Goal: Task Accomplishment & Management: Use online tool/utility

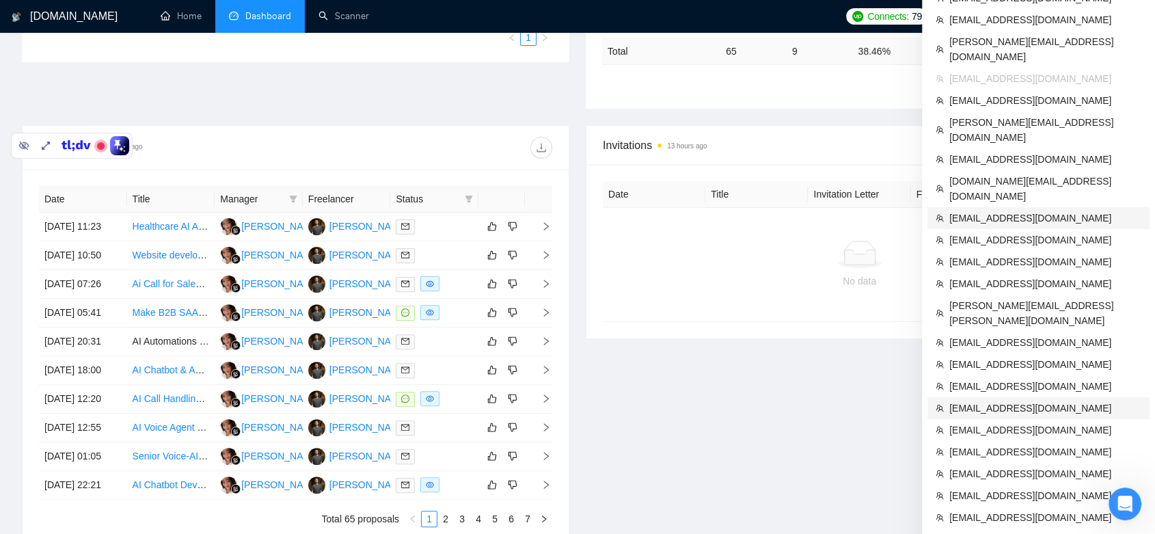
scroll to position [394, 0]
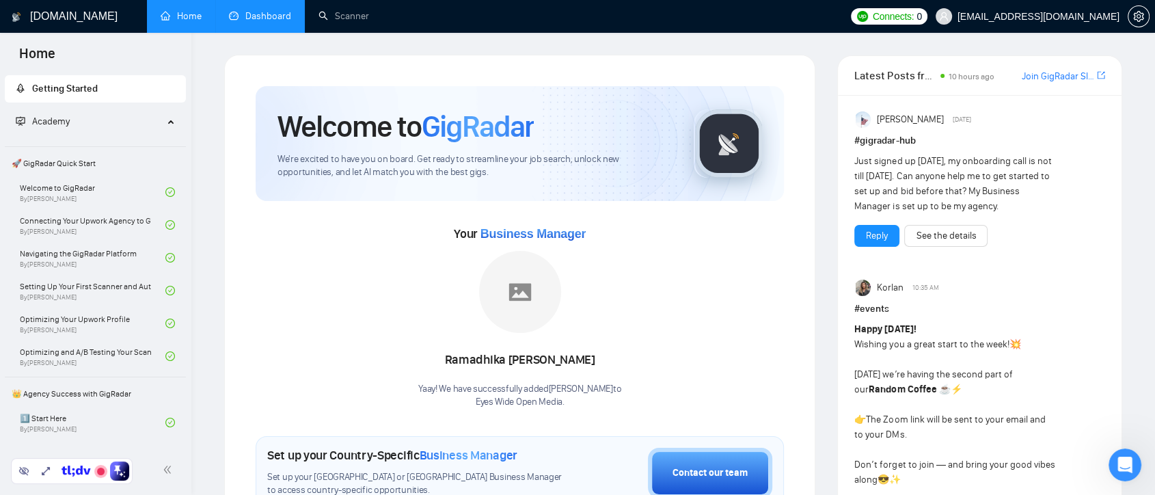
click at [264, 21] on link "Dashboard" at bounding box center [260, 16] width 62 height 12
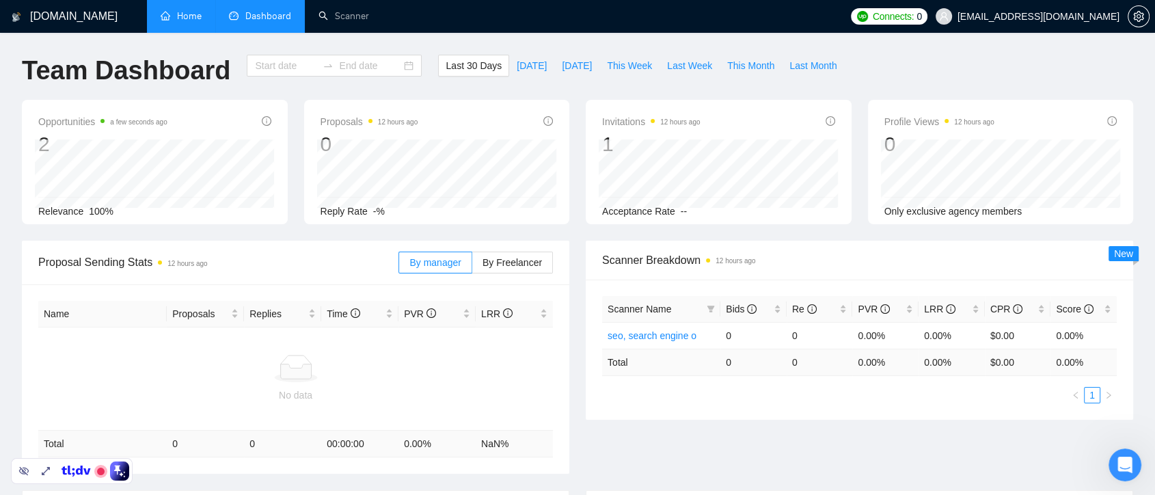
type input "[DATE]"
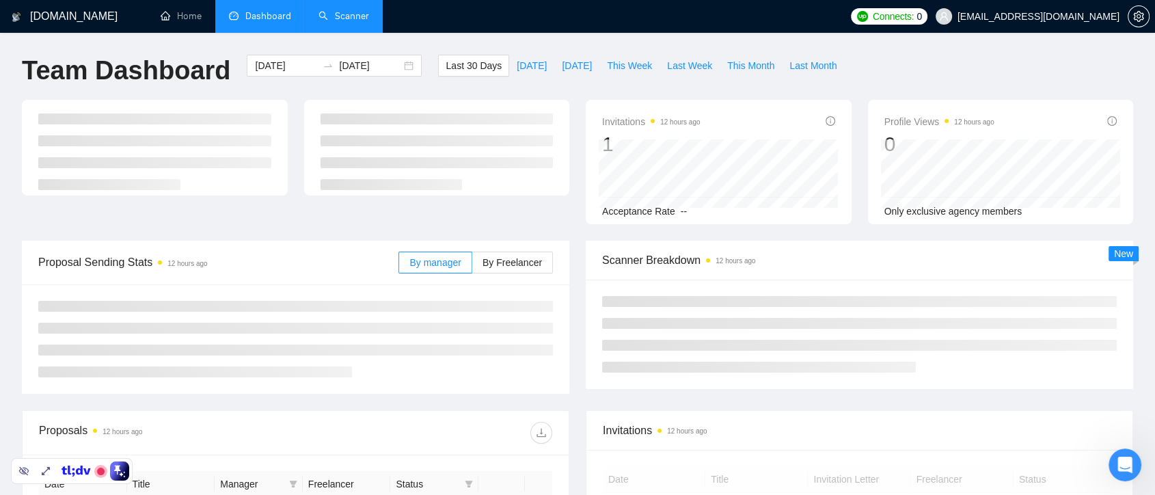
click at [353, 16] on link "Scanner" at bounding box center [343, 16] width 51 height 12
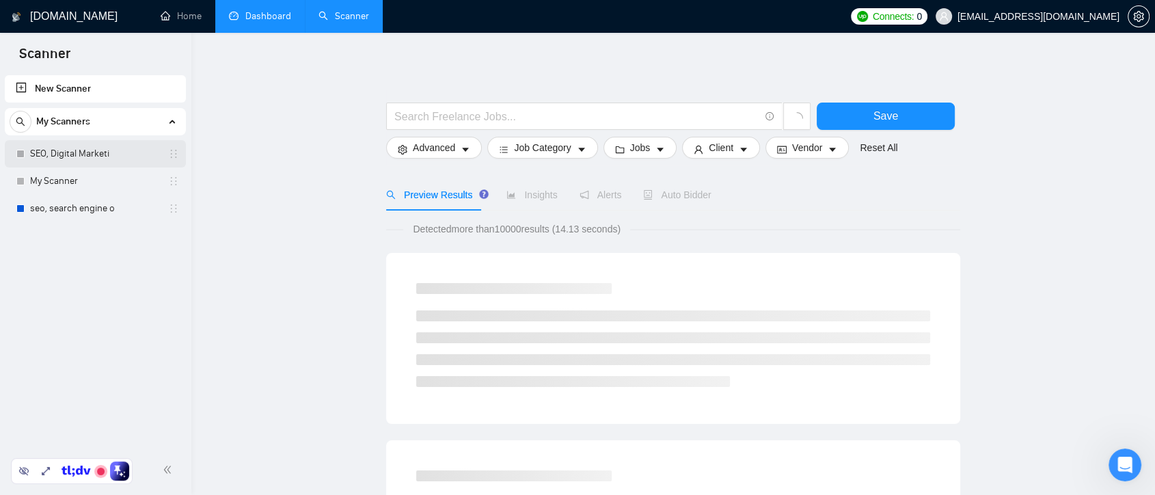
click at [104, 152] on link "SEO, Digital Marketi" at bounding box center [95, 153] width 130 height 27
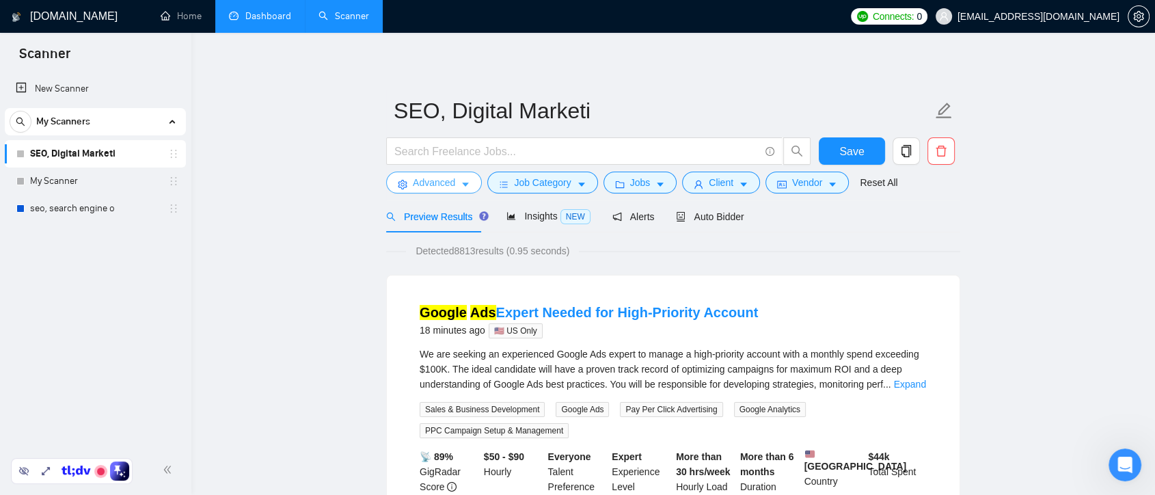
click at [466, 189] on icon "caret-down" at bounding box center [466, 185] width 10 height 10
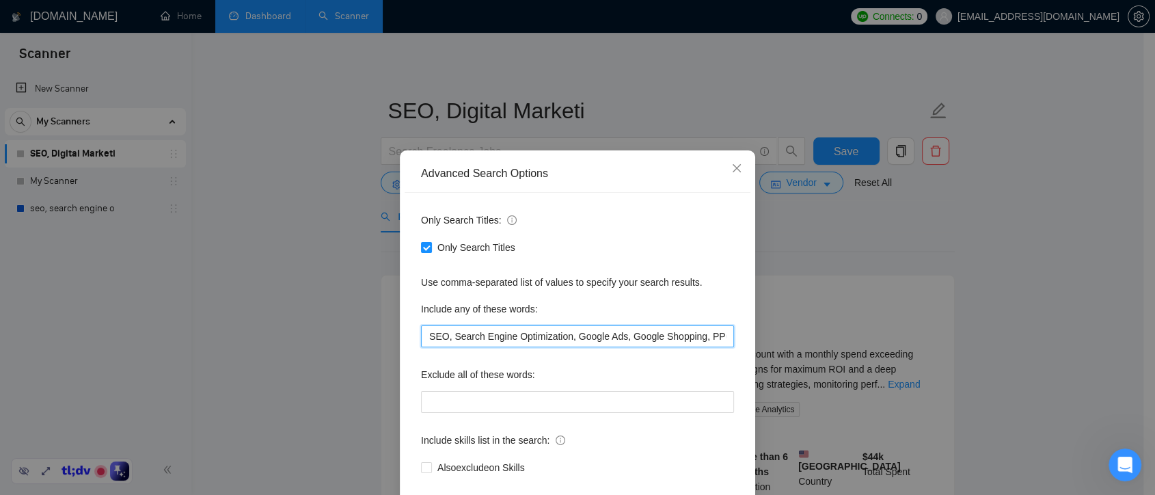
click at [540, 340] on input "SEO, Search Engine Optimization, Google Ads, Google Shopping, PPC, Social Media…" at bounding box center [577, 336] width 313 height 22
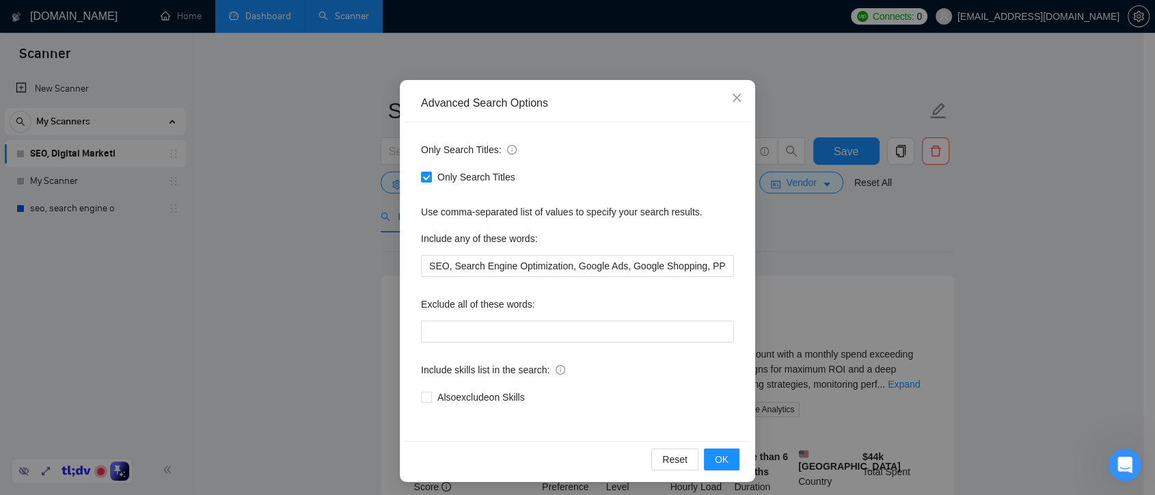
scroll to position [72, 0]
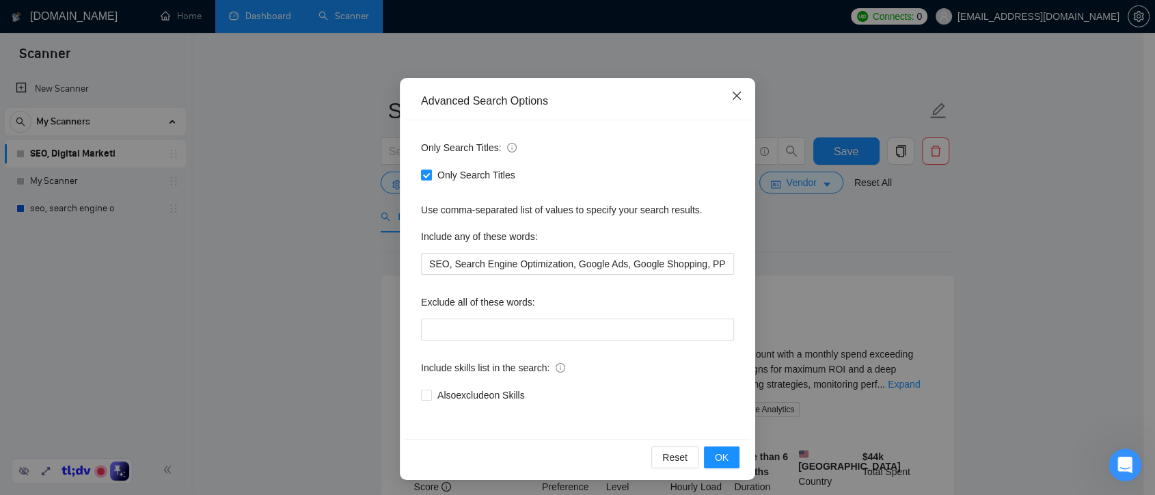
click at [733, 103] on span "Close" at bounding box center [736, 96] width 37 height 37
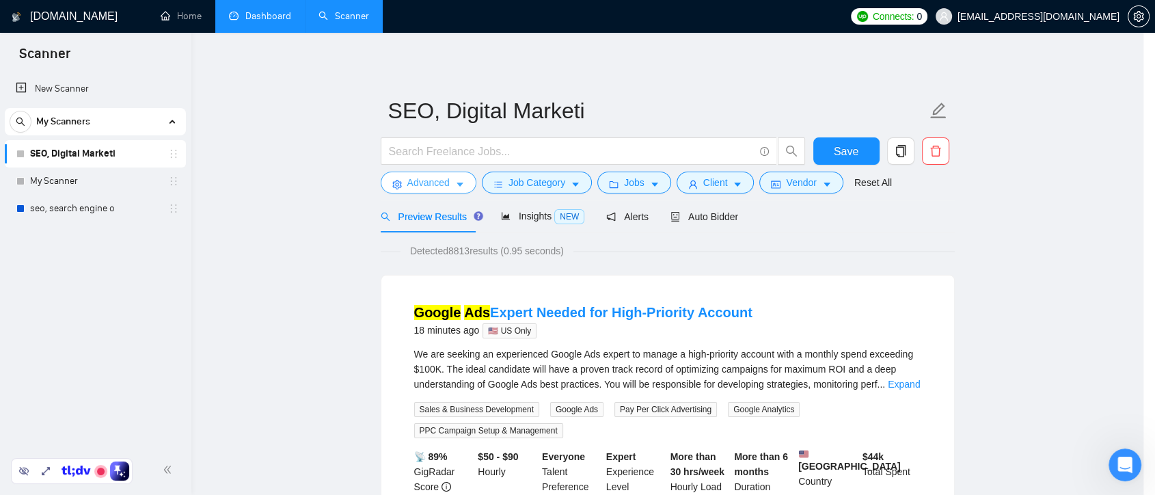
scroll to position [0, 0]
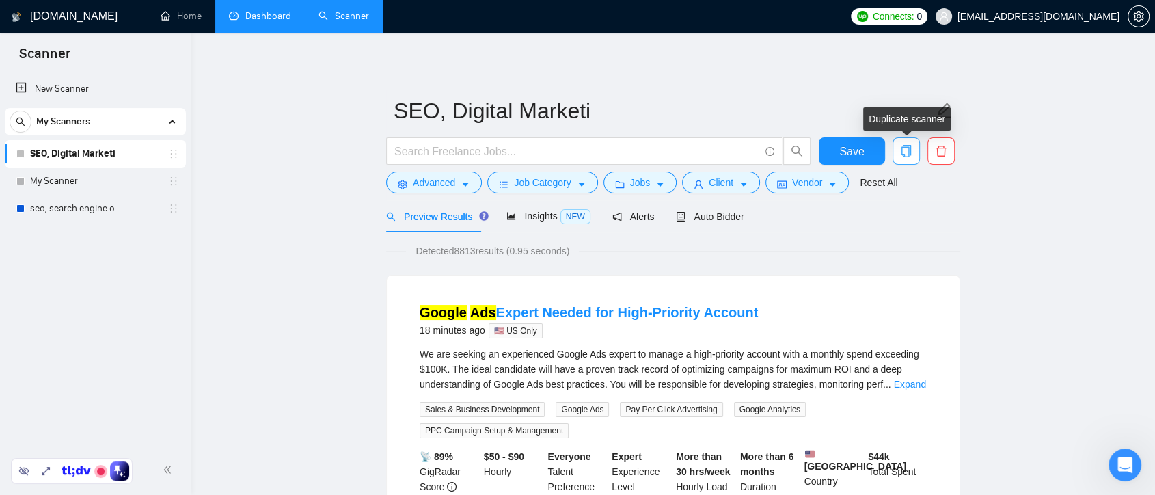
click at [901, 152] on icon "copy" at bounding box center [906, 151] width 10 height 12
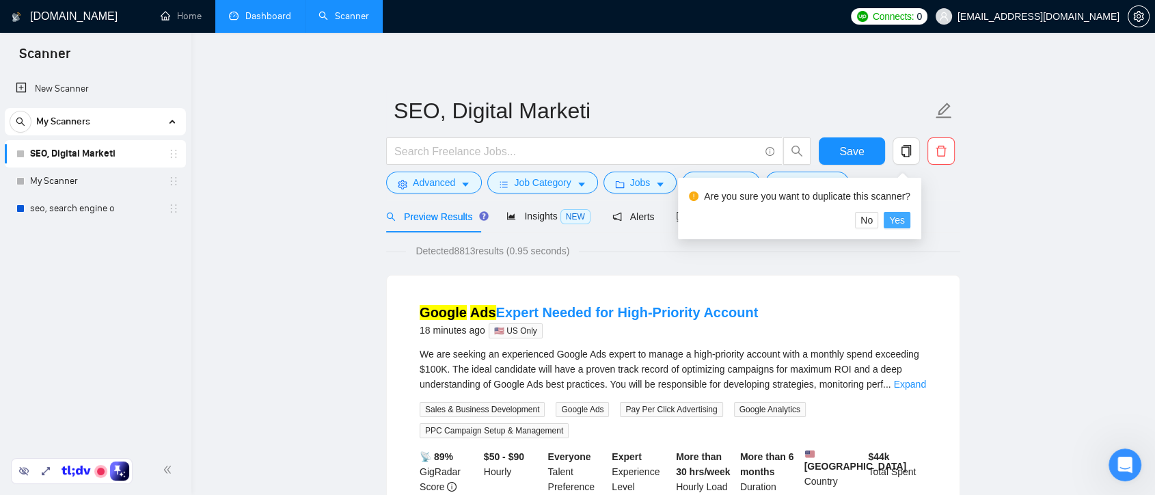
click at [893, 223] on span "Yes" at bounding box center [897, 220] width 16 height 15
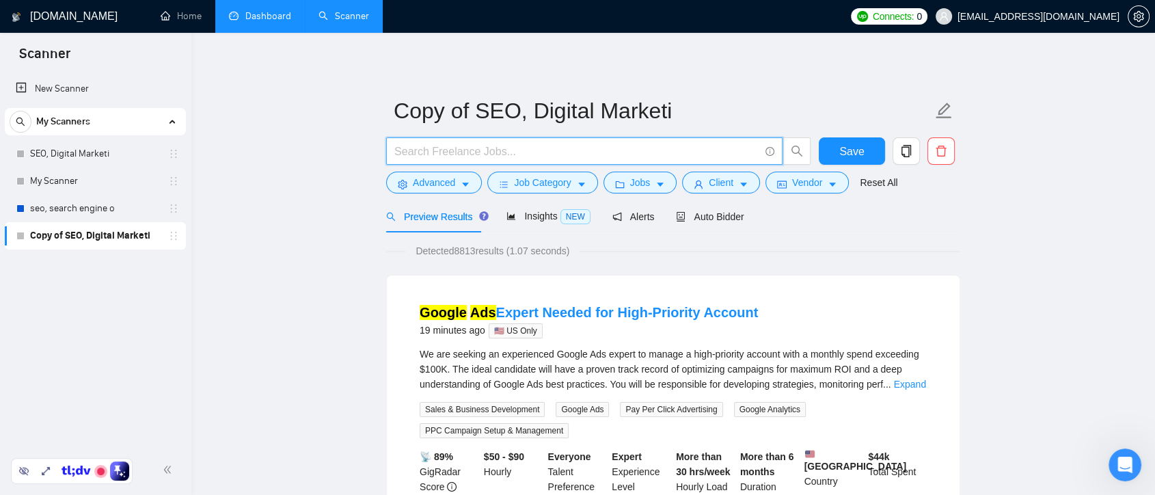
click at [485, 155] on input "text" at bounding box center [576, 151] width 365 height 17
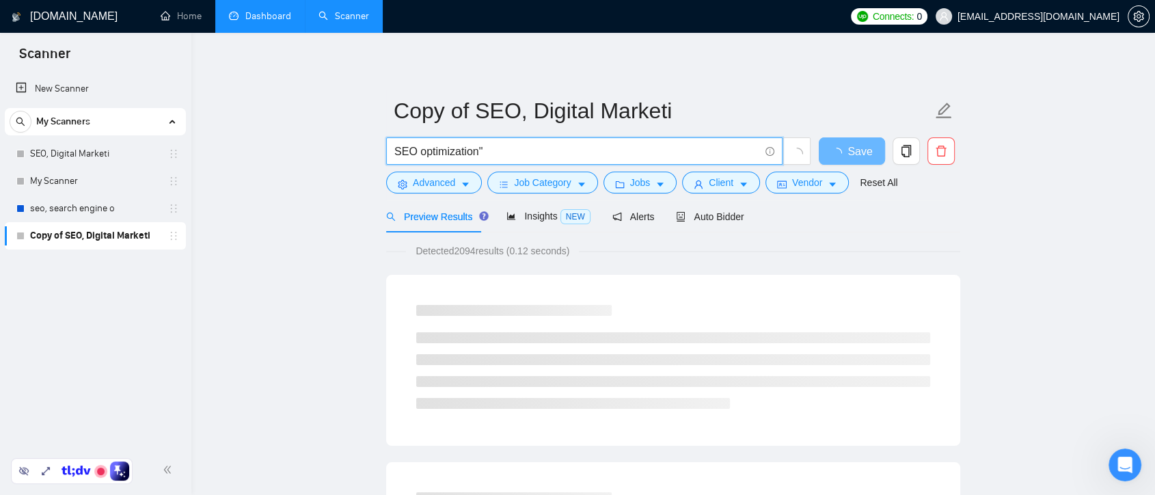
click at [394, 150] on input "SEO optimization"" at bounding box center [576, 151] width 365 height 17
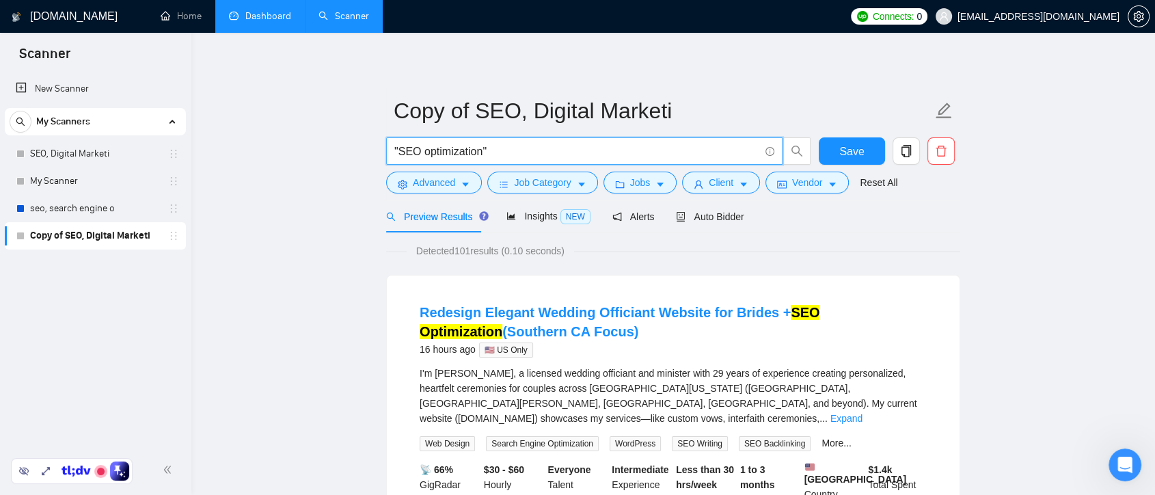
click at [493, 146] on input ""SEO optimization"" at bounding box center [576, 151] width 365 height 17
click at [400, 152] on input ""SEO optimization" at bounding box center [576, 151] width 365 height 17
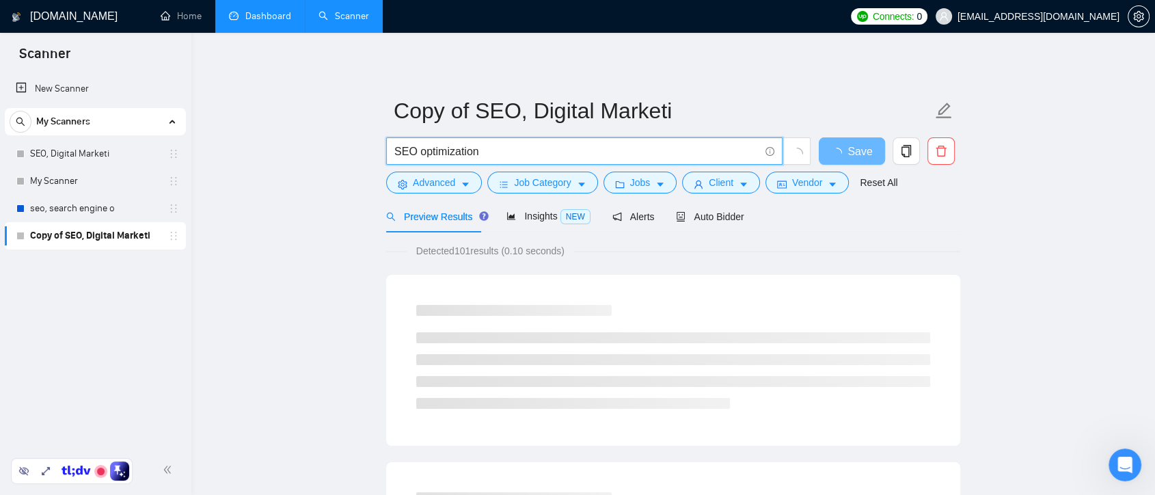
click at [413, 150] on input "SEO optimization" at bounding box center [576, 151] width 365 height 17
paste input "|"
click at [525, 150] on input "SEO | optimization" at bounding box center [576, 151] width 365 height 17
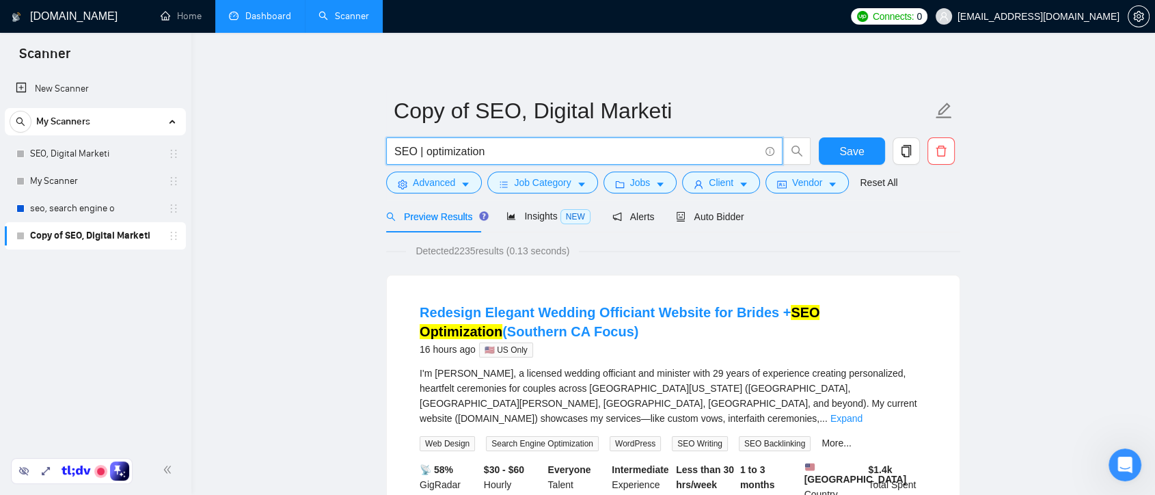
drag, startPoint x: 525, startPoint y: 150, endPoint x: 394, endPoint y: 159, distance: 130.8
click at [394, 159] on input "SEO | optimization" at bounding box center [576, 151] width 365 height 17
click at [506, 152] on input "SEO | optimization" at bounding box center [576, 151] width 365 height 17
drag, startPoint x: 414, startPoint y: 148, endPoint x: 388, endPoint y: 152, distance: 26.3
click at [388, 152] on span "SEO | optimization" at bounding box center [584, 150] width 396 height 27
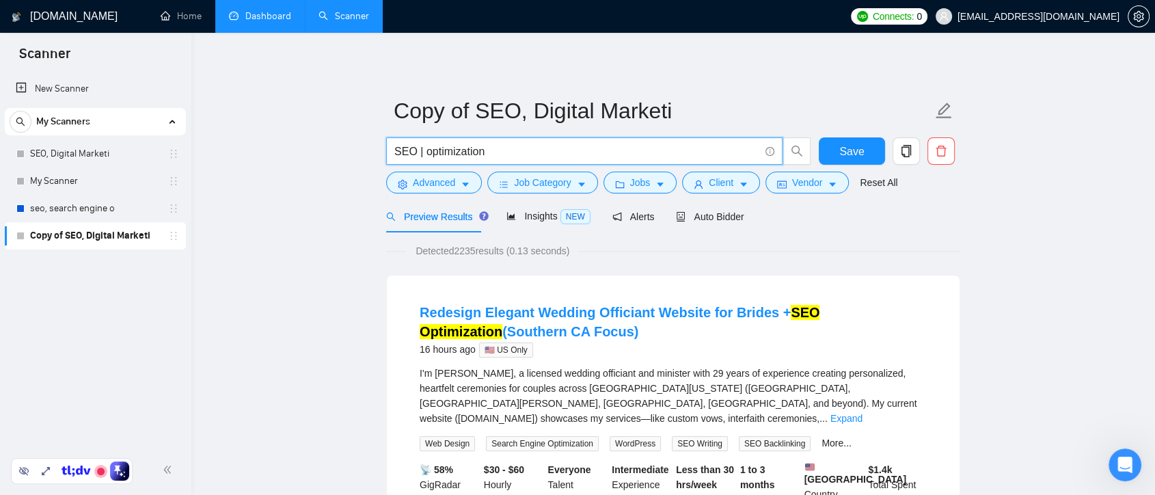
drag, startPoint x: 494, startPoint y: 152, endPoint x: 421, endPoint y: 152, distance: 73.1
click at [421, 152] on input "SEO | optimization" at bounding box center [576, 151] width 365 height 17
drag, startPoint x: 416, startPoint y: 152, endPoint x: 543, endPoint y: 146, distance: 127.3
click at [543, 146] on input "SEO | optimization" at bounding box center [576, 151] width 365 height 17
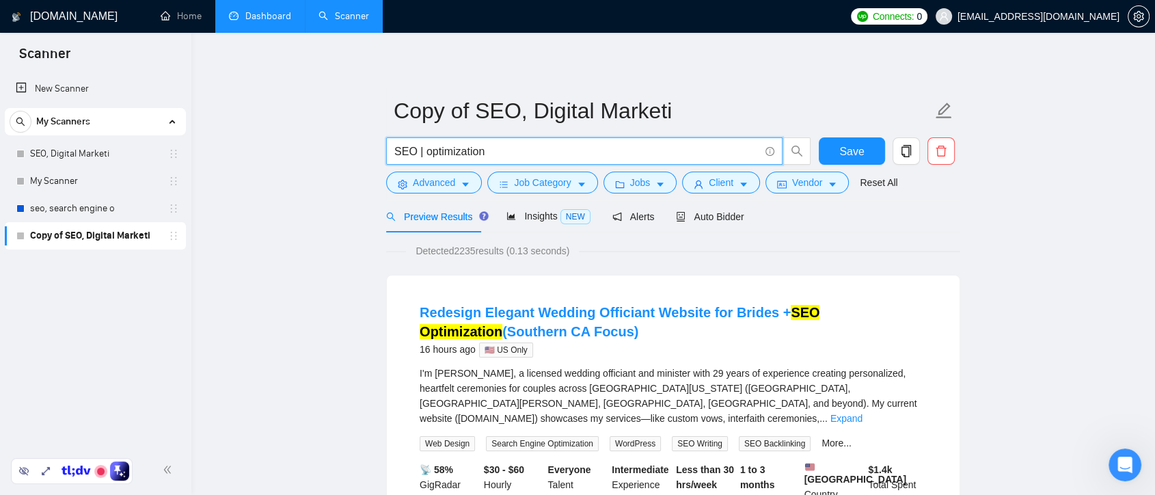
click at [494, 157] on input "SEO | optimization" at bounding box center [576, 151] width 365 height 17
click at [458, 154] on input "SEO | optimization" at bounding box center [576, 151] width 365 height 17
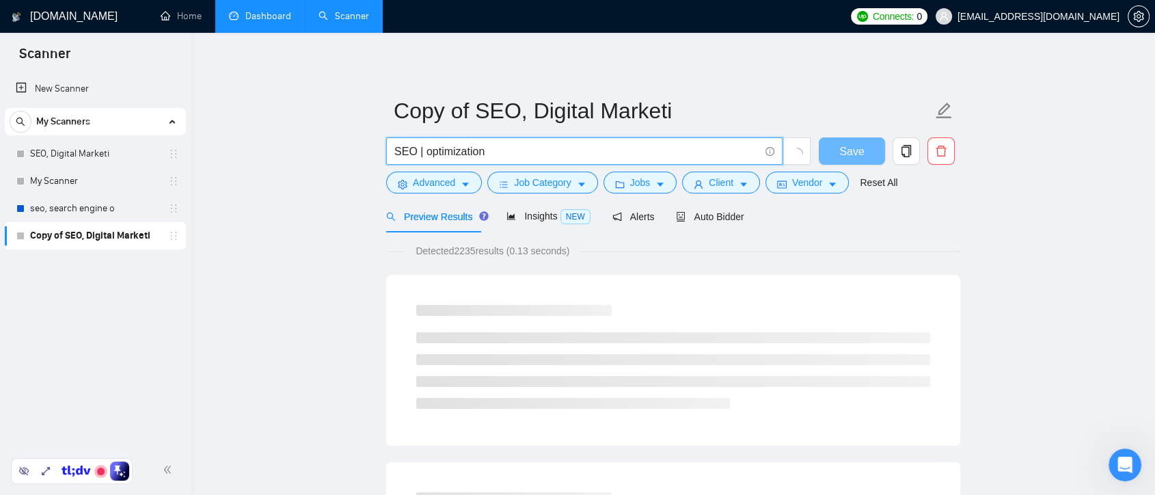
click at [458, 154] on input "SEO | optimization" at bounding box center [576, 151] width 365 height 17
click at [422, 147] on input "SEO | Search Engine optimization" at bounding box center [576, 151] width 365 height 17
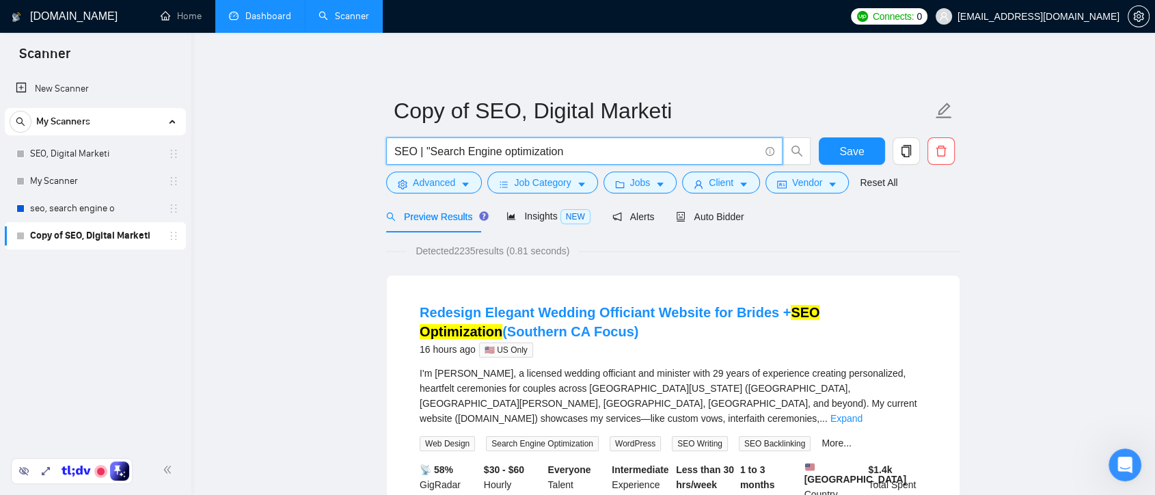
click at [564, 155] on input "SEO | "Search Engine optimization" at bounding box center [576, 151] width 365 height 17
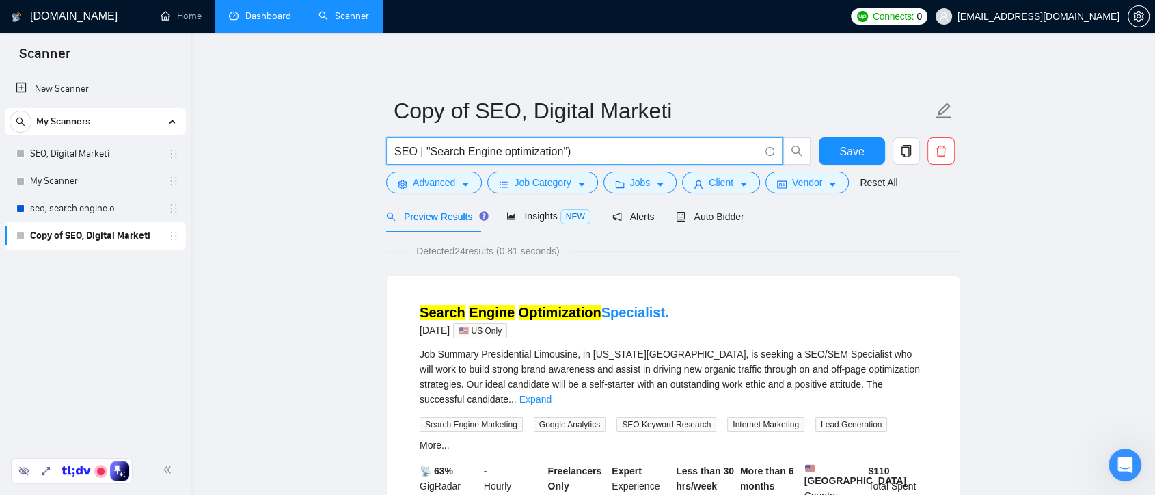
click at [394, 146] on input "SEO | "Search Engine optimization")" at bounding box center [576, 151] width 365 height 17
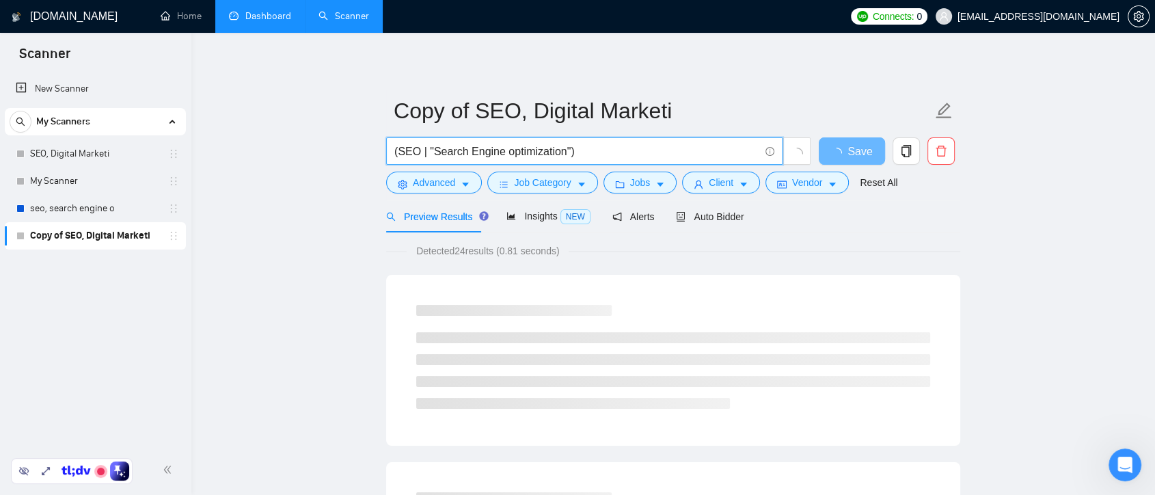
click at [596, 146] on input "(SEO | "Search Engine optimization")" at bounding box center [576, 151] width 365 height 17
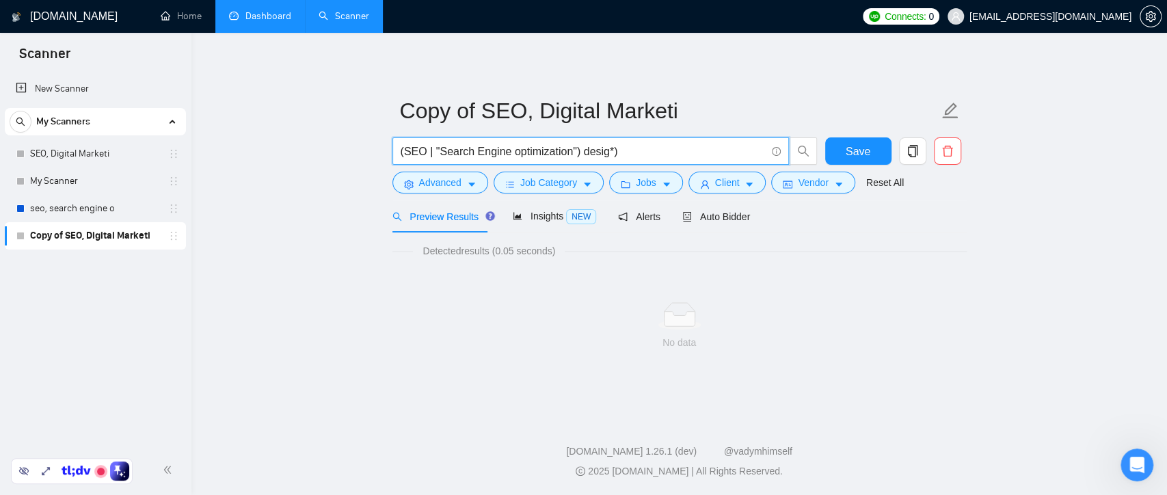
click at [578, 148] on input "(SEO | "Search Engine optimization") desig*)" at bounding box center [582, 151] width 365 height 17
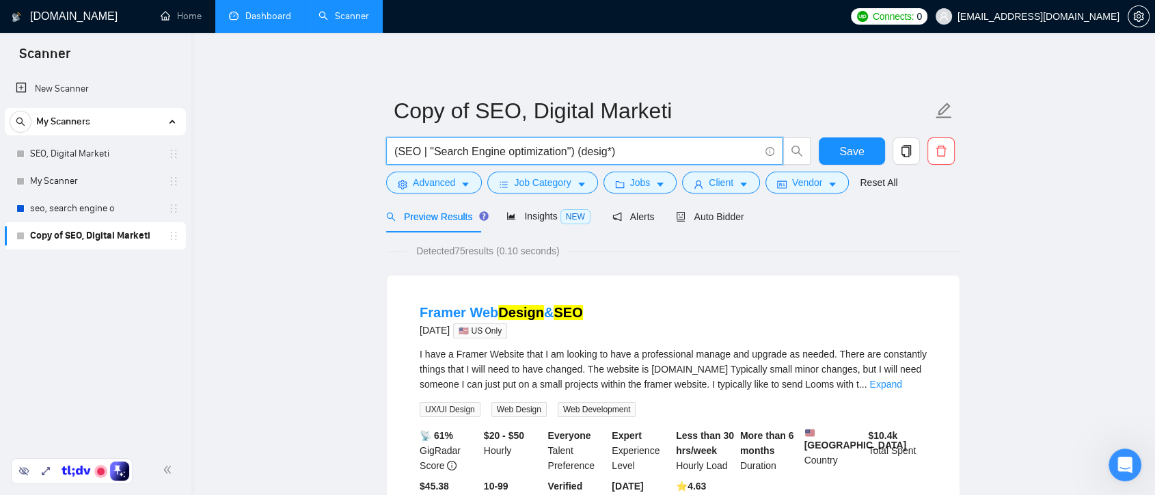
drag, startPoint x: 616, startPoint y: 153, endPoint x: 571, endPoint y: 152, distance: 45.1
click at [571, 152] on input "(SEO | "Search Engine optimization") (desig*)" at bounding box center [576, 151] width 365 height 17
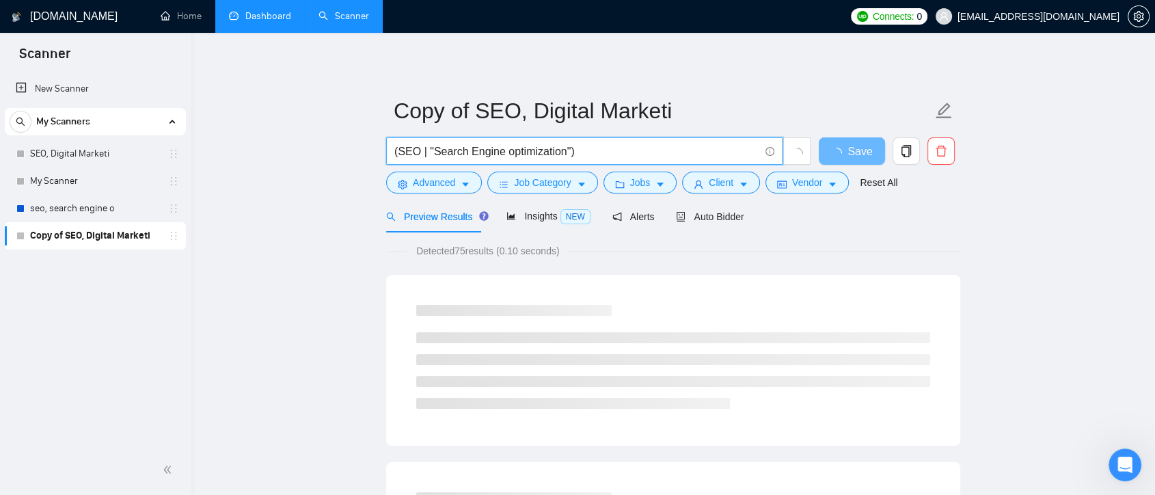
drag, startPoint x: 587, startPoint y: 146, endPoint x: 385, endPoint y: 154, distance: 202.4
click at [385, 154] on div "(SEO | "Search Engine optimization")" at bounding box center [598, 154] width 431 height 34
paste input "SEO | "Search Engine Optimization" | "Search Optimization" | "Search Engine Mar…"
drag, startPoint x: 506, startPoint y: 159, endPoint x: 312, endPoint y: 155, distance: 194.1
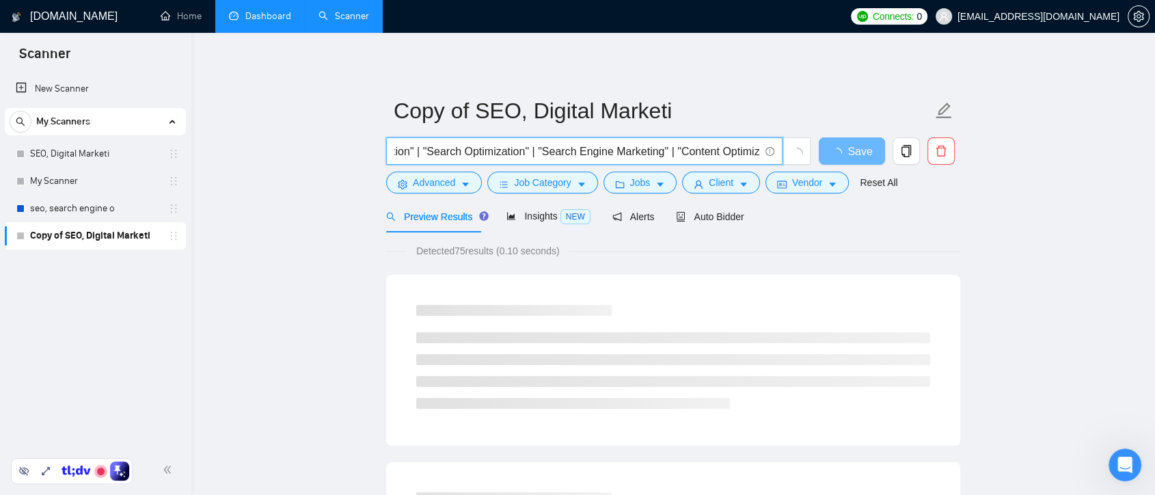
scroll to position [0, 178]
type input "SEO | "Search Engine Optimization" | "Search Optimization" | "Search Engine Mar…"
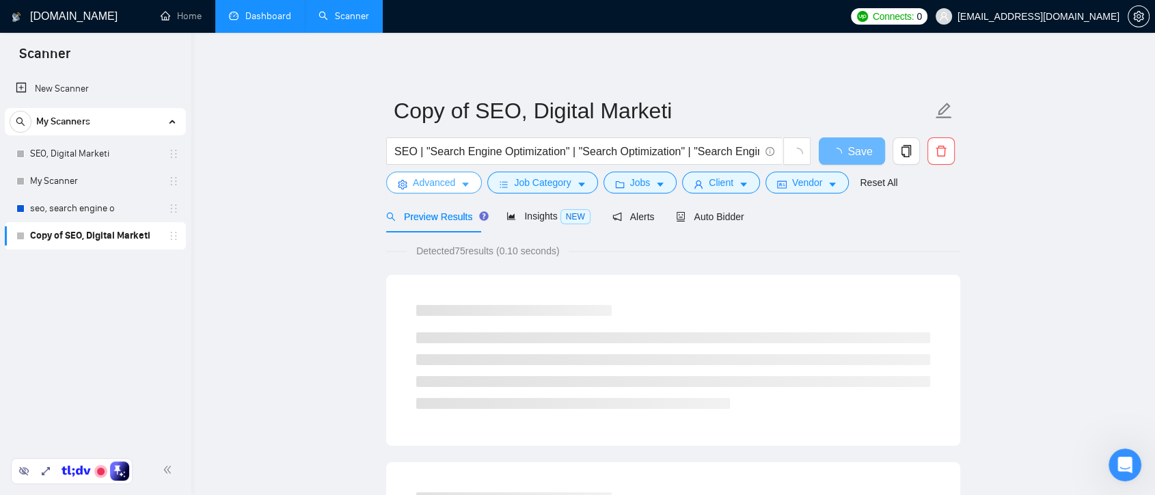
click at [463, 184] on icon "caret-down" at bounding box center [465, 185] width 7 height 4
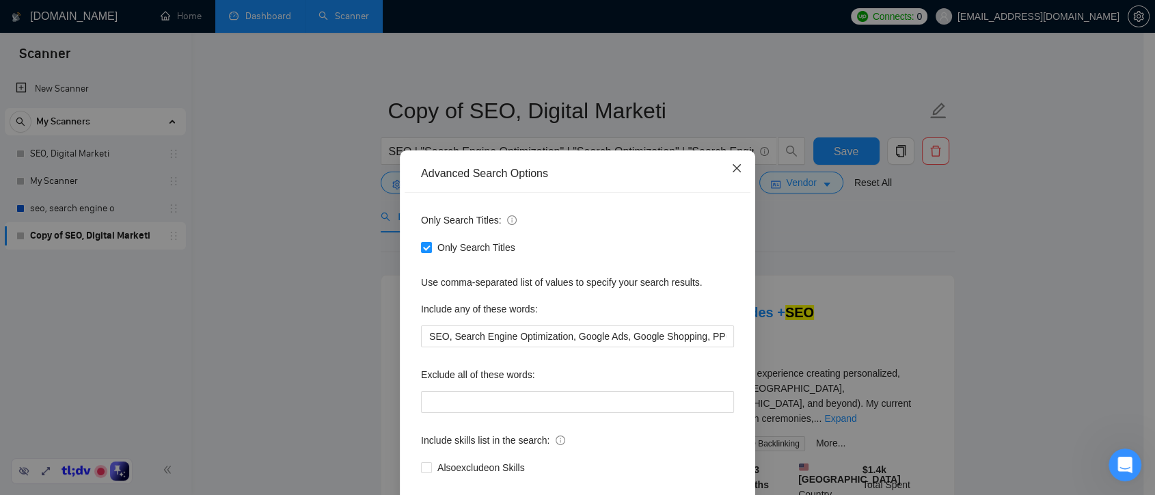
click at [733, 170] on icon "close" at bounding box center [737, 168] width 8 height 8
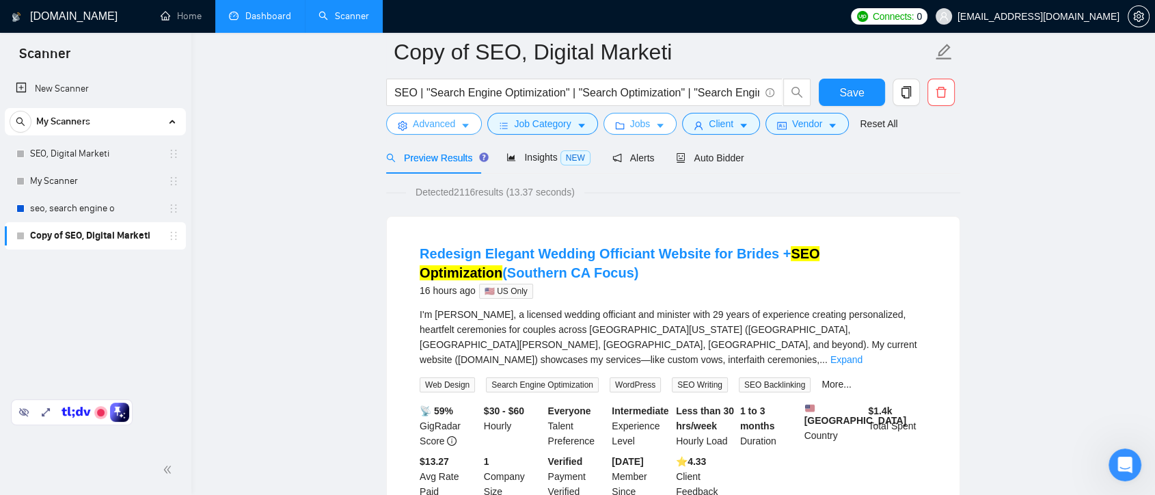
scroll to position [55, 0]
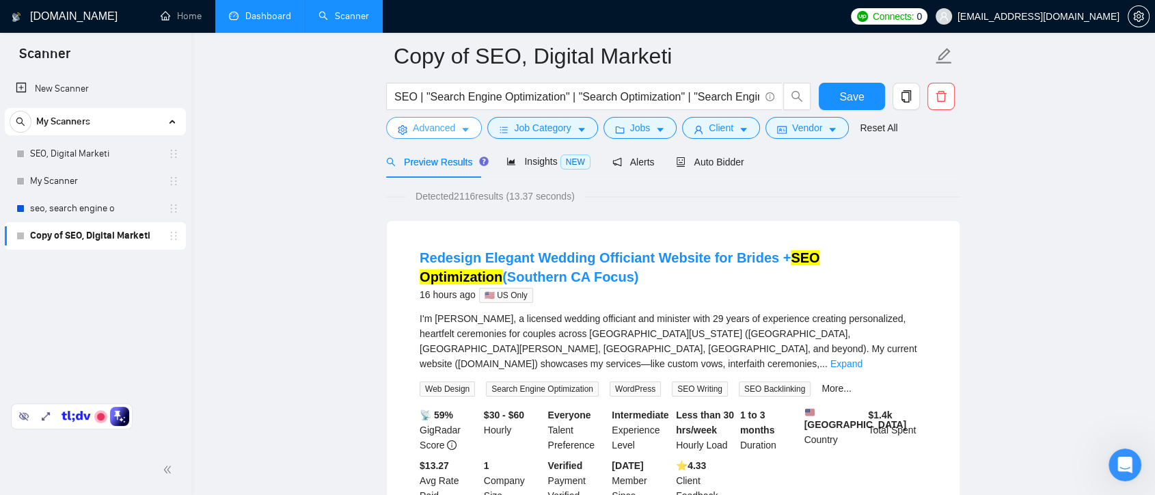
click at [461, 131] on icon "caret-down" at bounding box center [466, 130] width 10 height 10
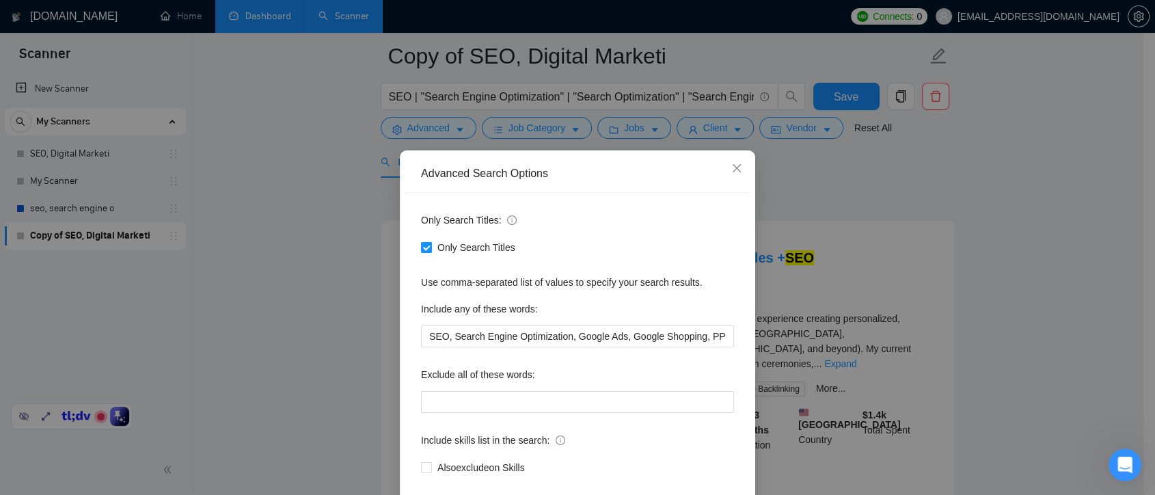
scroll to position [74, 0]
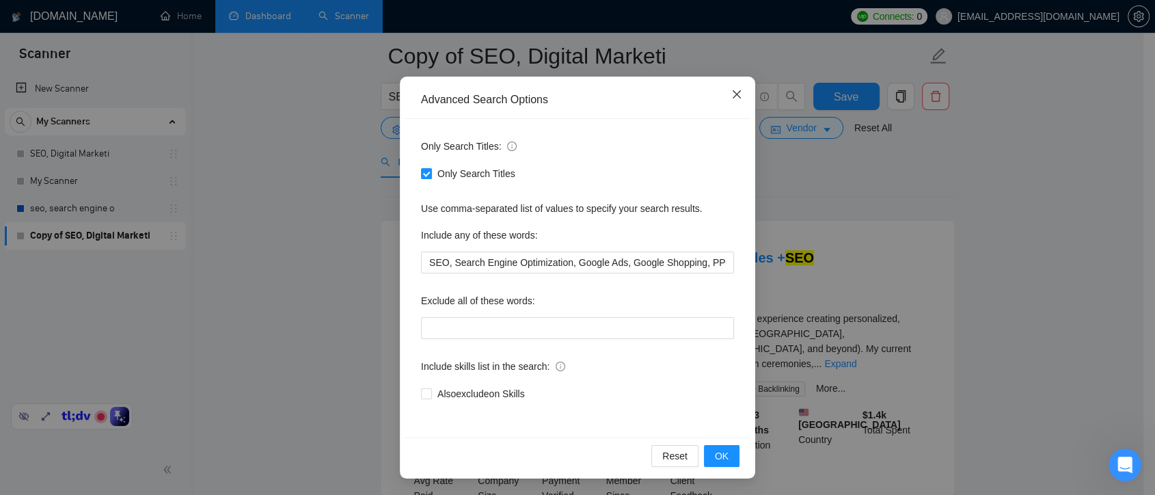
click at [733, 88] on span "Close" at bounding box center [736, 95] width 37 height 37
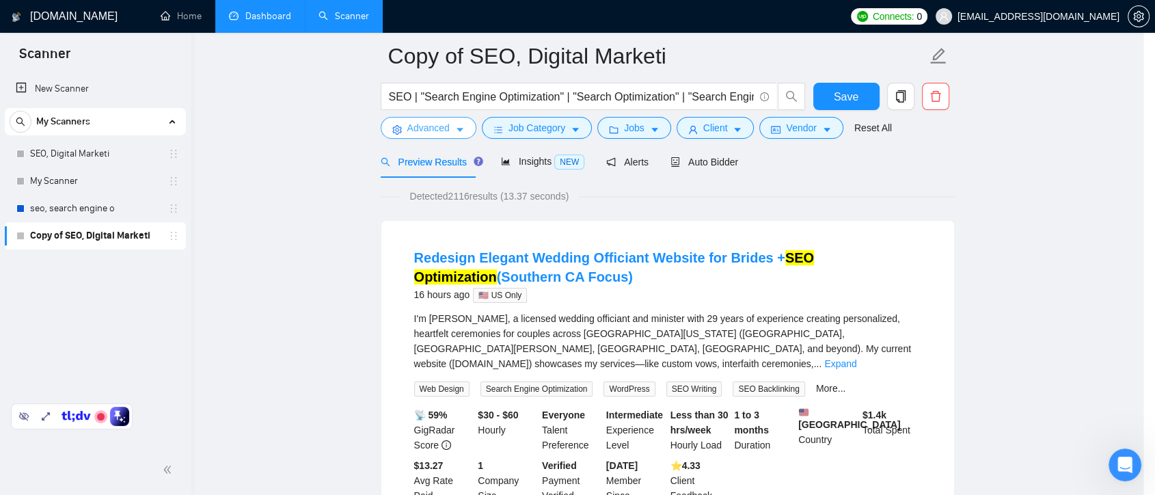
scroll to position [0, 0]
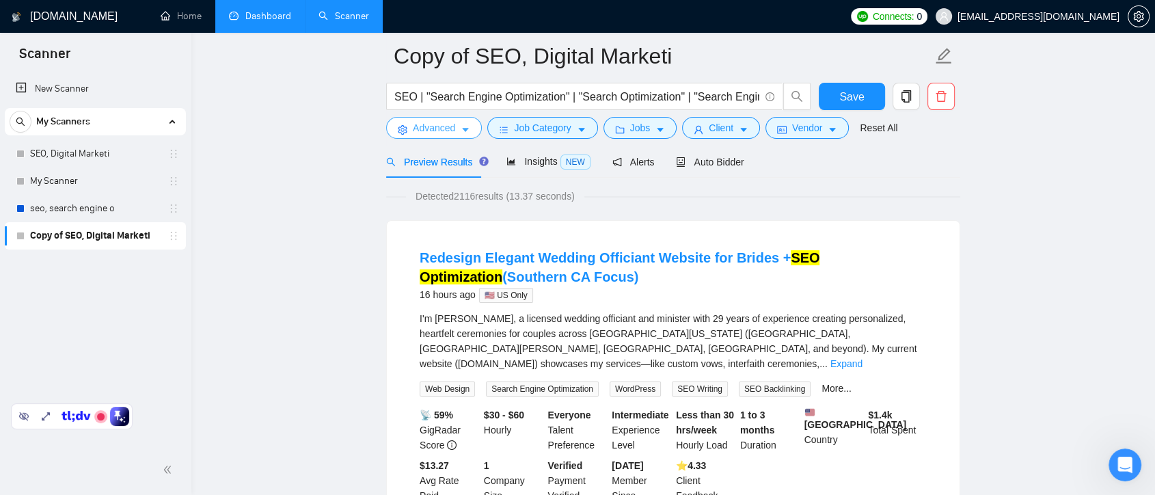
click at [462, 128] on icon "caret-down" at bounding box center [466, 130] width 10 height 10
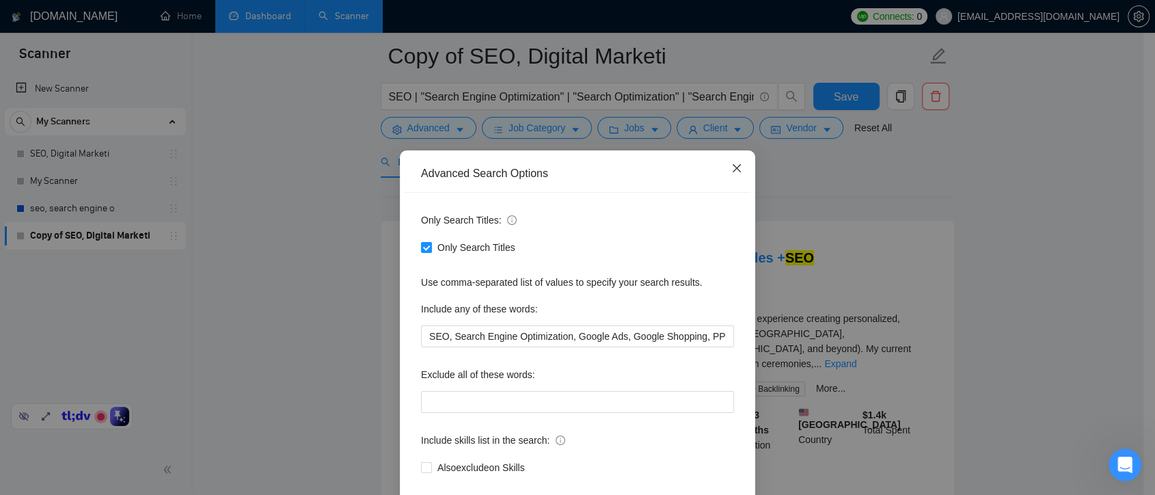
click at [731, 167] on icon "close" at bounding box center [736, 168] width 11 height 11
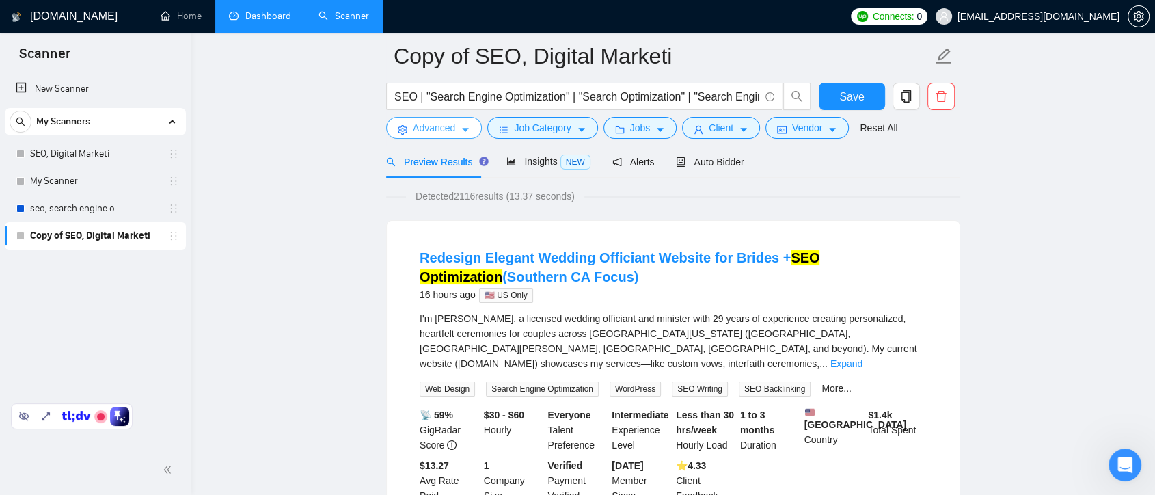
click at [457, 130] on button "Advanced" at bounding box center [434, 128] width 96 height 22
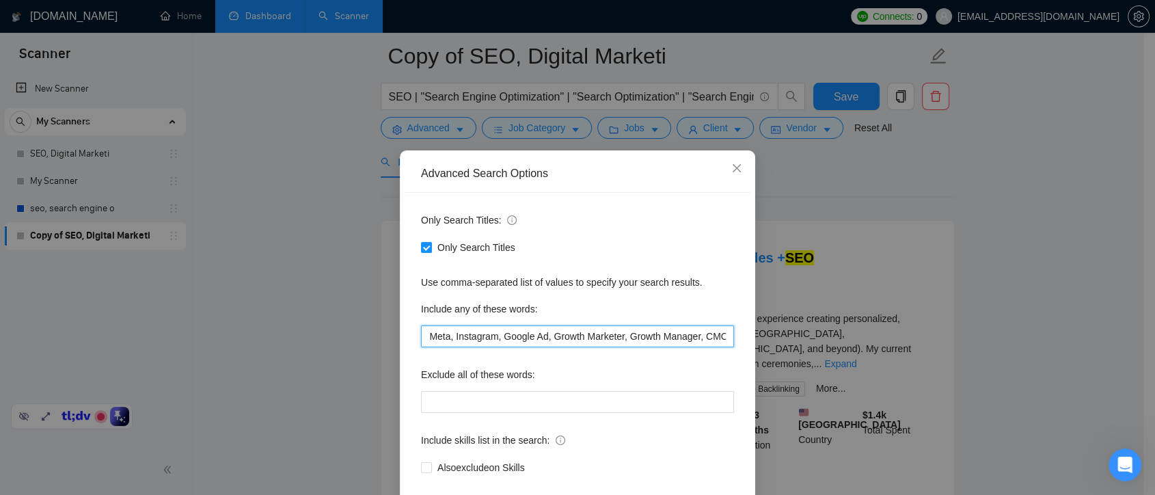
scroll to position [0, 558]
drag, startPoint x: 423, startPoint y: 336, endPoint x: 744, endPoint y: 362, distance: 321.6
click at [744, 362] on div "Only Search Titles: Only Search Titles Use comma-separated list of values to sp…" at bounding box center [578, 352] width 346 height 318
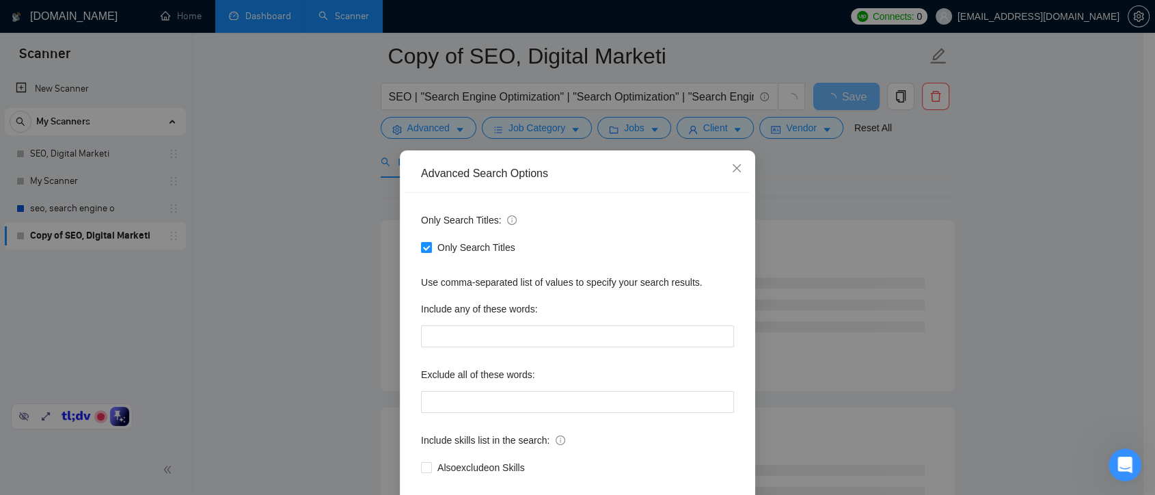
click at [1143, 177] on div "Advanced Search Options Only Search Titles: Only Search Titles Use comma-separa…" at bounding box center [577, 247] width 1155 height 495
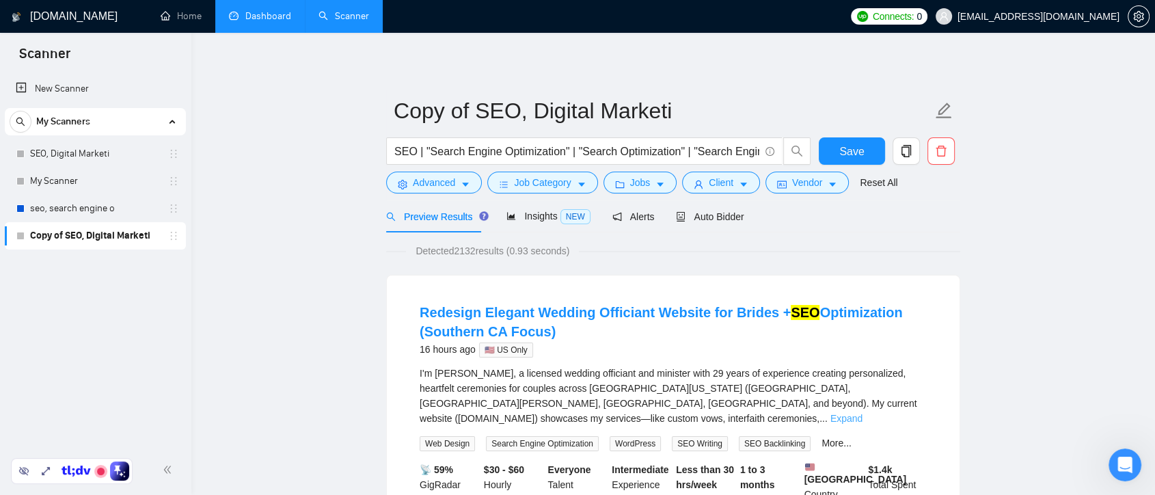
click at [862, 413] on link "Expand" at bounding box center [846, 418] width 32 height 11
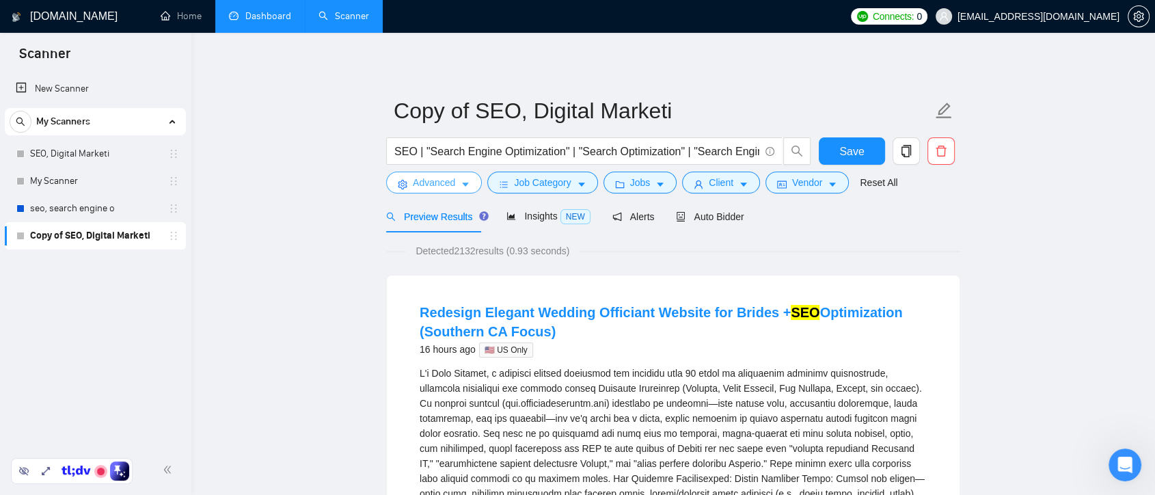
click at [465, 182] on icon "caret-down" at bounding box center [466, 185] width 10 height 10
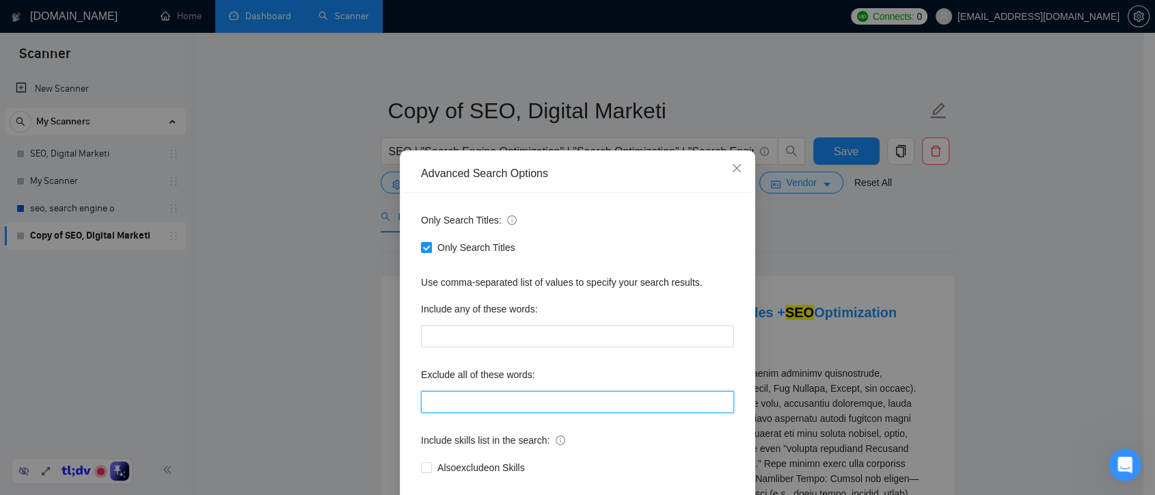
click at [460, 400] on input "text" at bounding box center [577, 402] width 313 height 22
type input "F"
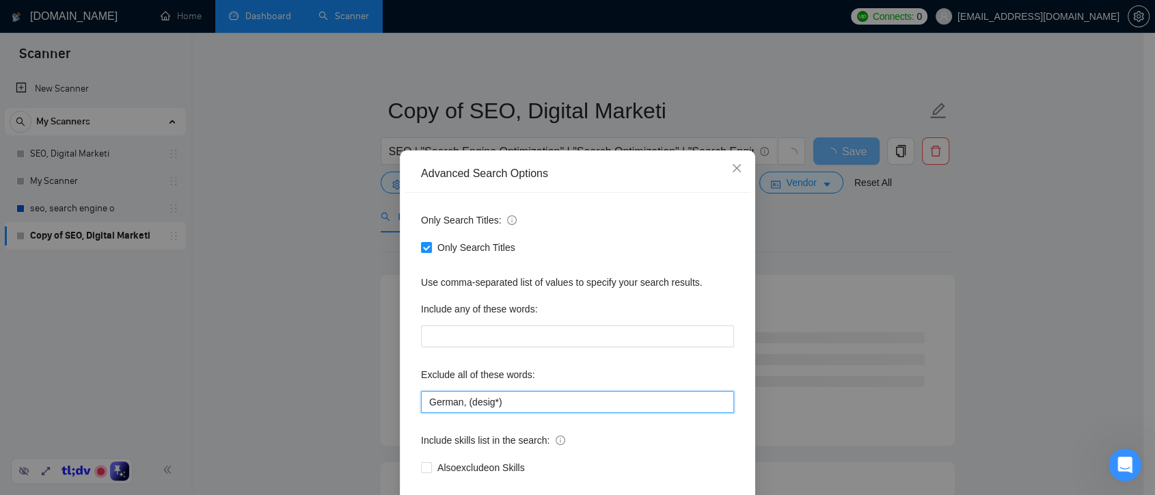
click at [460, 405] on input "German, (desig*)" at bounding box center [577, 402] width 313 height 22
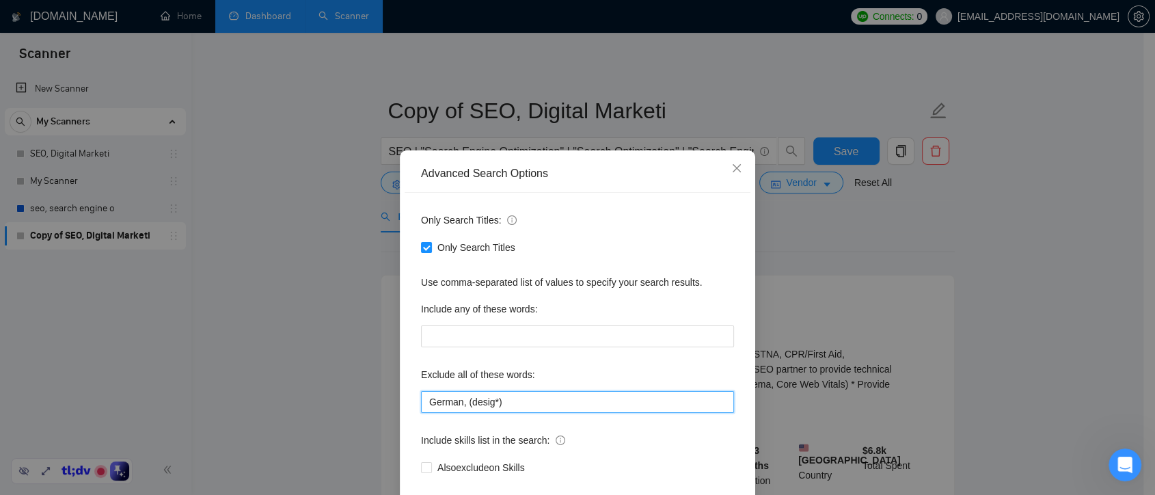
type input "German, (desig*)"
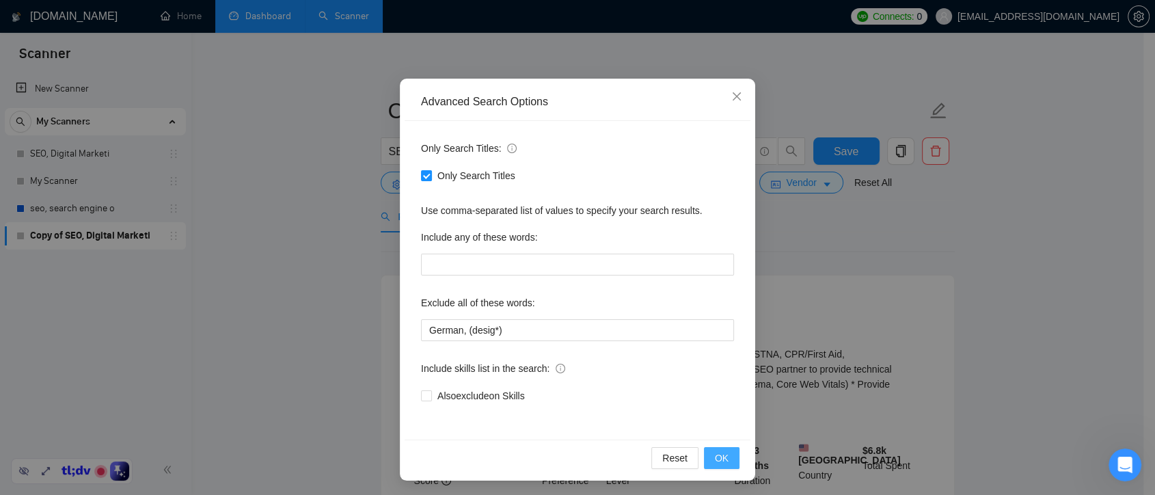
click at [715, 463] on span "OK" at bounding box center [722, 457] width 14 height 15
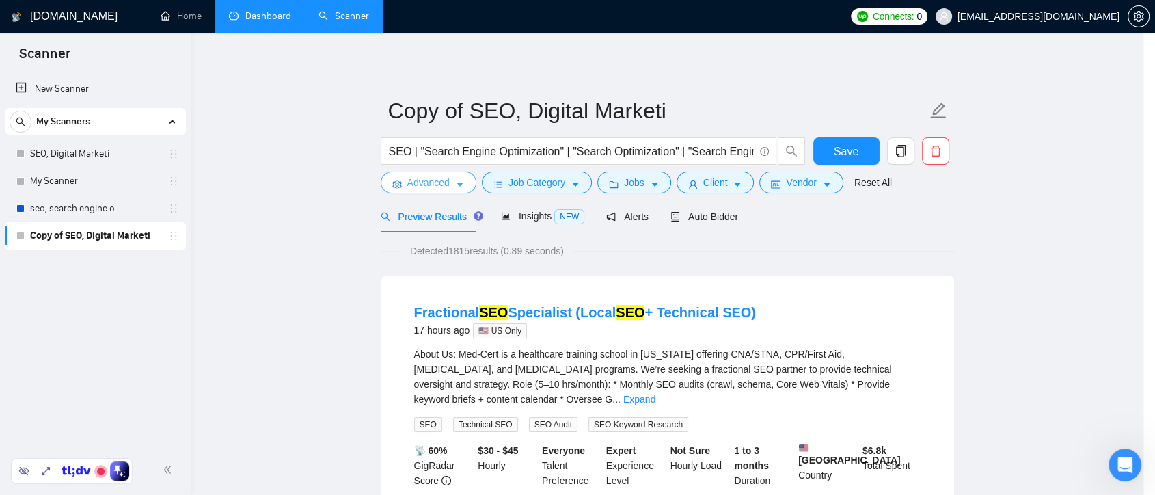
scroll to position [0, 0]
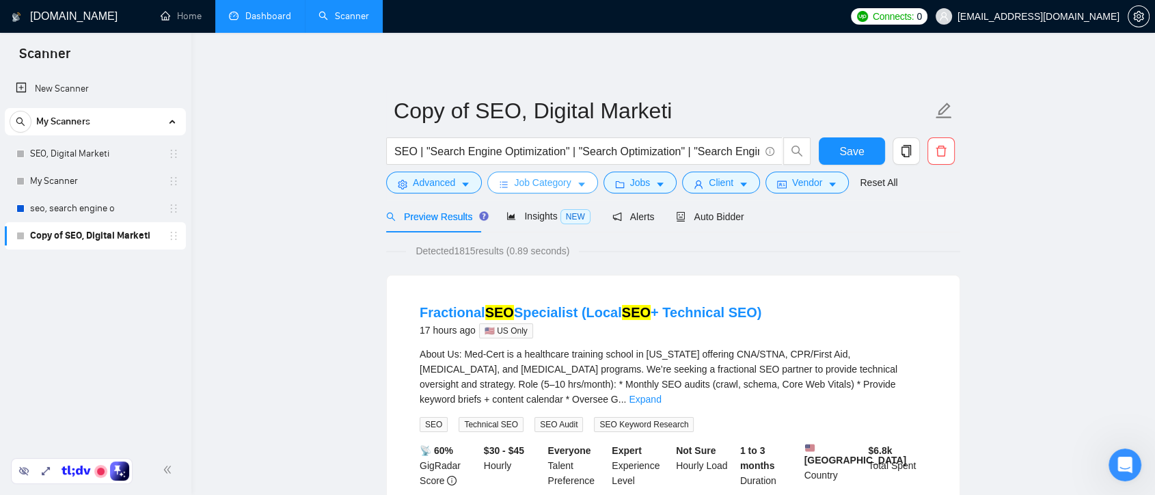
click at [566, 184] on span "Job Category" at bounding box center [542, 182] width 57 height 15
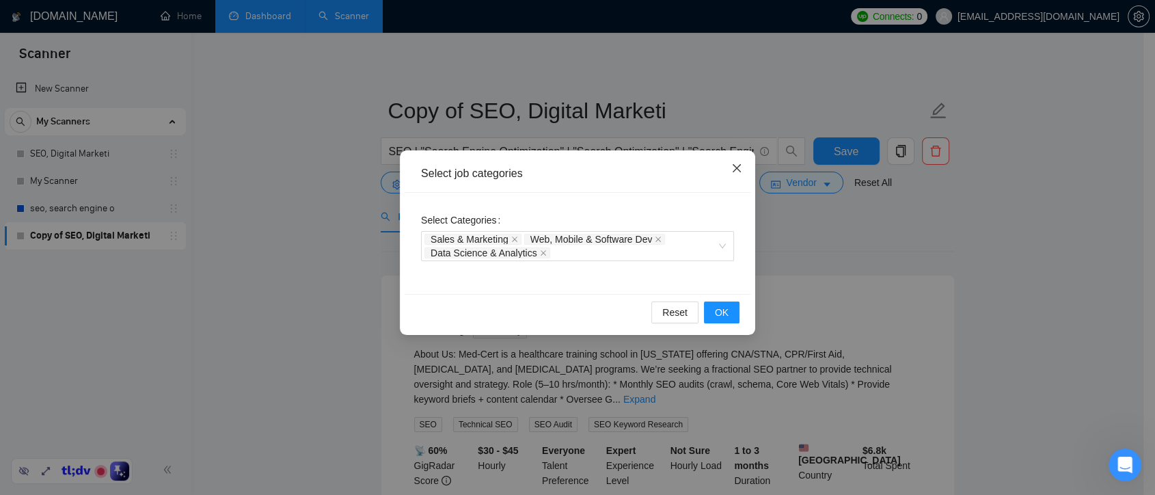
click at [734, 168] on icon "close" at bounding box center [736, 168] width 11 height 11
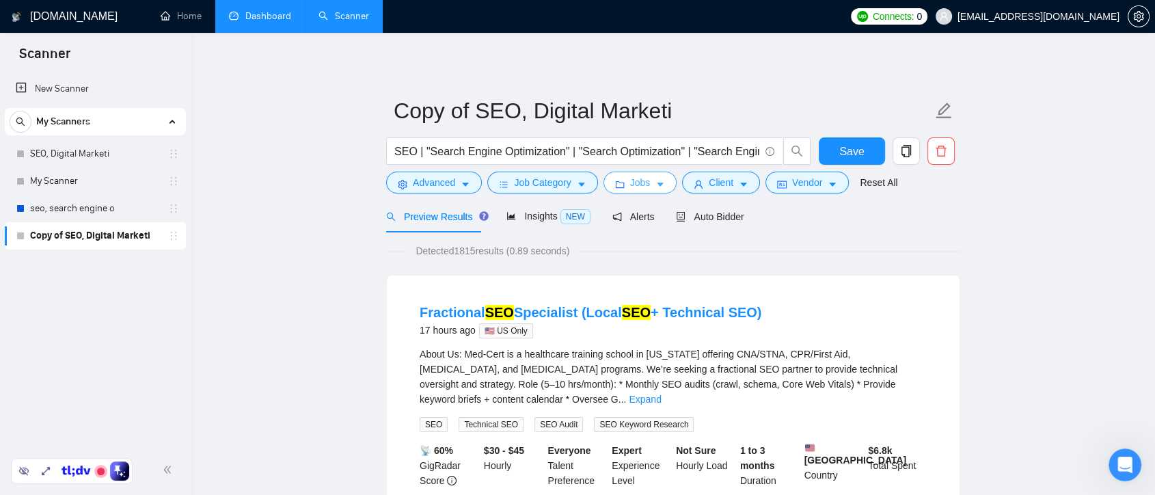
click at [655, 182] on icon "caret-down" at bounding box center [660, 185] width 10 height 10
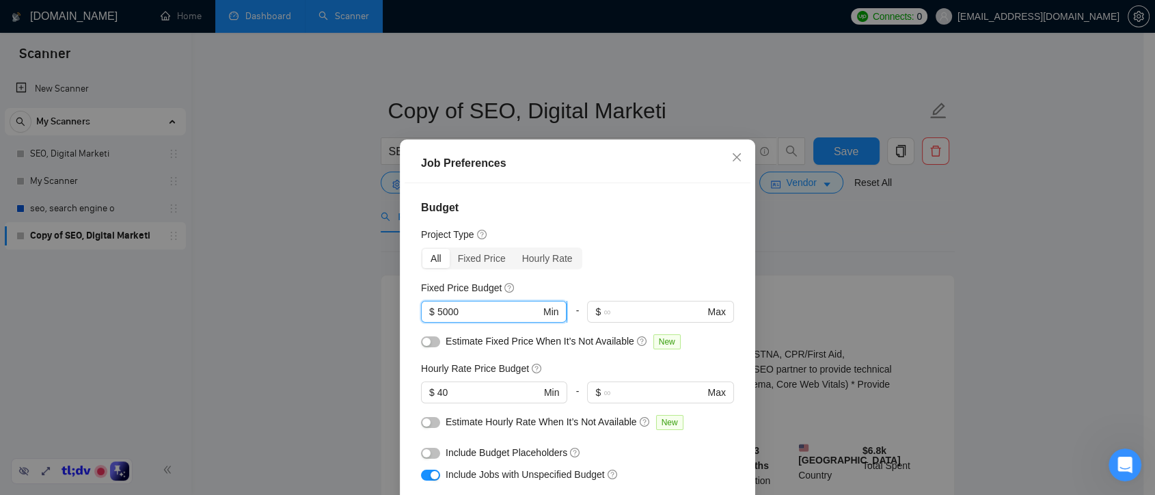
drag, startPoint x: 463, startPoint y: 318, endPoint x: 423, endPoint y: 316, distance: 39.7
click at [423, 316] on span "$ 5000 Min" at bounding box center [494, 312] width 146 height 22
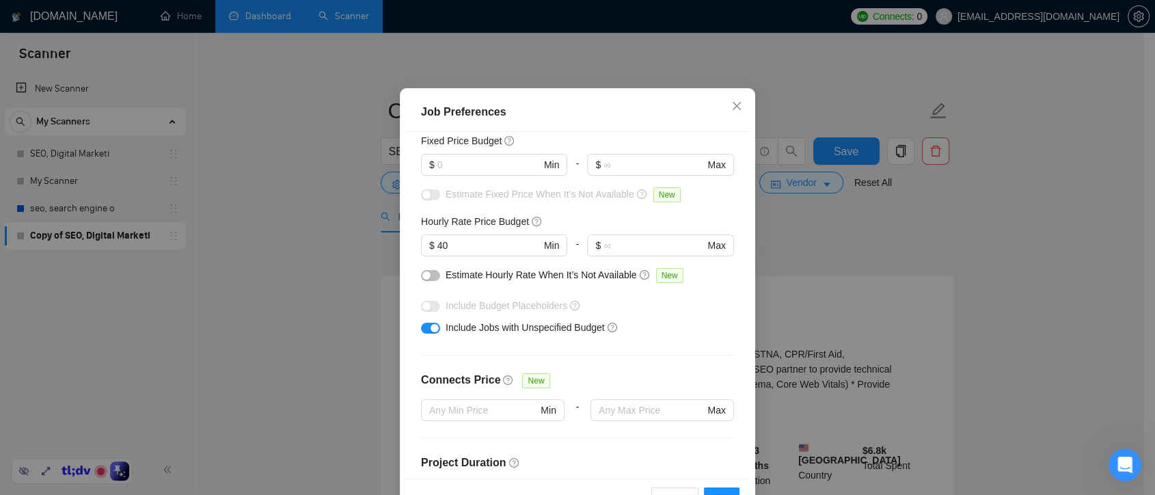
scroll to position [70, 0]
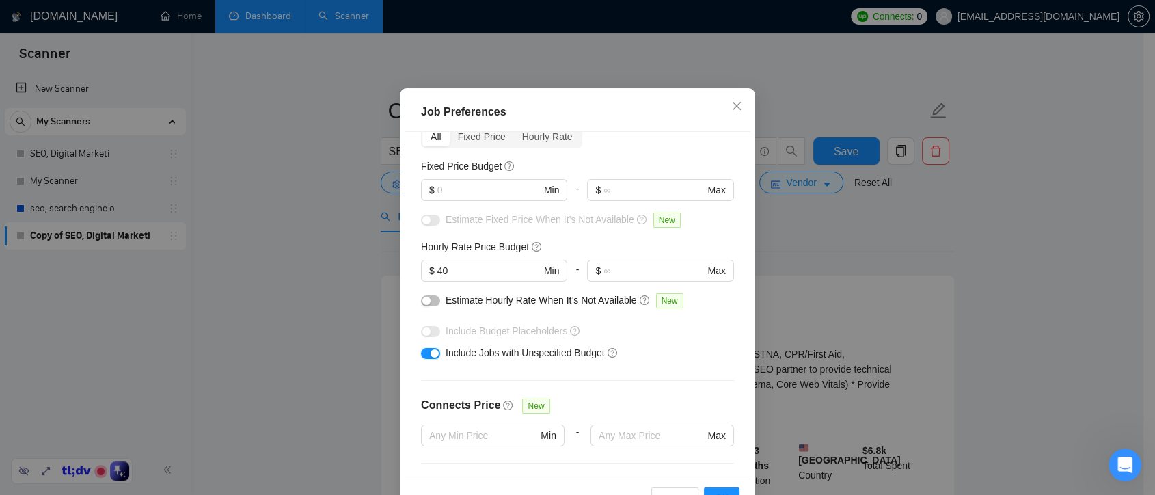
drag, startPoint x: 426, startPoint y: 353, endPoint x: 745, endPoint y: 244, distance: 336.5
click at [431, 353] on div "button" at bounding box center [435, 353] width 8 height 8
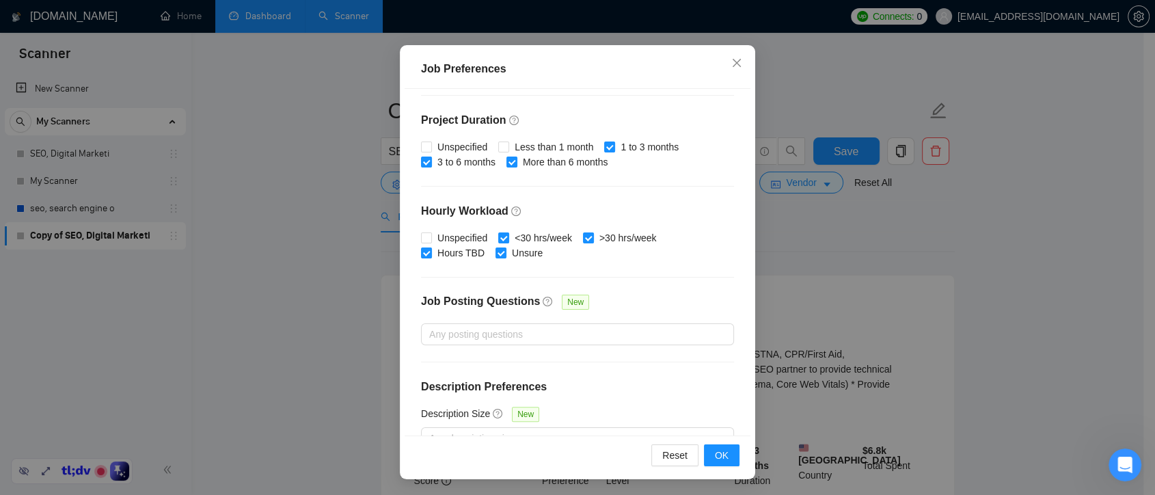
scroll to position [396, 0]
click at [422, 234] on input "Unspecified" at bounding box center [426, 236] width 10 height 10
checkbox input "true"
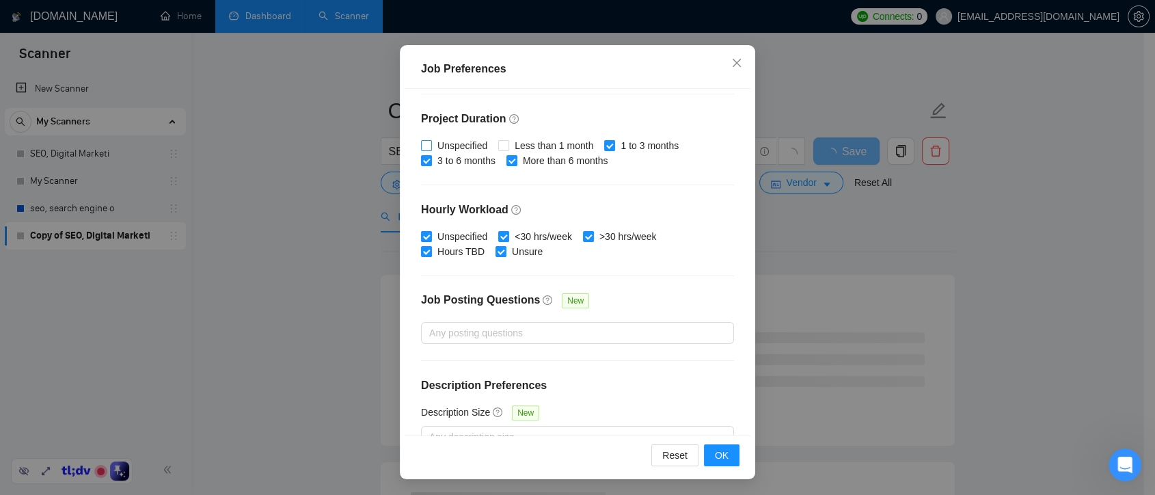
click at [421, 140] on input "Unspecified" at bounding box center [426, 145] width 10 height 10
checkbox input "true"
click at [726, 450] on button "OK" at bounding box center [722, 455] width 36 height 22
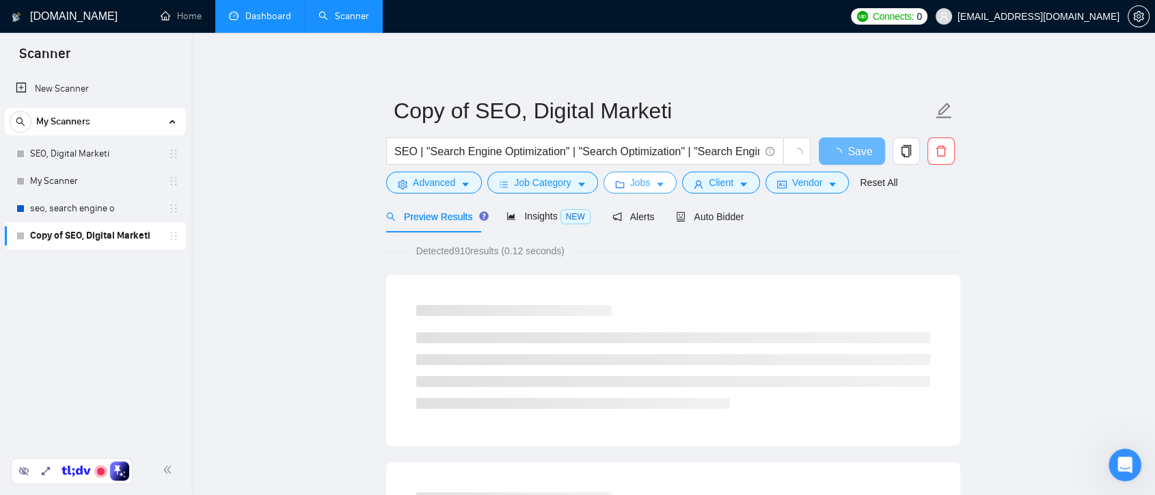
scroll to position [0, 0]
click at [709, 176] on span "Client" at bounding box center [721, 182] width 25 height 15
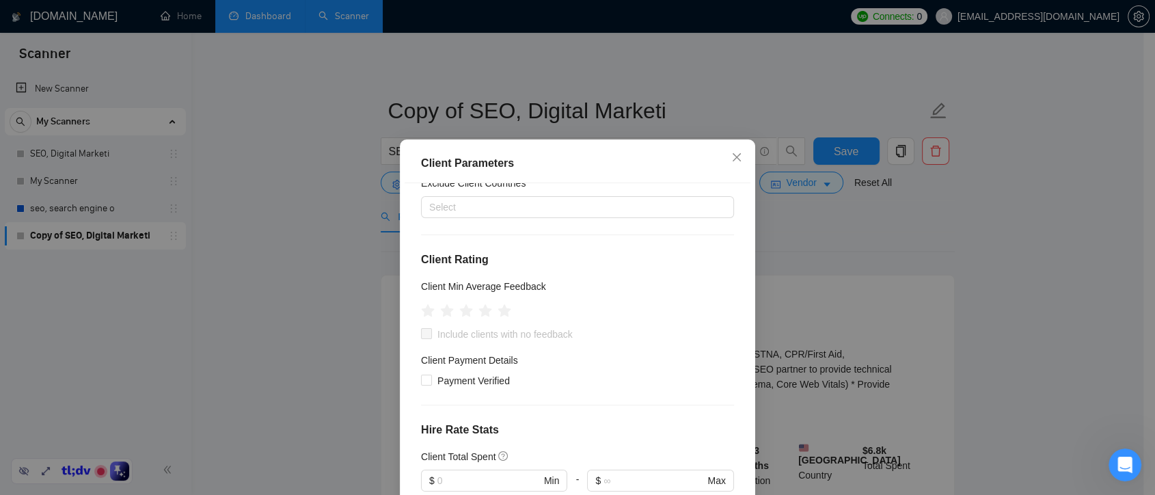
scroll to position [240, 0]
click at [478, 302] on icon "star" at bounding box center [485, 309] width 14 height 14
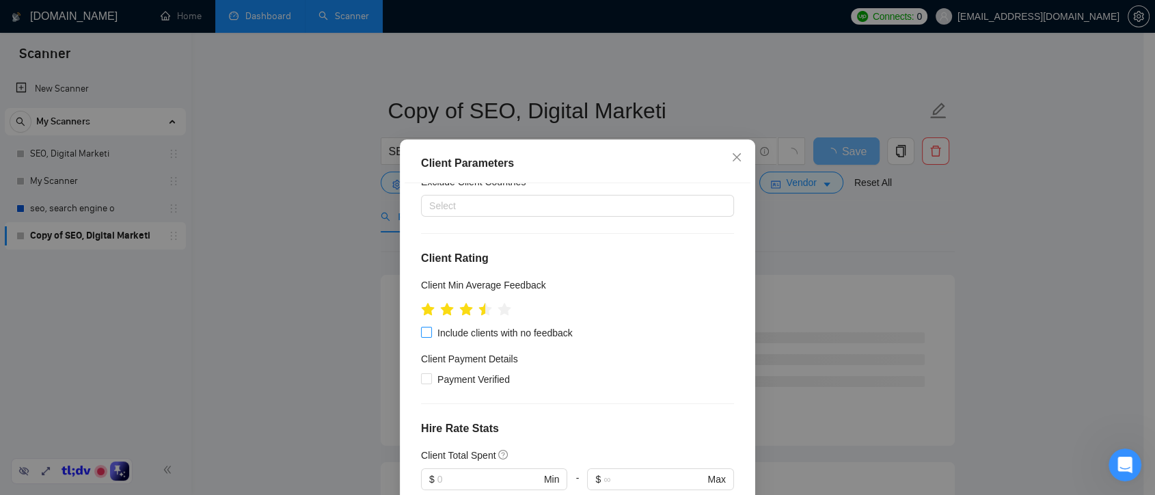
click at [422, 327] on input "Include clients with no feedback" at bounding box center [426, 332] width 10 height 10
checkbox input "true"
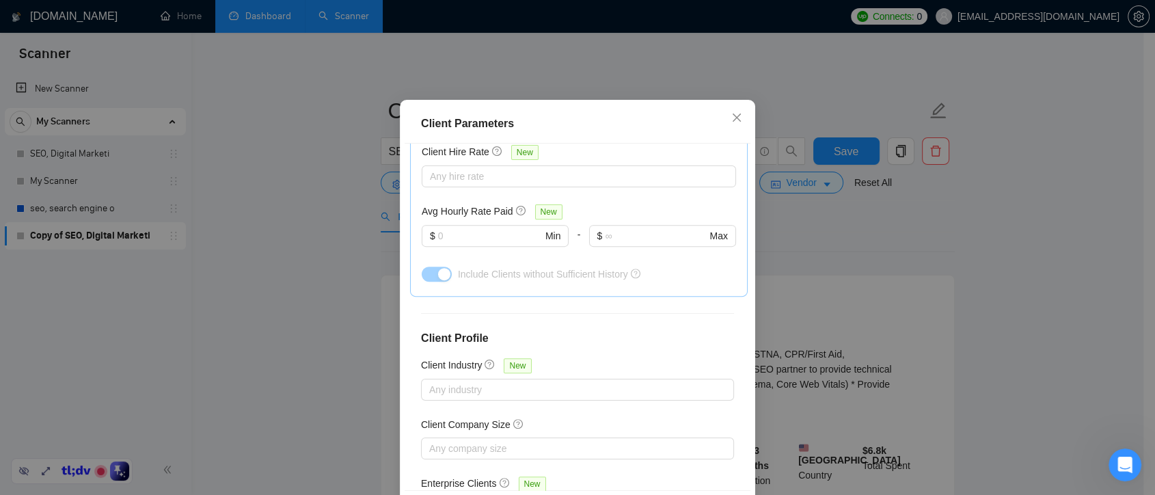
scroll to position [47, 0]
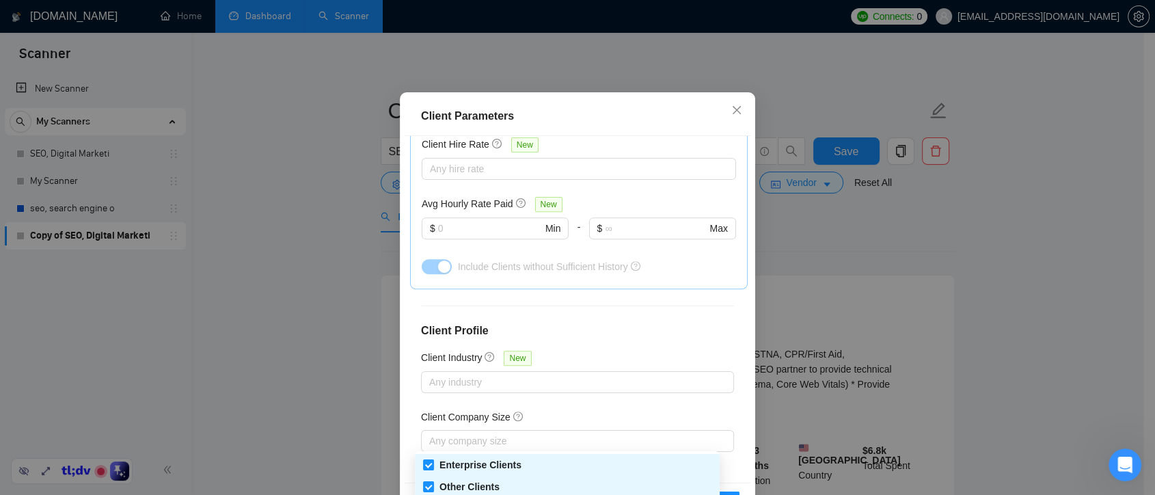
click at [697, 492] on div "Enterprise Clients Other Clients" at bounding box center [570, 500] width 293 height 16
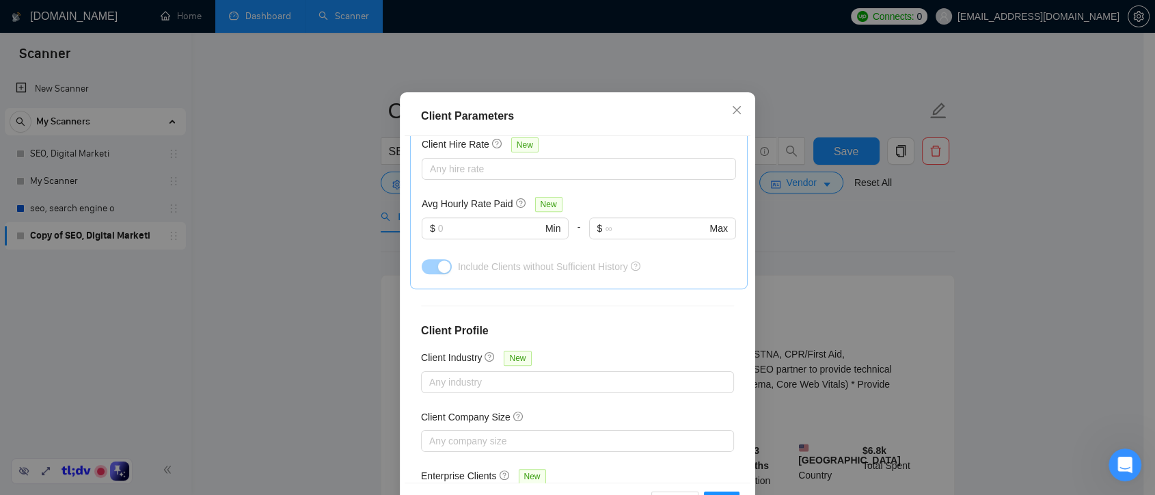
scroll to position [94, 0]
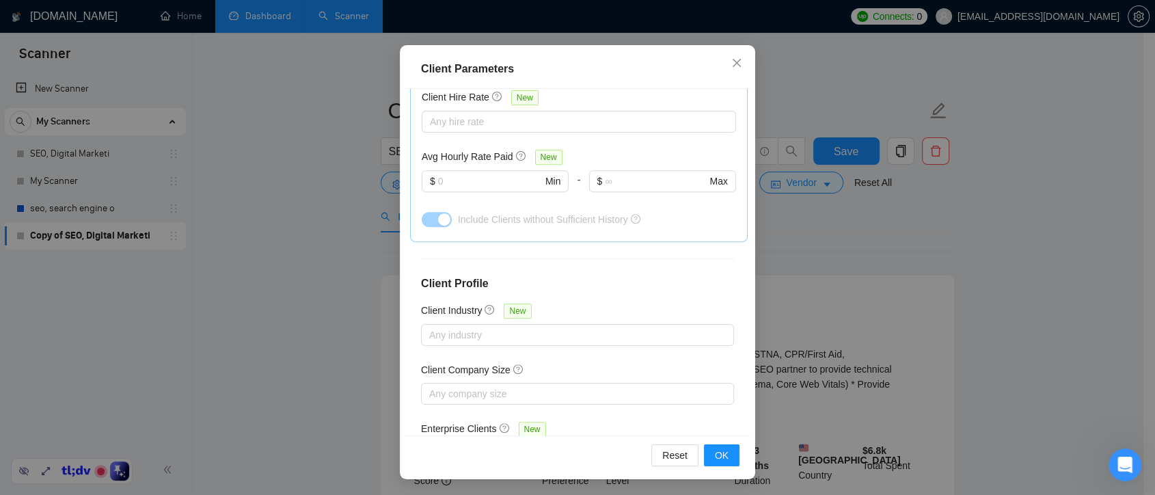
click at [564, 446] on span "Other Clients" at bounding box center [542, 453] width 66 height 14
click at [721, 457] on span "OK" at bounding box center [722, 455] width 14 height 15
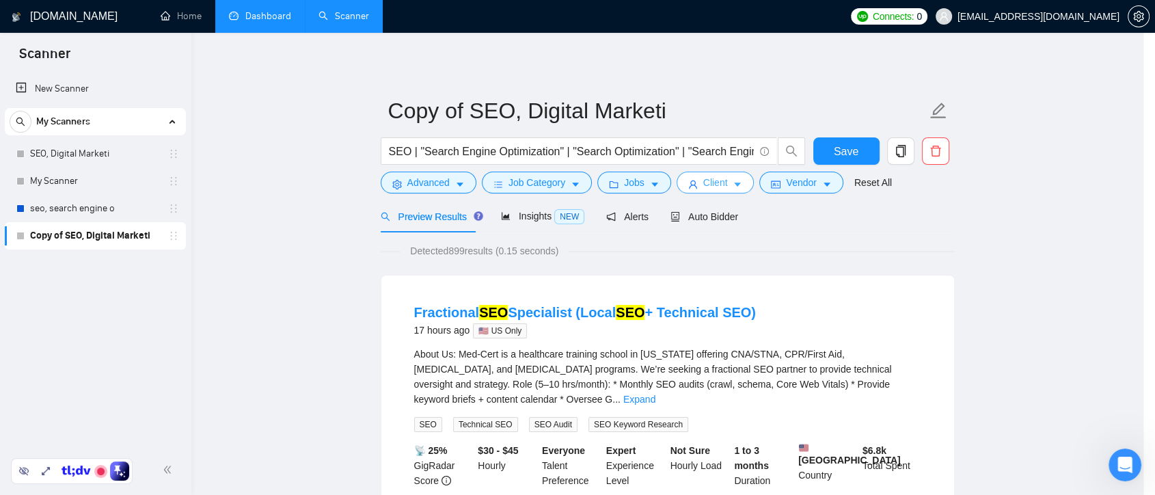
scroll to position [0, 0]
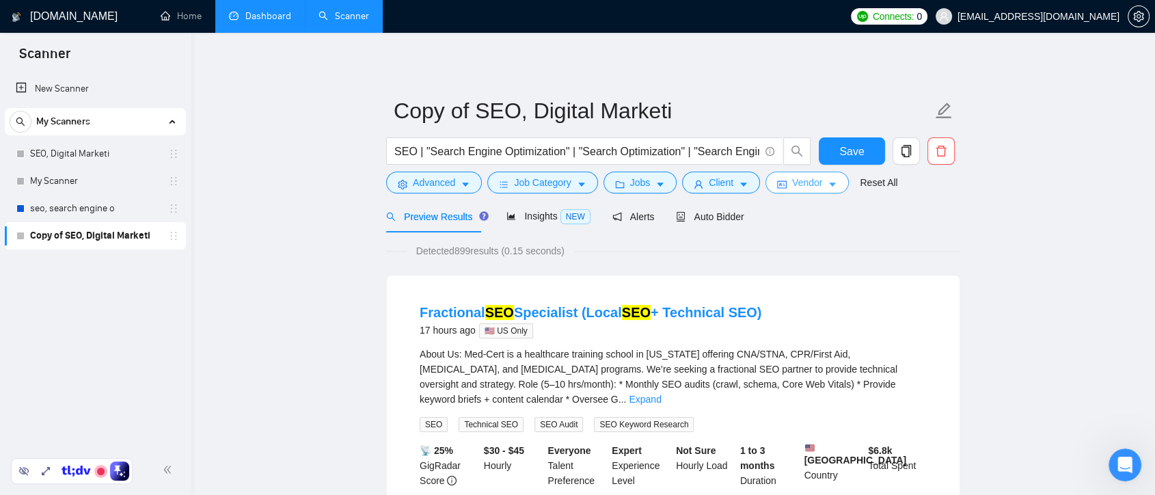
click at [822, 191] on button "Vendor" at bounding box center [806, 183] width 83 height 22
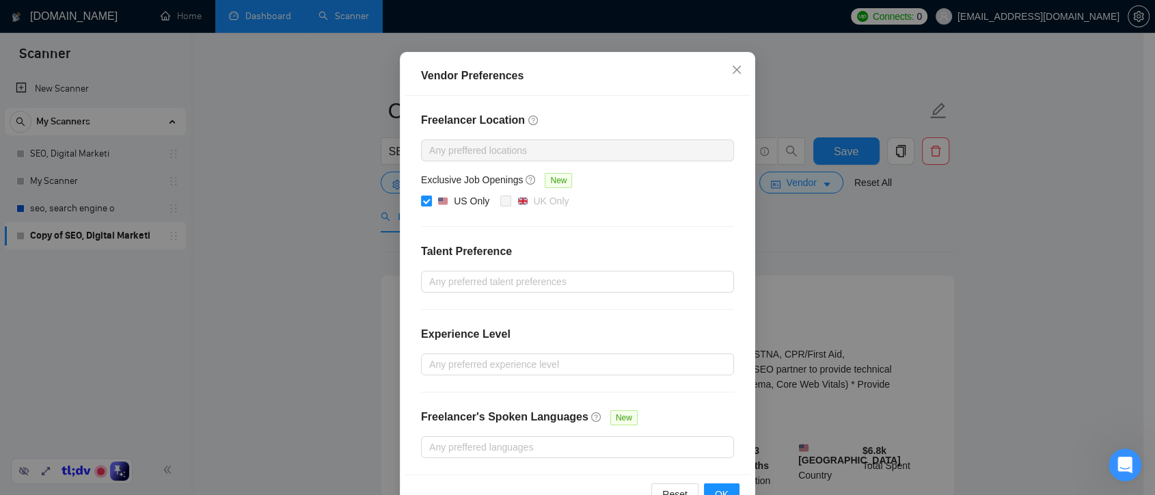
scroll to position [97, 0]
drag, startPoint x: 424, startPoint y: 198, endPoint x: 749, endPoint y: 300, distance: 340.9
click at [424, 197] on input "US Only" at bounding box center [426, 202] width 10 height 10
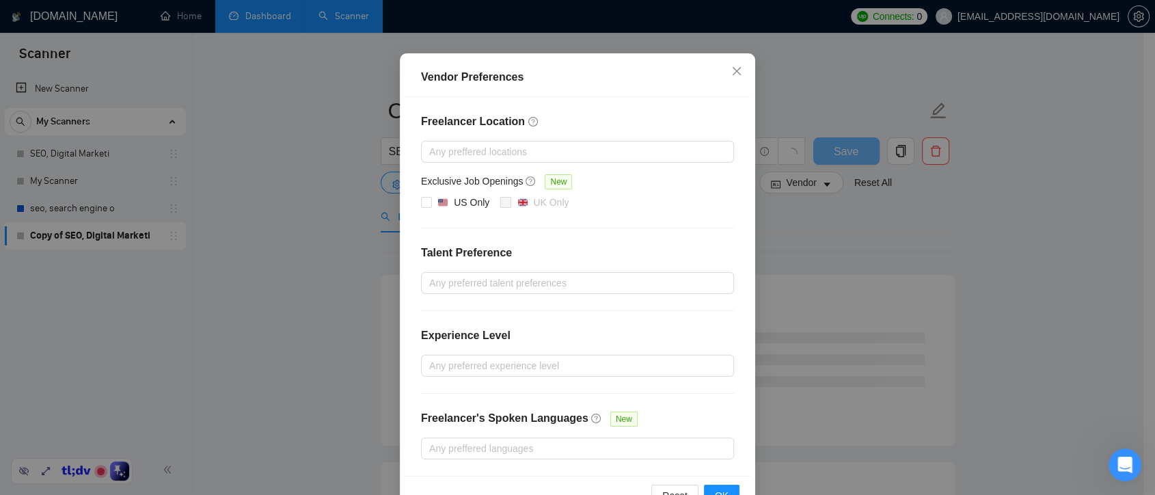
scroll to position [137, 0]
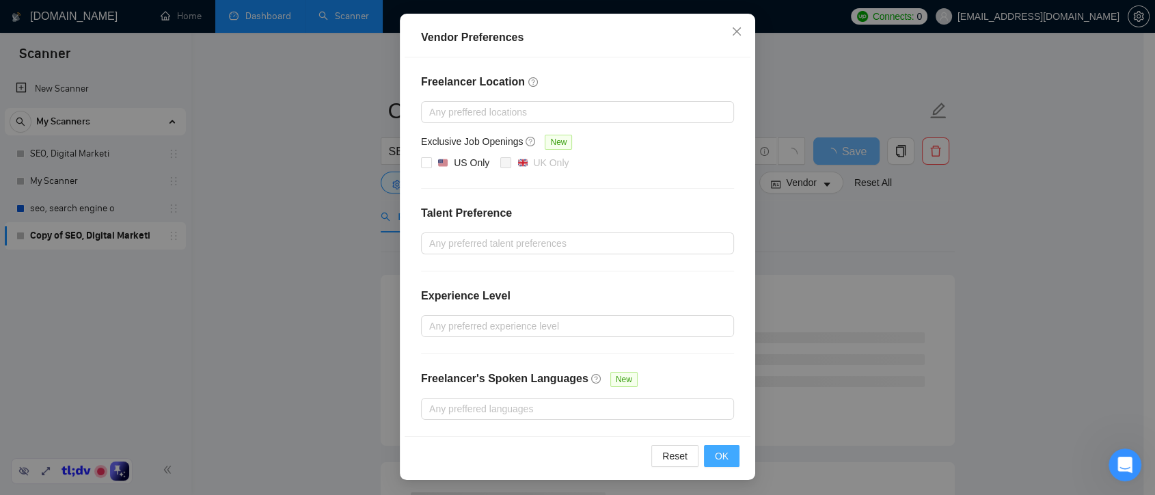
click at [715, 453] on span "OK" at bounding box center [722, 455] width 14 height 15
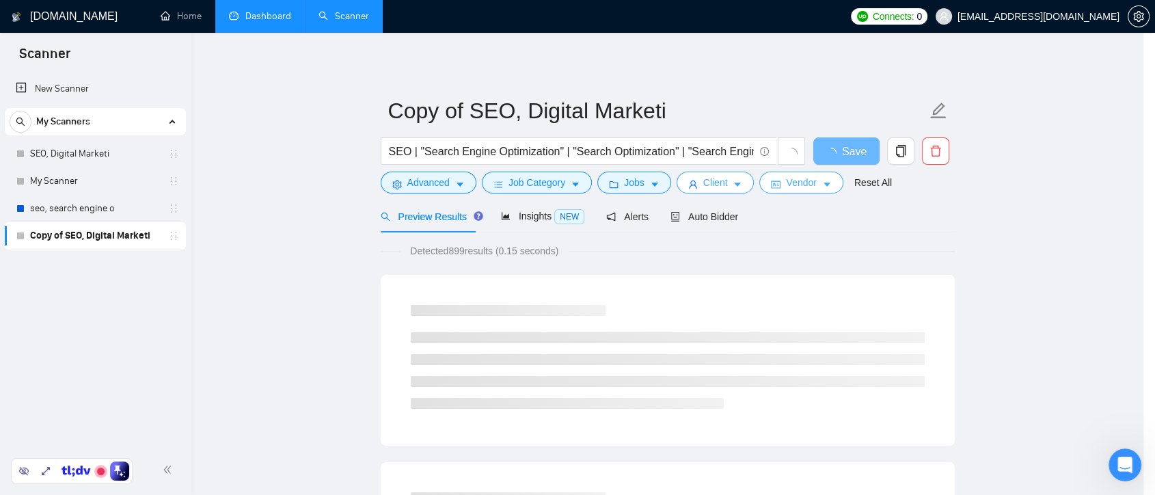
scroll to position [0, 0]
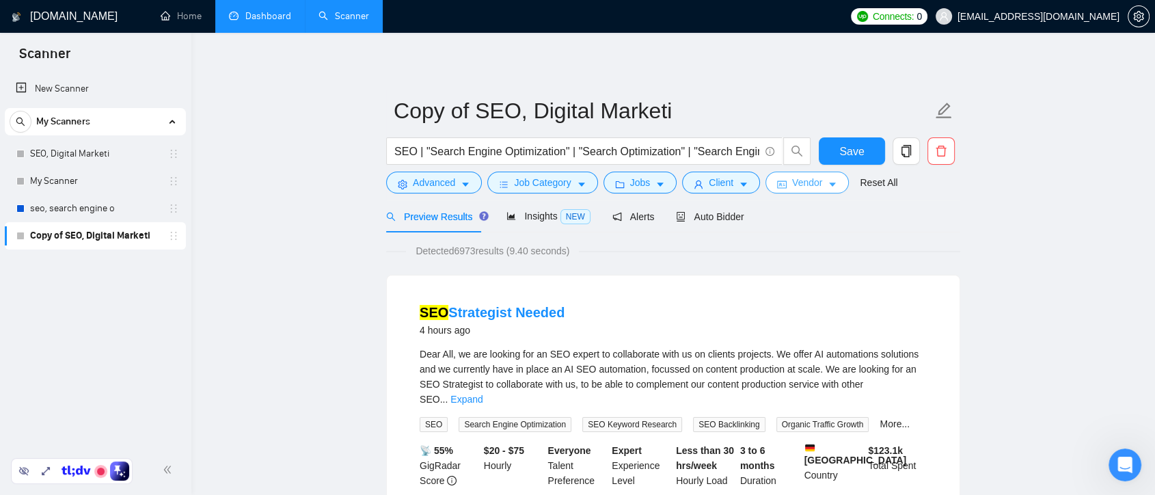
click at [829, 185] on icon "caret-down" at bounding box center [832, 185] width 7 height 4
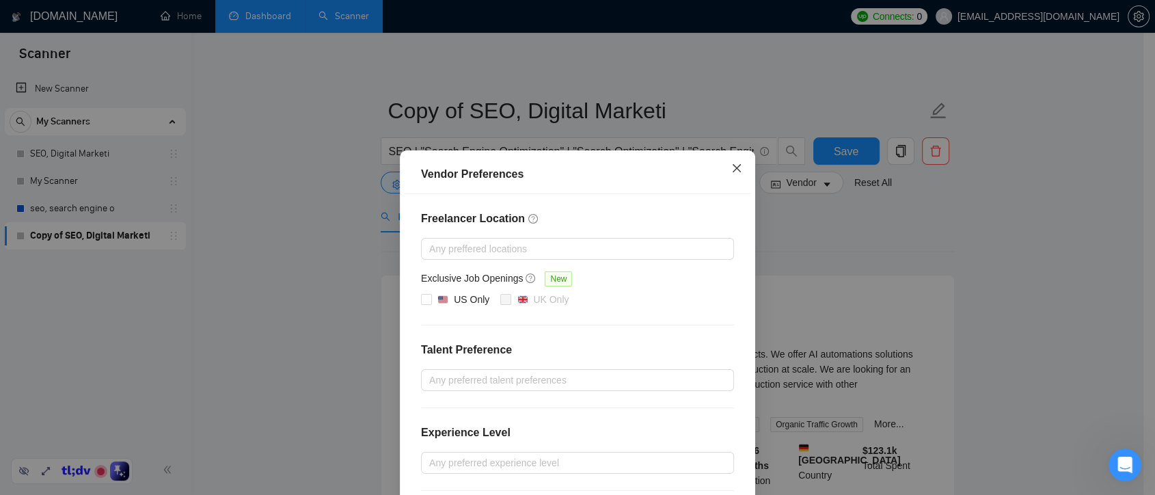
click at [736, 161] on span "Close" at bounding box center [736, 168] width 37 height 37
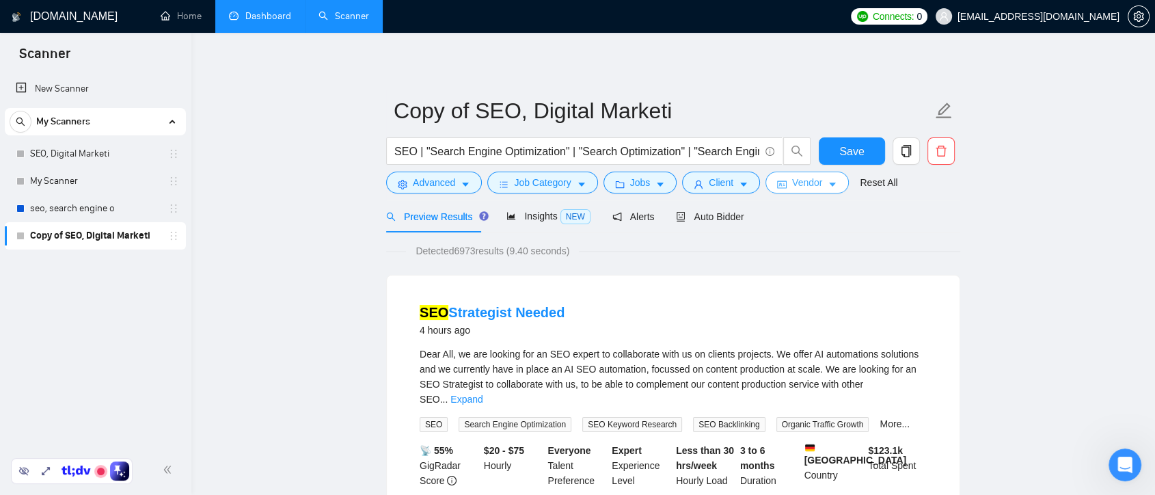
click at [806, 182] on span "Vendor" at bounding box center [807, 182] width 30 height 15
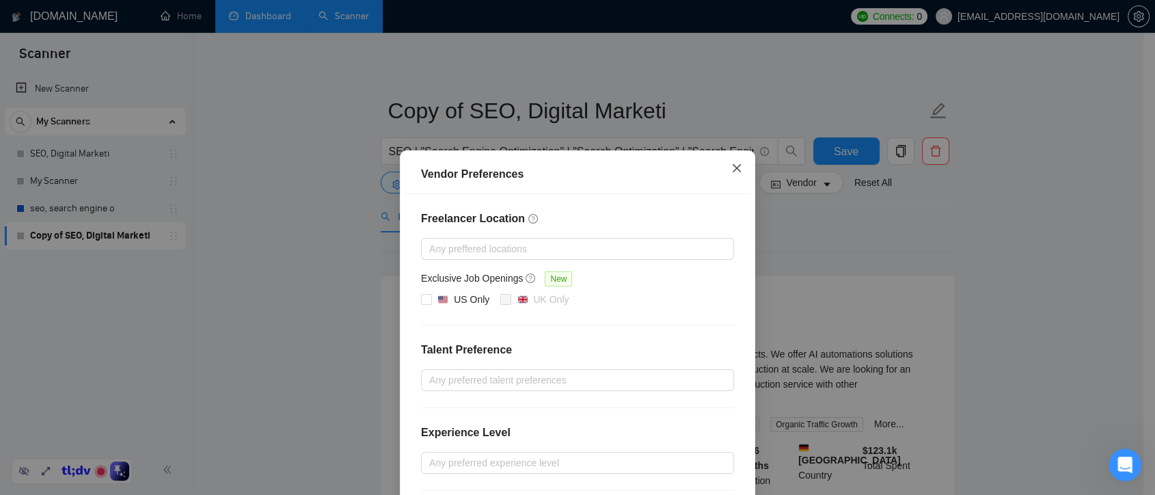
click at [733, 167] on icon "close" at bounding box center [737, 168] width 8 height 8
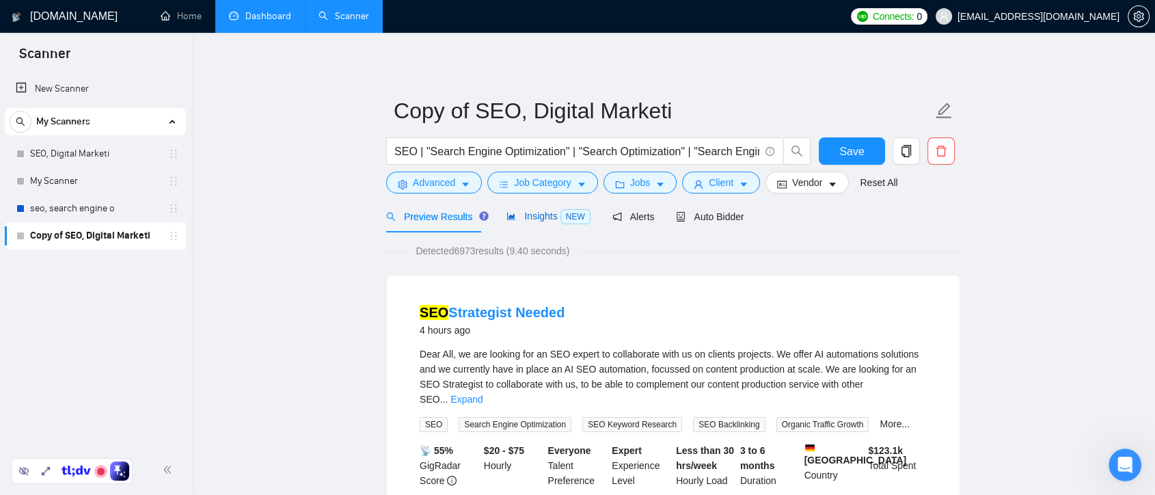
click at [514, 220] on span "Insights NEW" at bounding box center [547, 215] width 83 height 11
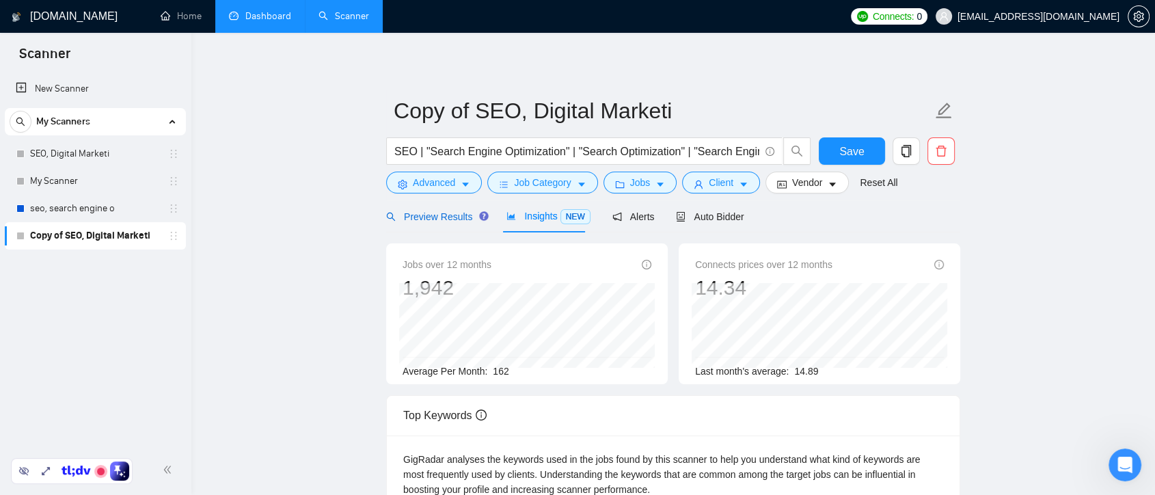
click at [451, 213] on span "Preview Results" at bounding box center [435, 216] width 98 height 11
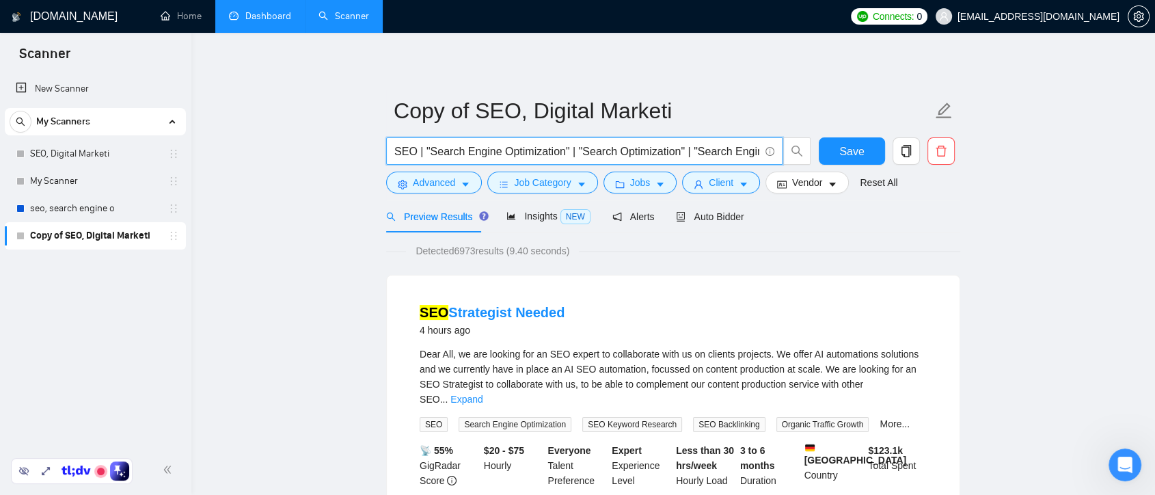
drag, startPoint x: 422, startPoint y: 153, endPoint x: 413, endPoint y: 152, distance: 9.7
click at [413, 152] on input "SEO | "Search Engine Optimization" | "Search Optimization" | "Search Engine Mar…" at bounding box center [576, 151] width 365 height 17
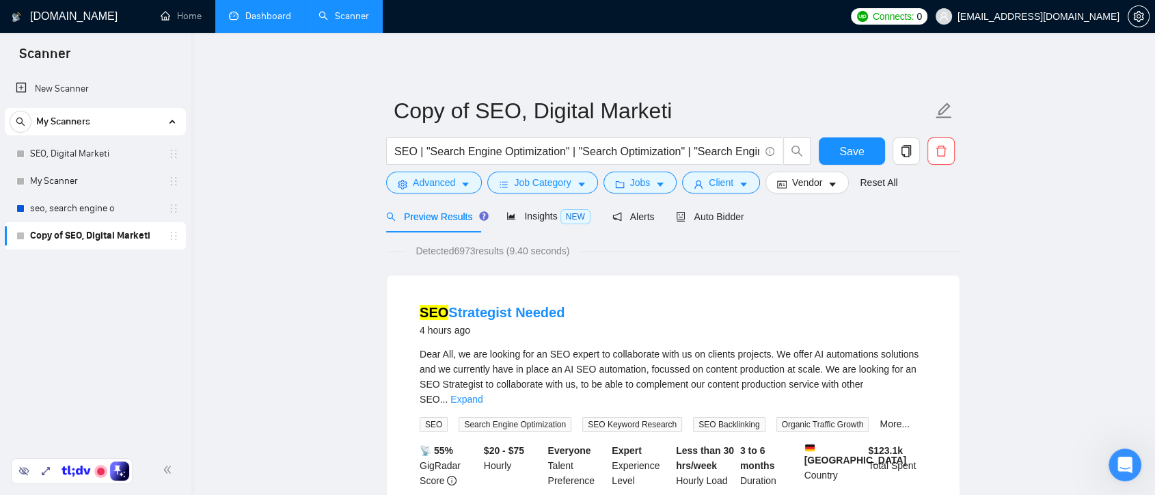
click at [535, 225] on div "Insights NEW" at bounding box center [547, 216] width 83 height 32
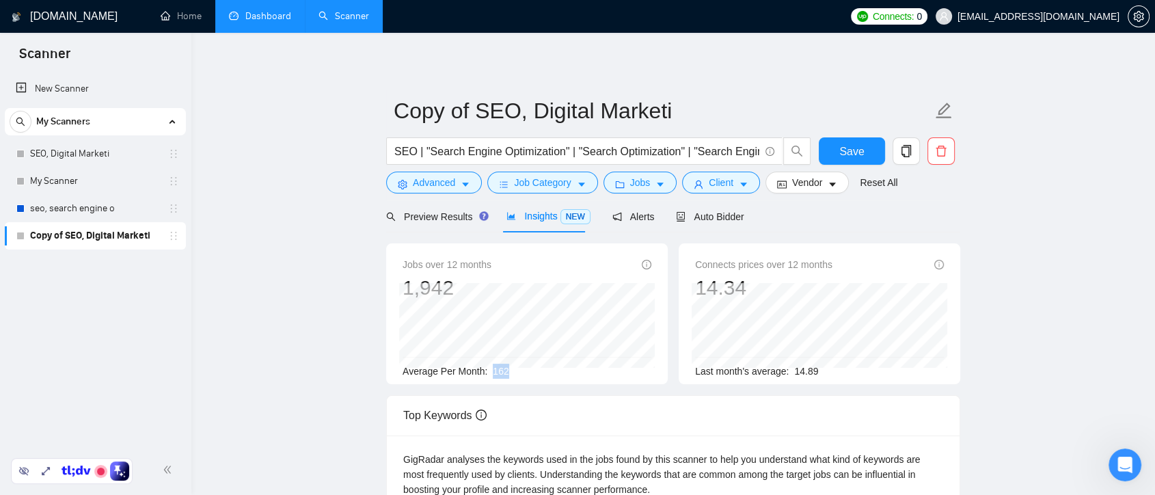
drag, startPoint x: 511, startPoint y: 373, endPoint x: 487, endPoint y: 370, distance: 24.1
click at [487, 370] on div "Average Per Month: 162" at bounding box center [527, 371] width 249 height 15
click at [530, 367] on div "Average Per Month: 162" at bounding box center [527, 371] width 249 height 15
click at [815, 182] on span "Vendor" at bounding box center [807, 182] width 30 height 15
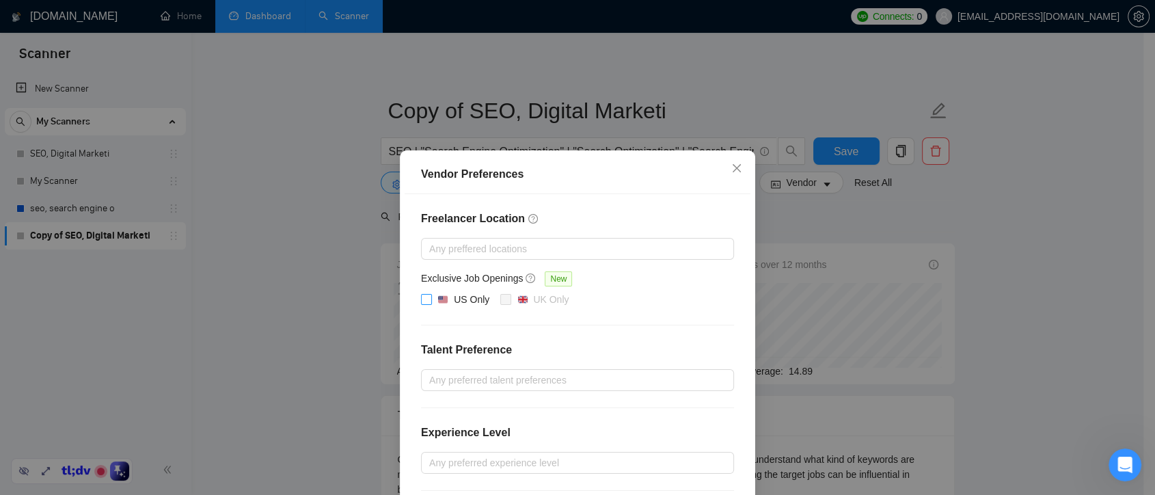
click at [424, 296] on input "US Only" at bounding box center [426, 299] width 10 height 10
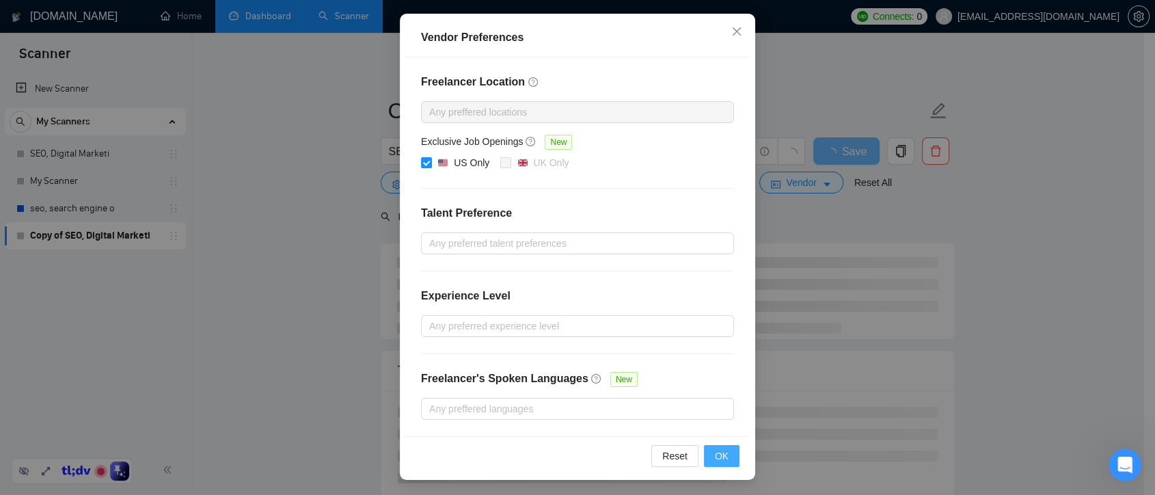
click at [722, 446] on button "OK" at bounding box center [722, 456] width 36 height 22
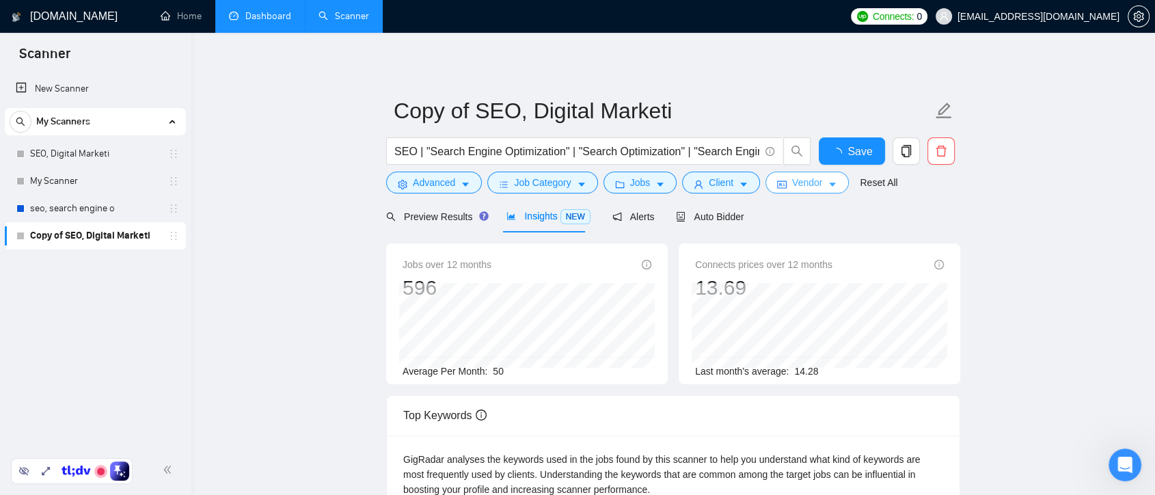
scroll to position [0, 0]
click at [828, 180] on icon "caret-down" at bounding box center [833, 185] width 10 height 10
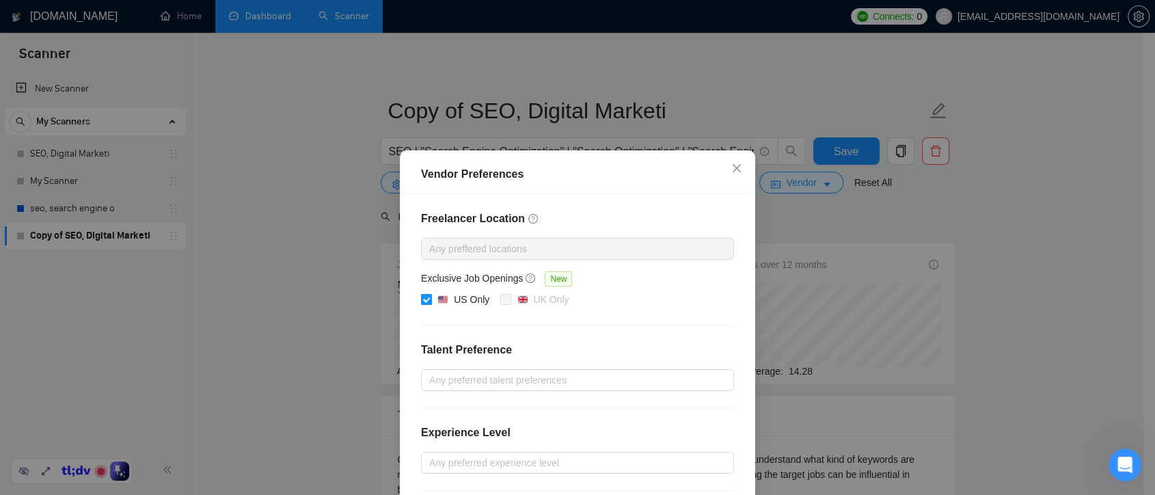
click at [421, 292] on label "US Only" at bounding box center [458, 300] width 74 height 16
click at [421, 294] on input "US Only" at bounding box center [426, 299] width 10 height 10
checkbox input "false"
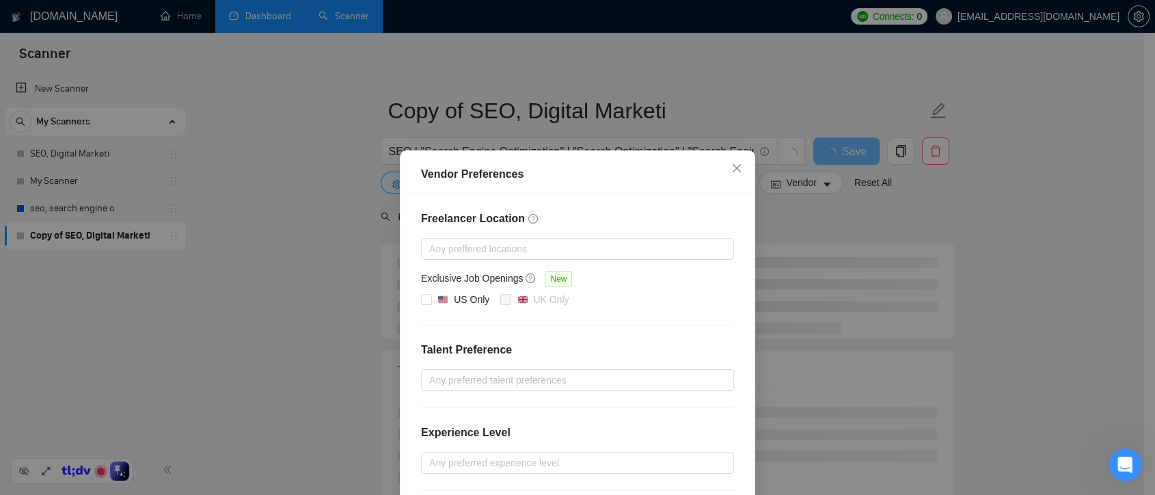
drag, startPoint x: 1142, startPoint y: 214, endPoint x: 1128, endPoint y: 321, distance: 107.6
click at [1128, 321] on div "Vendor Preferences Freelancer Location Any preffered locations Exclusive Job Op…" at bounding box center [577, 247] width 1155 height 495
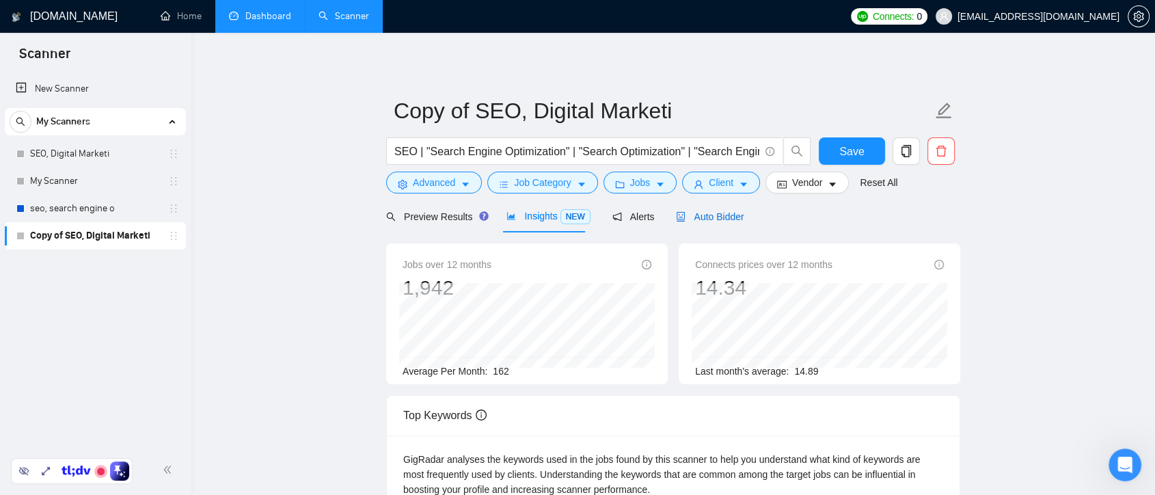
click at [722, 219] on span "Auto Bidder" at bounding box center [710, 216] width 68 height 11
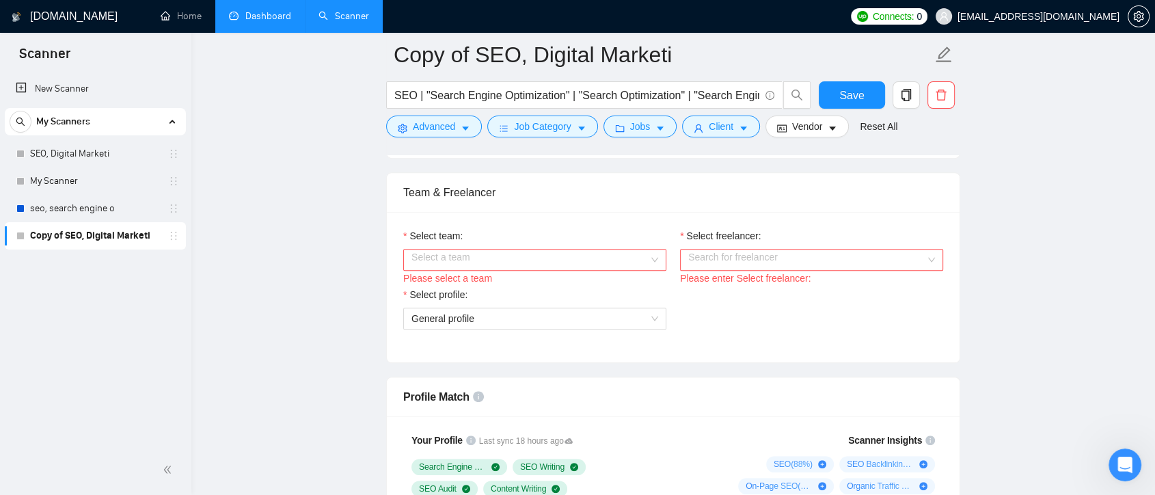
scroll to position [704, 0]
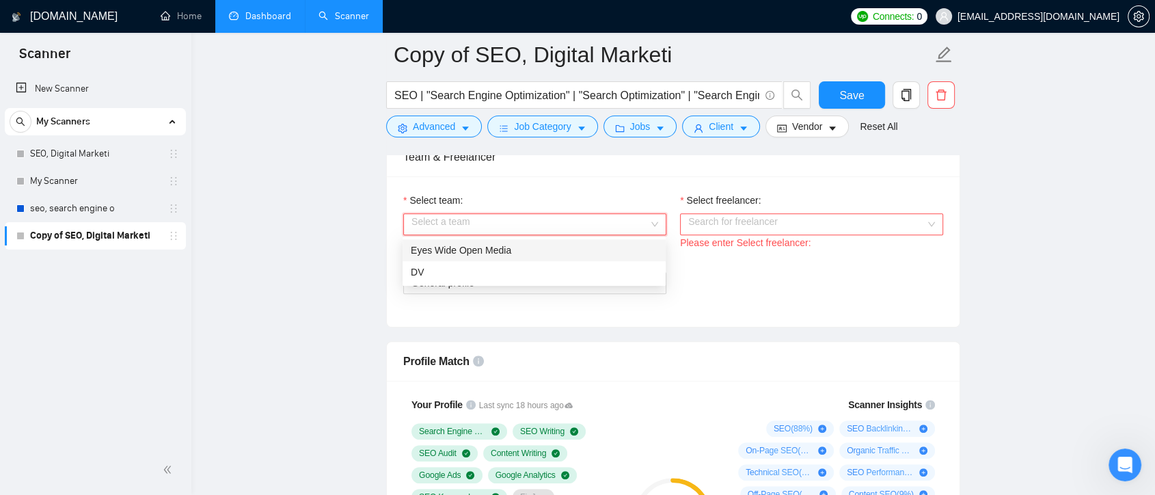
click at [650, 219] on div "Select a team" at bounding box center [534, 224] width 263 height 22
click at [467, 240] on div "Eyes Wide Open Media" at bounding box center [534, 250] width 263 height 22
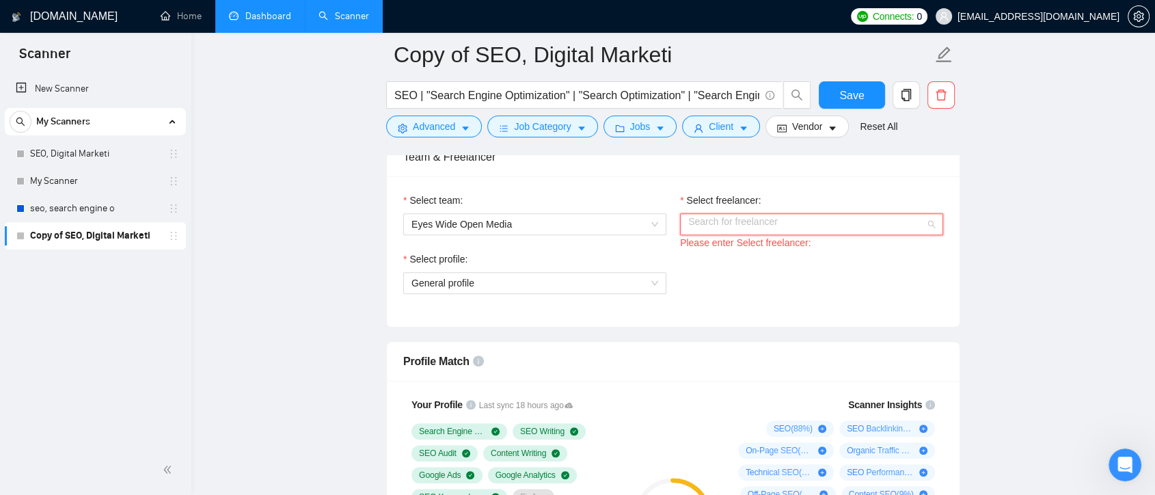
click at [834, 228] on input "Select freelancer:" at bounding box center [806, 224] width 237 height 21
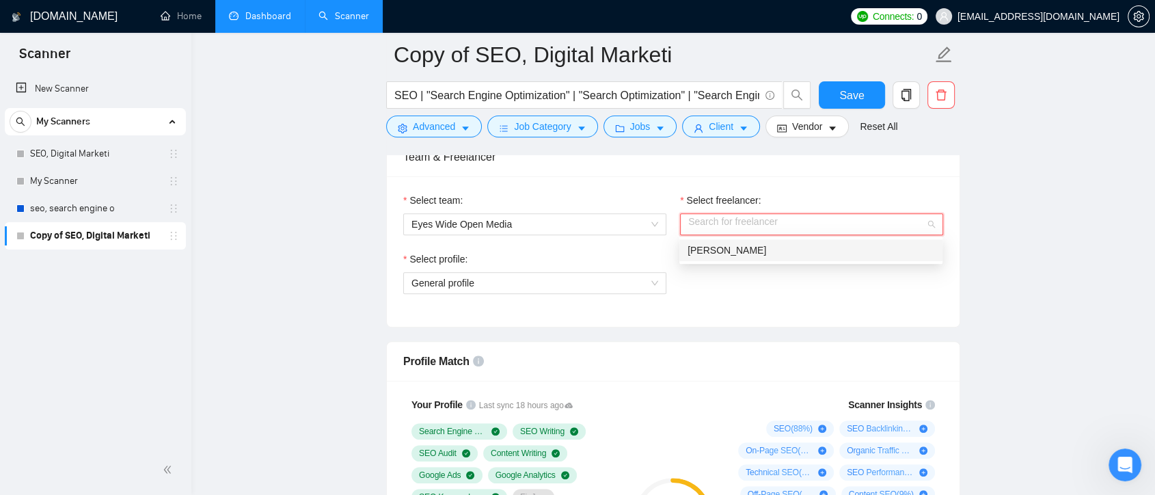
click at [807, 252] on div "[PERSON_NAME]" at bounding box center [811, 250] width 247 height 15
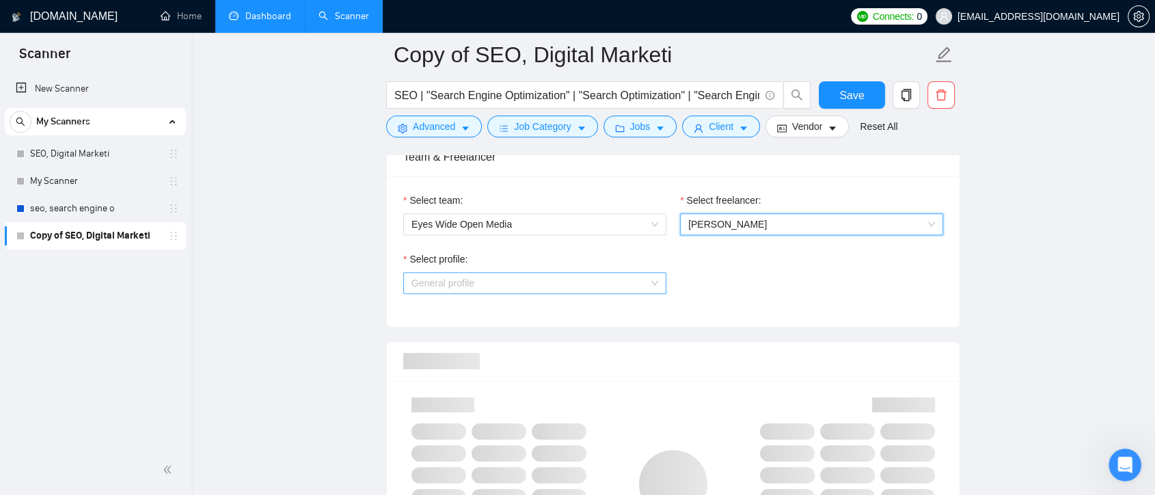
click at [607, 286] on span "General profile" at bounding box center [534, 283] width 247 height 21
click at [655, 284] on span "General profile" at bounding box center [534, 283] width 247 height 21
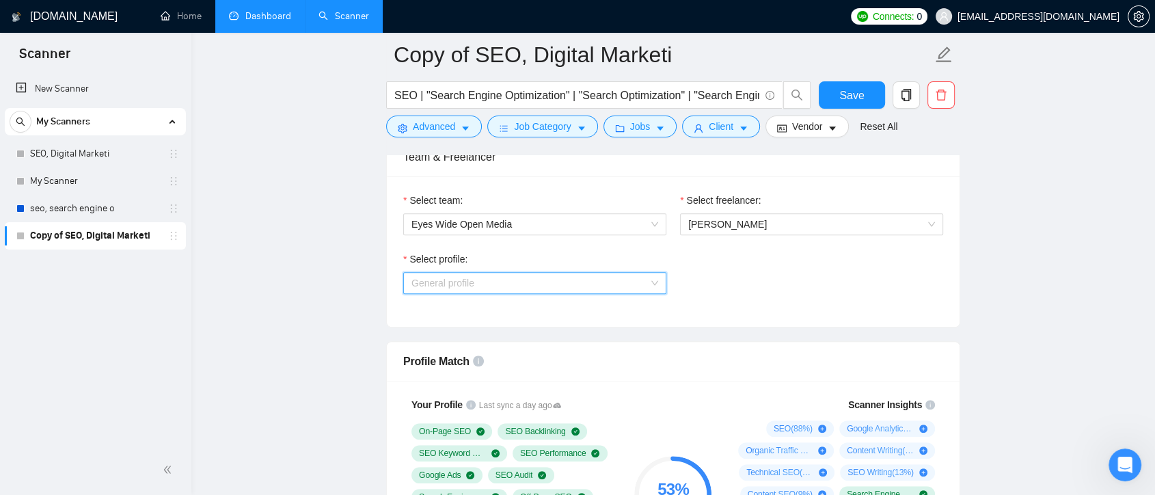
click at [649, 283] on span "General profile" at bounding box center [534, 283] width 247 height 21
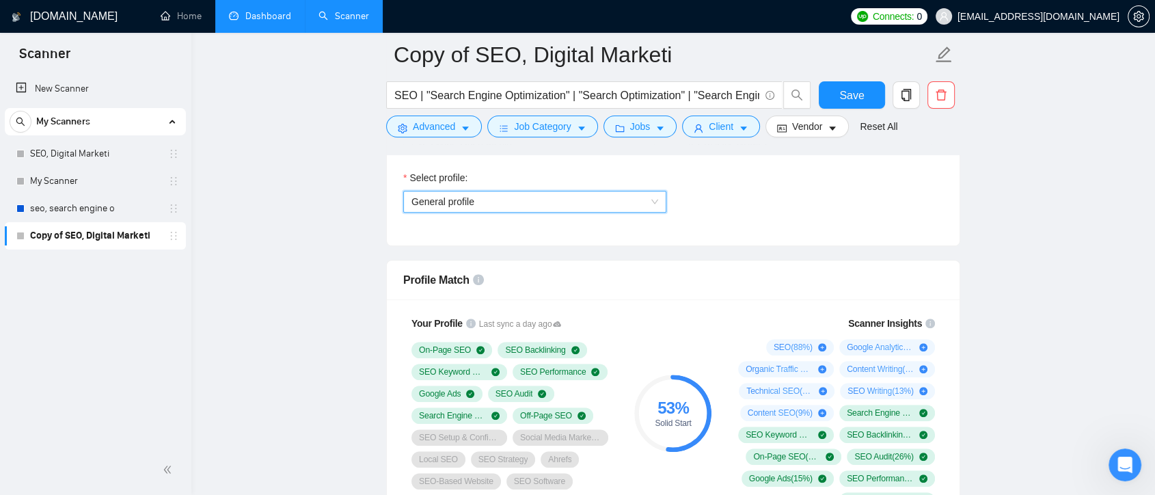
scroll to position [771, 0]
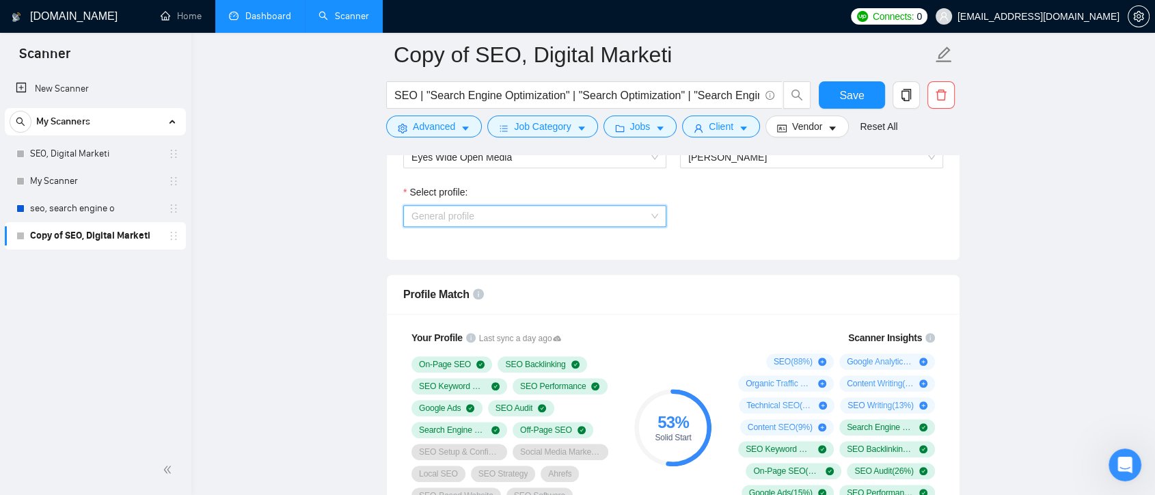
click at [657, 217] on span "General profile" at bounding box center [534, 216] width 247 height 21
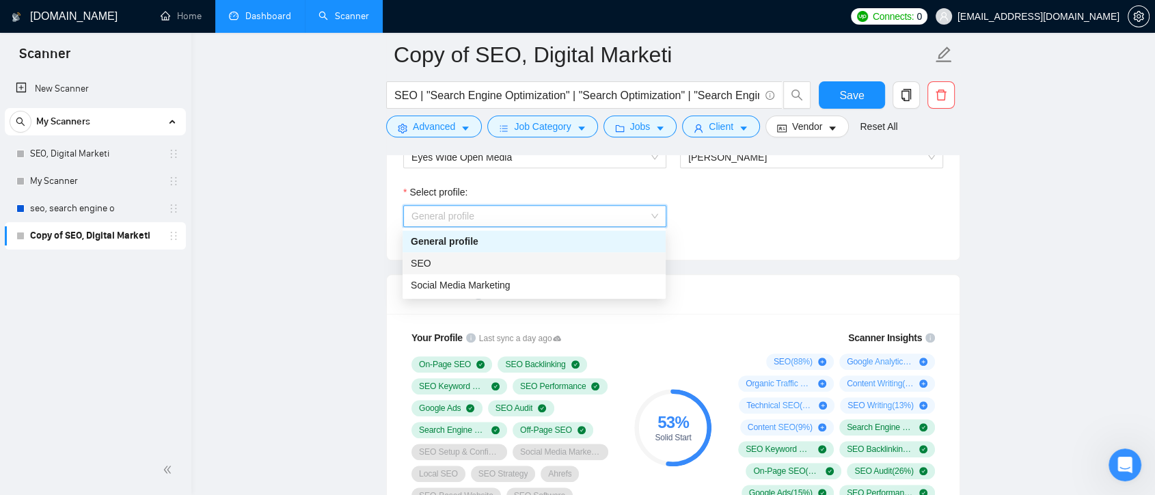
click at [620, 264] on div "SEO" at bounding box center [534, 263] width 247 height 15
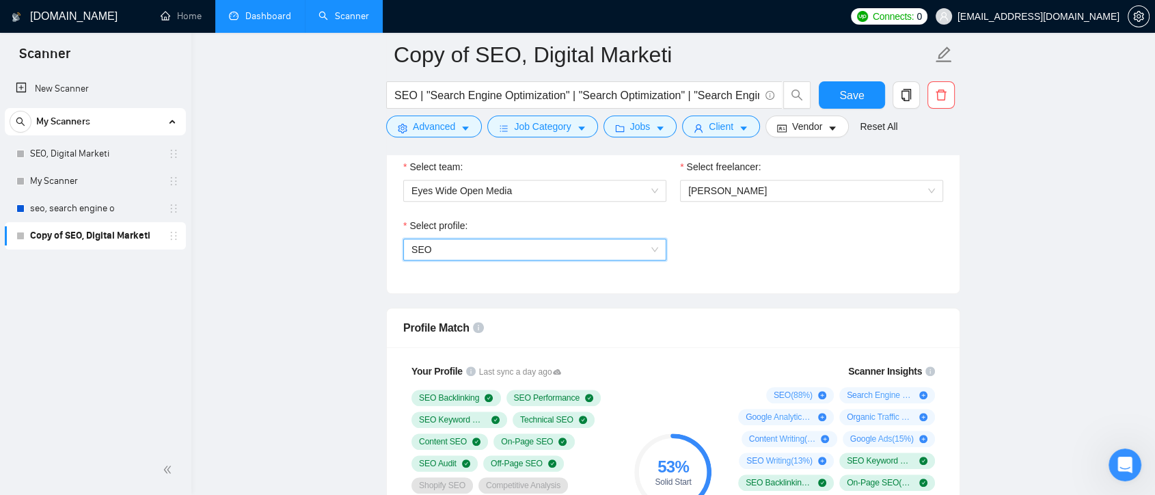
scroll to position [732, 0]
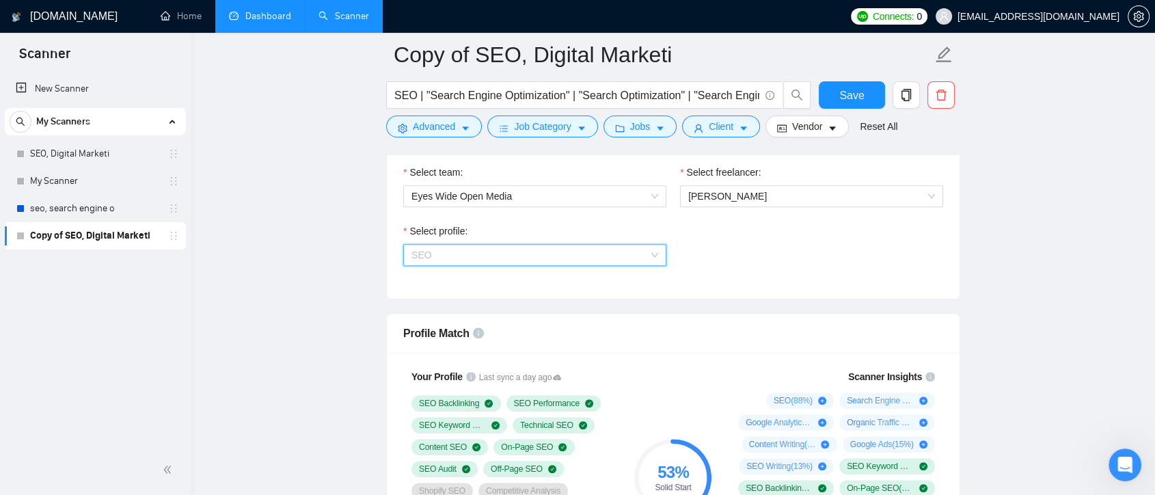
click at [656, 257] on span "SEO" at bounding box center [534, 255] width 247 height 21
click at [737, 248] on div "Select profile: SEO" at bounding box center [673, 252] width 554 height 59
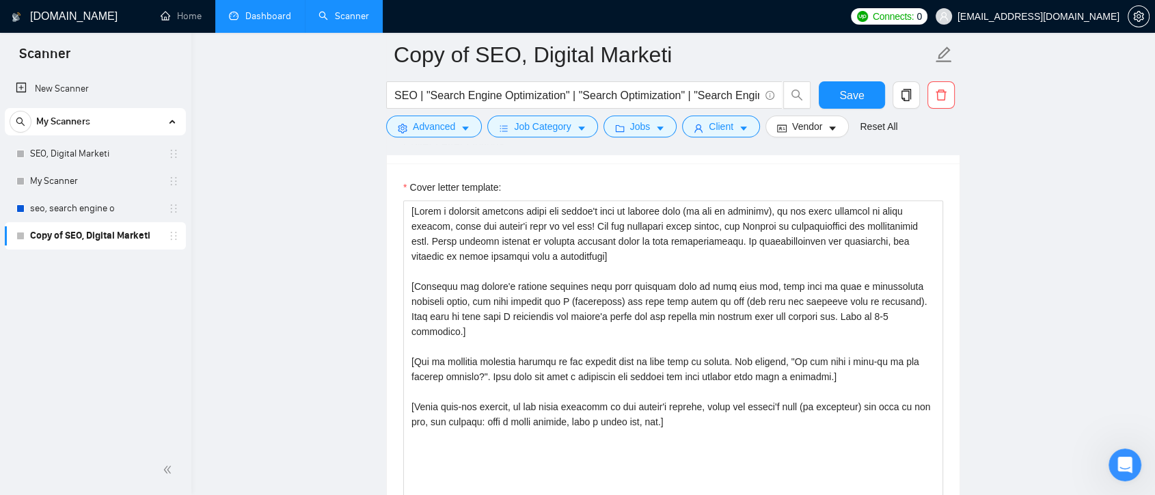
scroll to position [1476, 0]
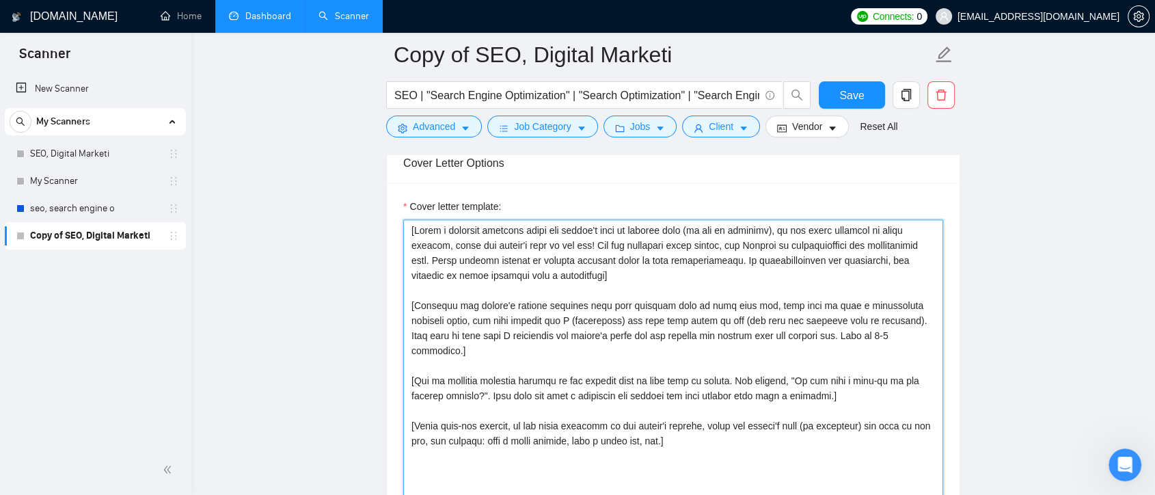
click at [623, 277] on textarea "Cover letter template:" at bounding box center [673, 373] width 540 height 308
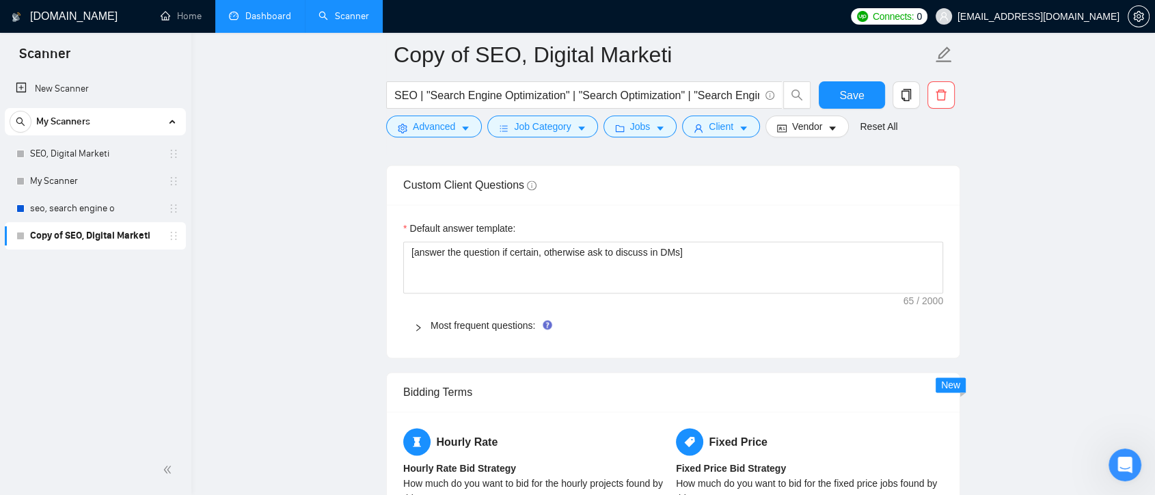
scroll to position [1890, 0]
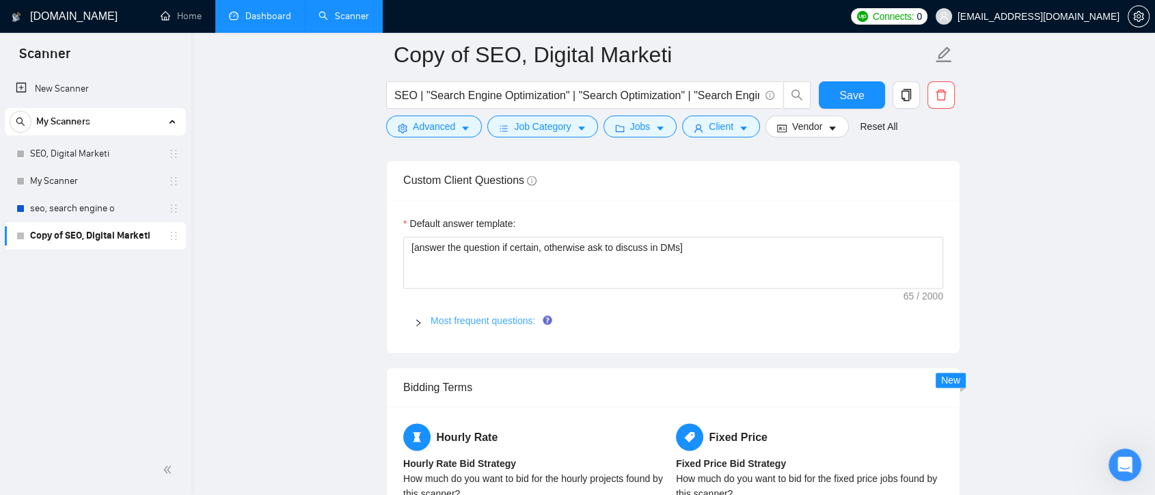
click at [495, 323] on link "Most frequent questions:" at bounding box center [483, 320] width 105 height 11
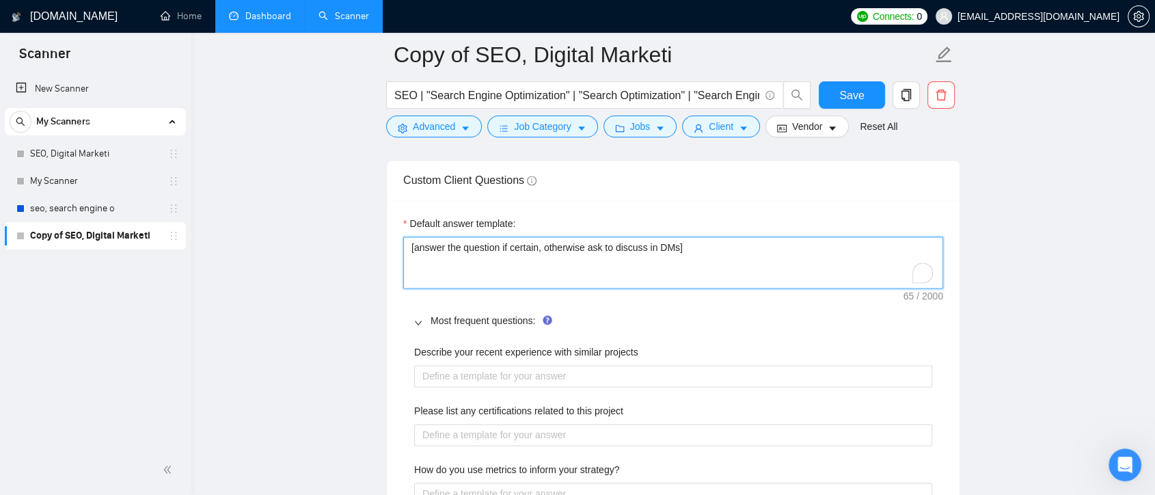
click at [677, 256] on textarea "[answer the question if certain, otherwise ask to discuss in DMs]" at bounding box center [673, 262] width 540 height 52
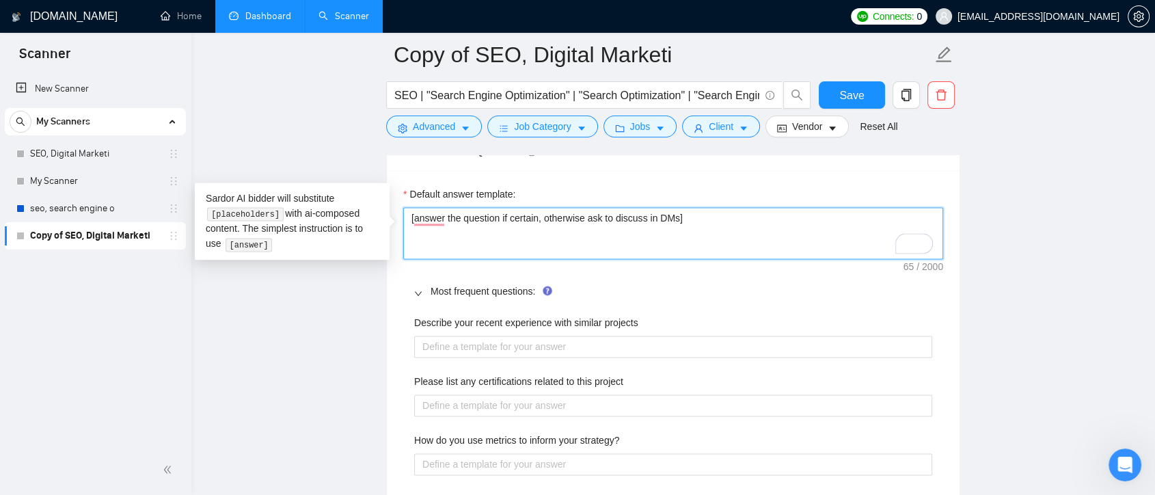
scroll to position [1915, 0]
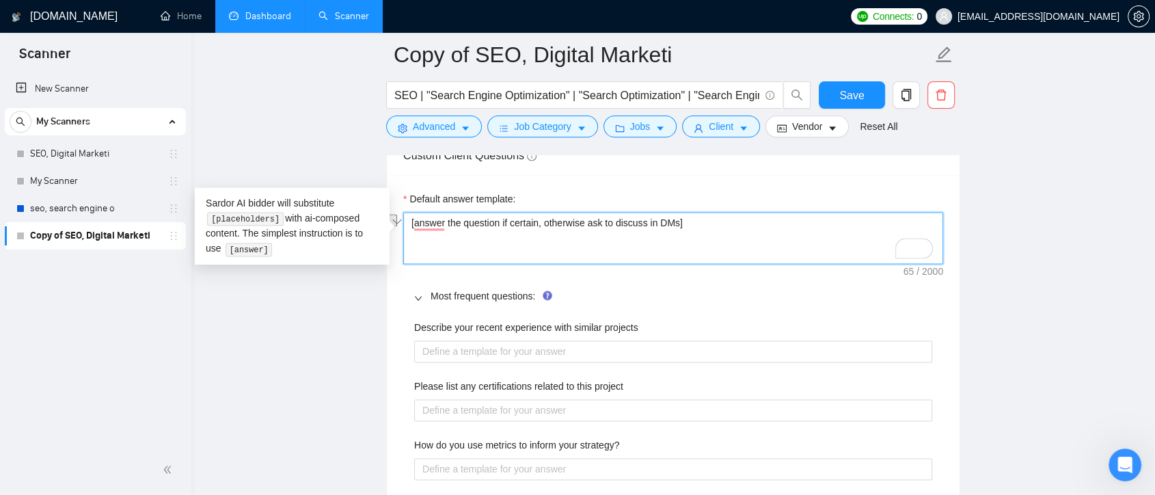
drag, startPoint x: 705, startPoint y: 228, endPoint x: 396, endPoint y: 223, distance: 308.9
click at [614, 250] on textarea "[answer the question if certain, otherwise ask to discuss in DMs]" at bounding box center [673, 238] width 540 height 52
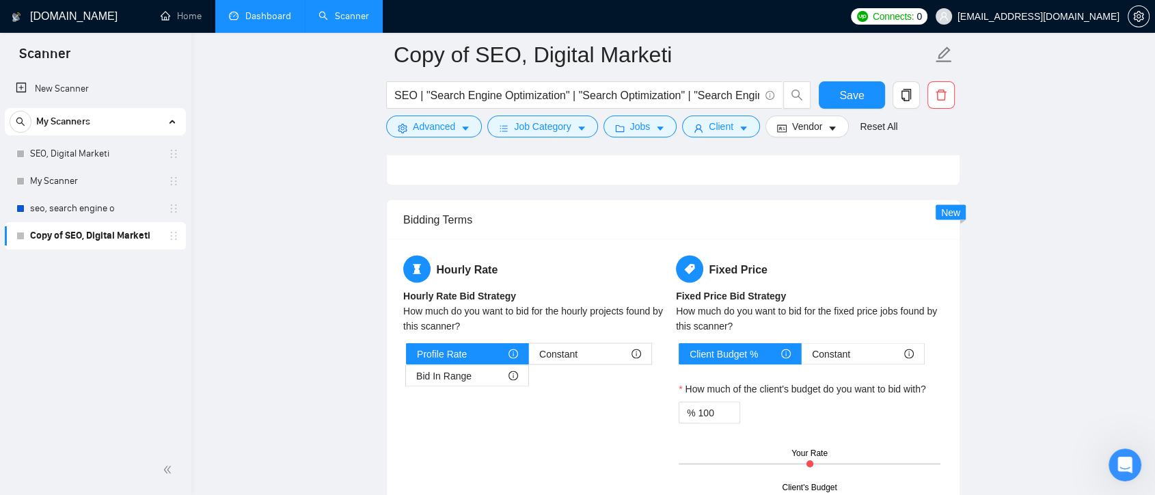
scroll to position [2444, 0]
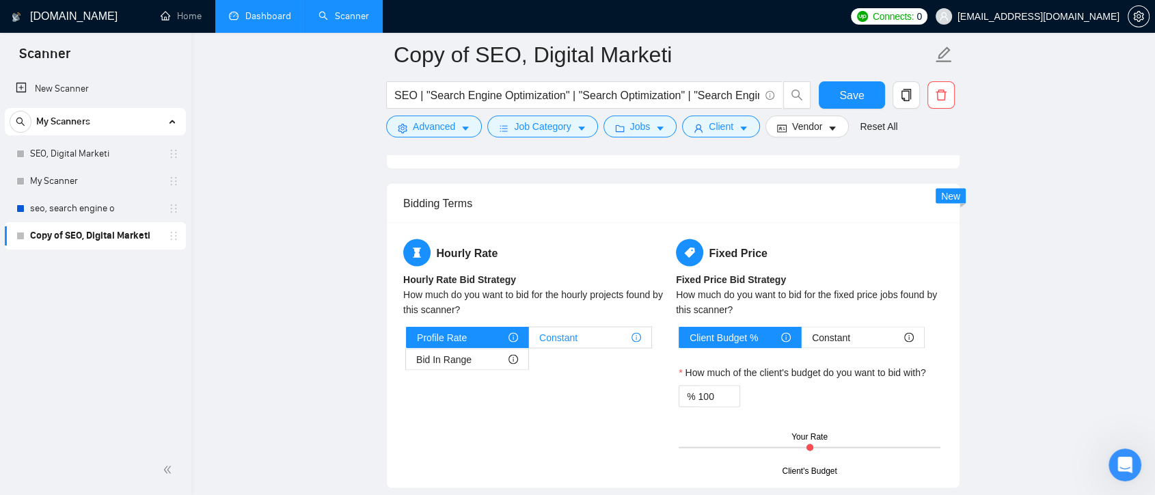
click at [589, 328] on div "Constant" at bounding box center [590, 337] width 102 height 21
click at [529, 340] on input "Constant" at bounding box center [529, 340] width 0 height 0
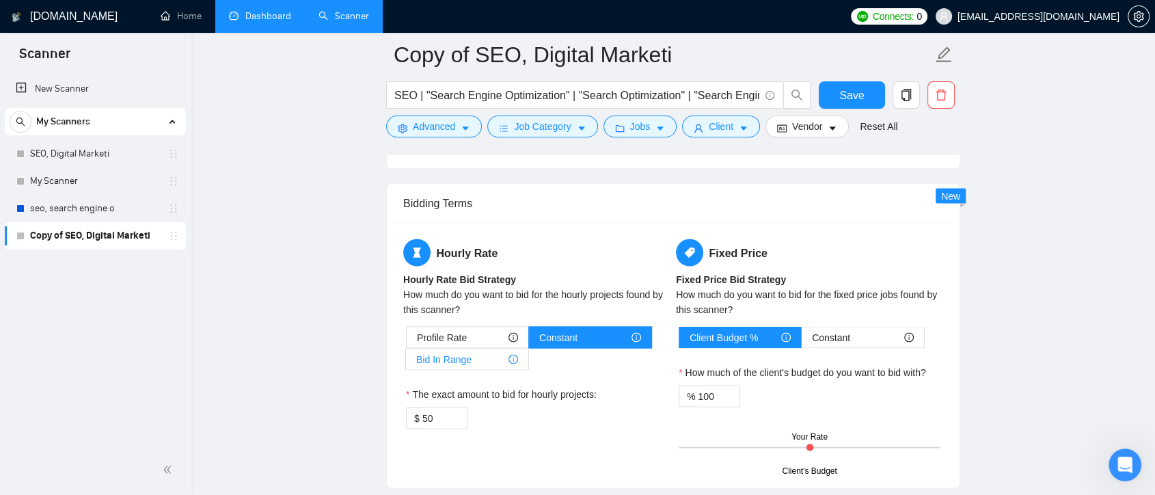
click at [481, 355] on div "Bid In Range" at bounding box center [467, 359] width 102 height 21
click at [406, 362] on input "Bid In Range" at bounding box center [406, 362] width 0 height 0
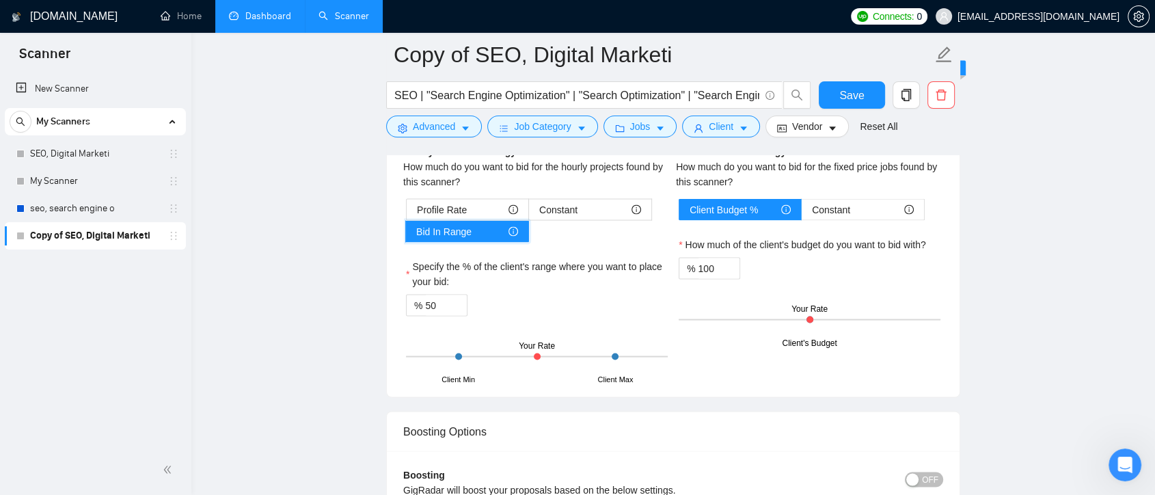
scroll to position [2583, 0]
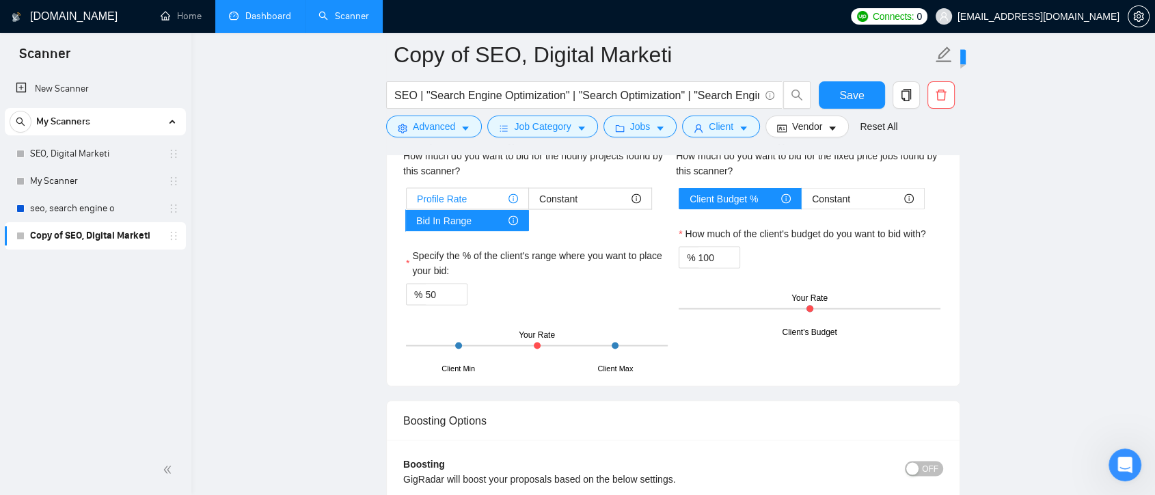
click at [489, 195] on div "Profile Rate" at bounding box center [467, 198] width 101 height 21
click at [407, 202] on input "Profile Rate" at bounding box center [407, 202] width 0 height 0
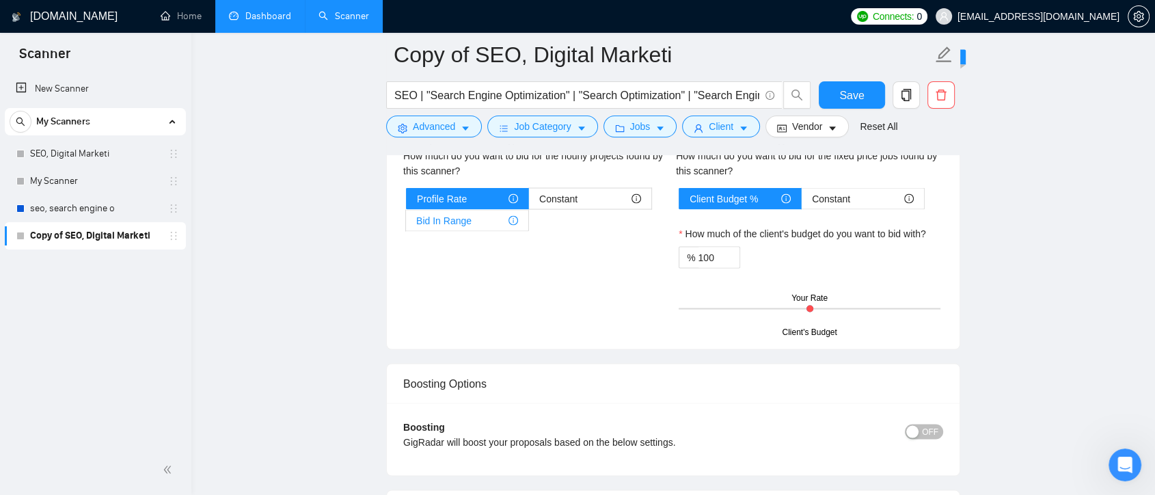
click at [506, 219] on div "Bid In Range" at bounding box center [467, 220] width 102 height 21
click at [406, 223] on input "Bid In Range" at bounding box center [406, 223] width 0 height 0
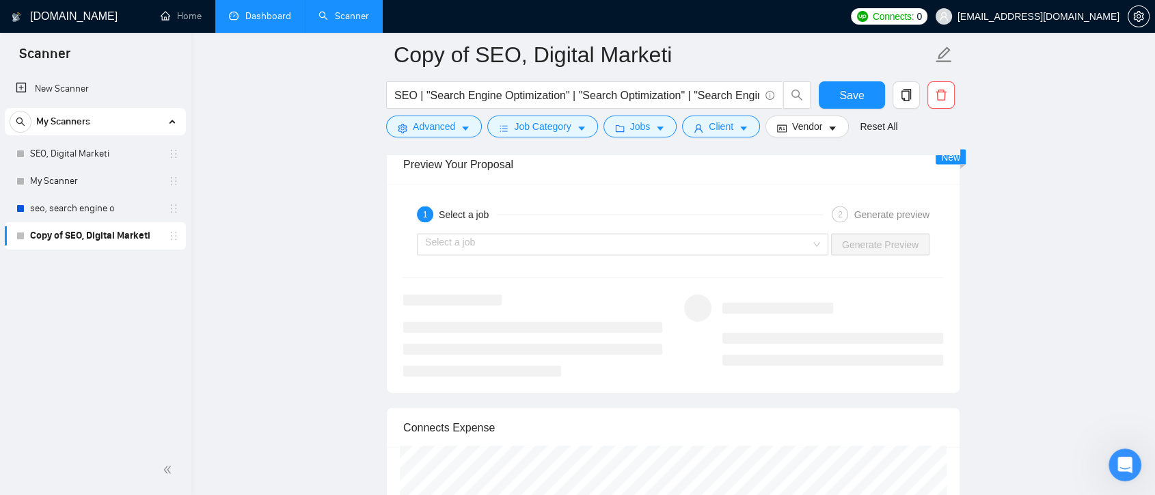
scroll to position [2976, 0]
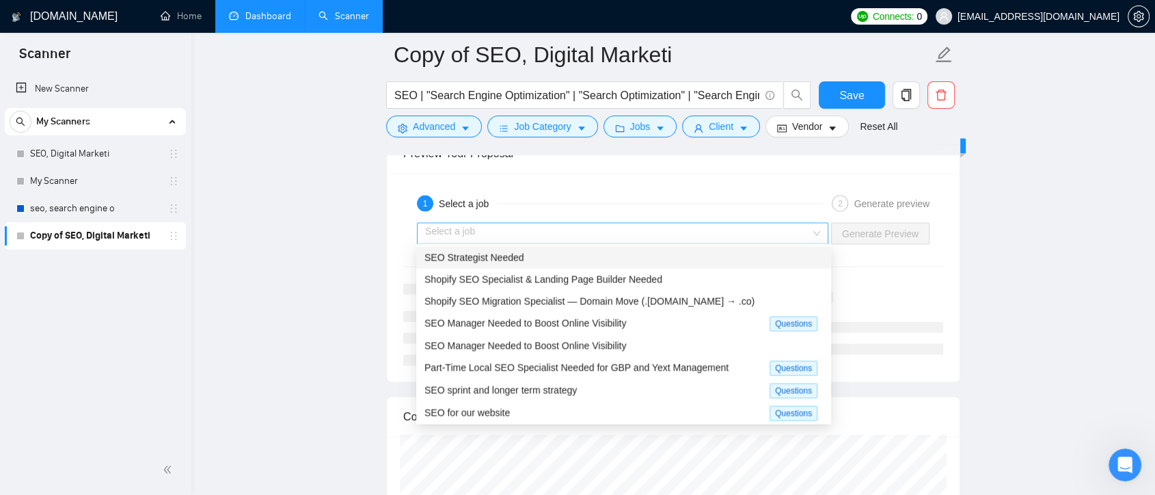
click at [826, 236] on div "Select a job" at bounding box center [622, 234] width 411 height 22
click at [637, 321] on div "SEO Manager Needed to Boost Online Visibility" at bounding box center [596, 324] width 345 height 16
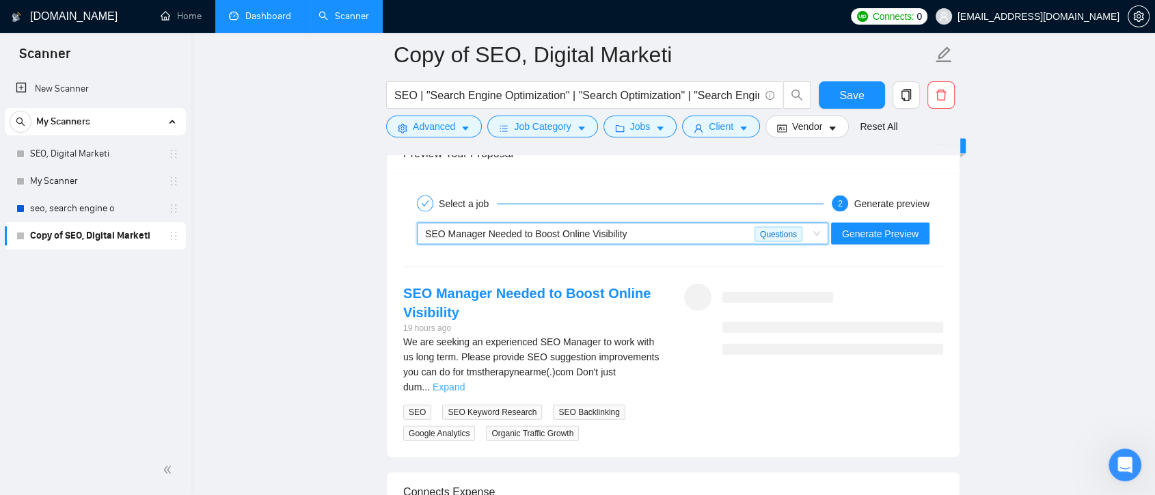
click at [465, 381] on link "Expand" at bounding box center [449, 386] width 32 height 11
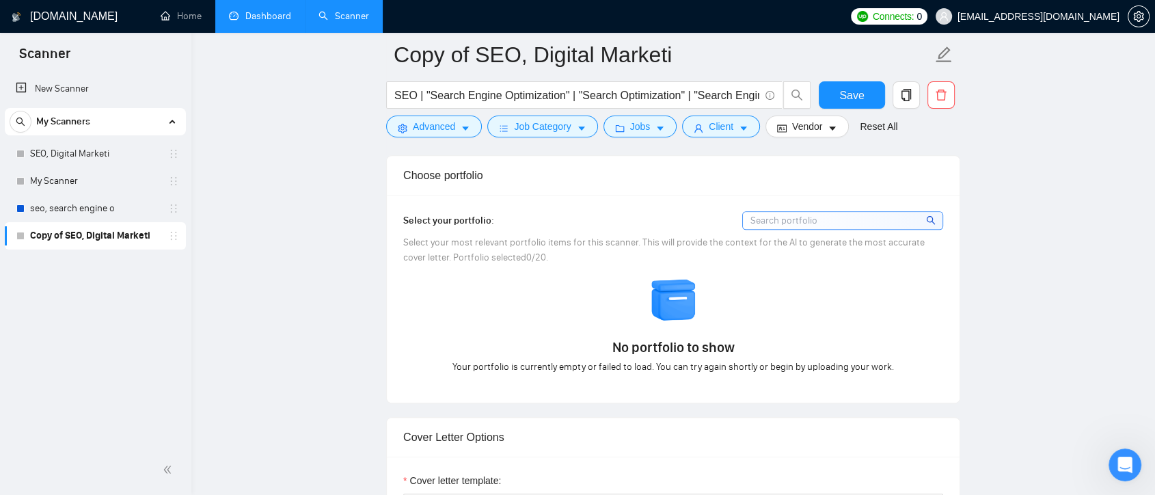
scroll to position [0, 0]
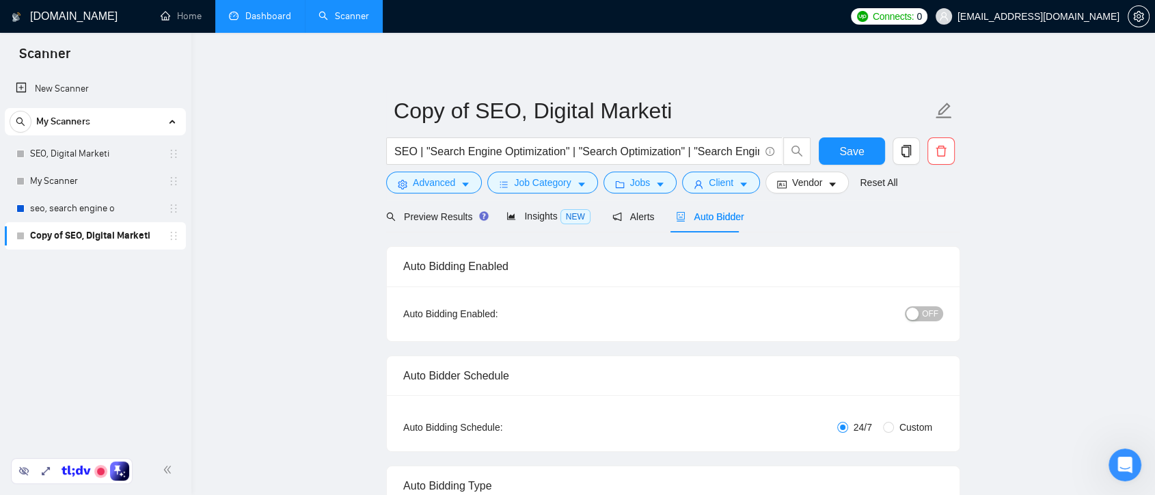
click at [271, 12] on link "Dashboard" at bounding box center [260, 16] width 62 height 12
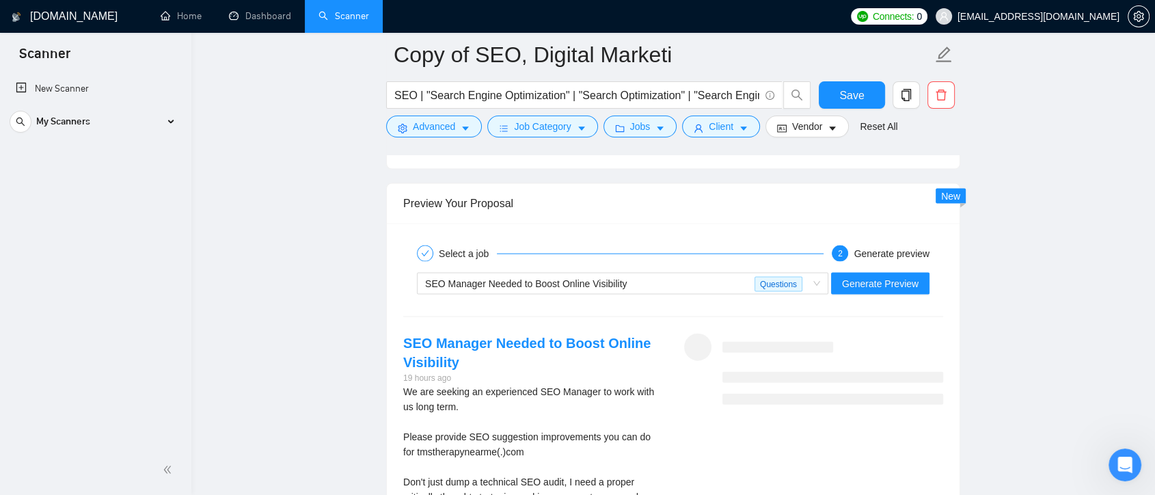
scroll to position [2885, 0]
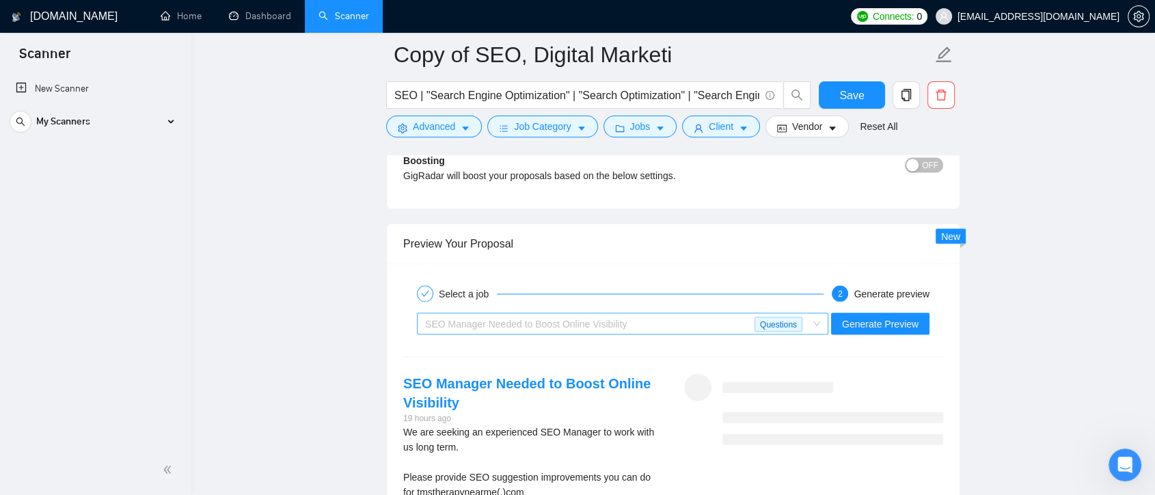
click at [820, 316] on span "SEO Manager Needed to Boost Online Visibility Questions" at bounding box center [622, 324] width 395 height 21
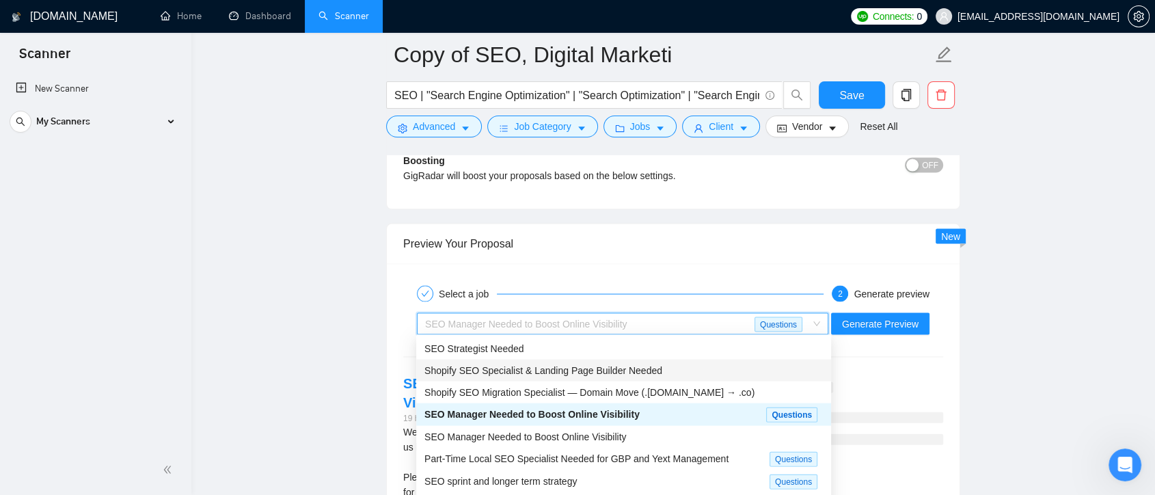
click at [562, 360] on div "Shopify SEO Specialist & Landing Page Builder Needed" at bounding box center [623, 370] width 415 height 22
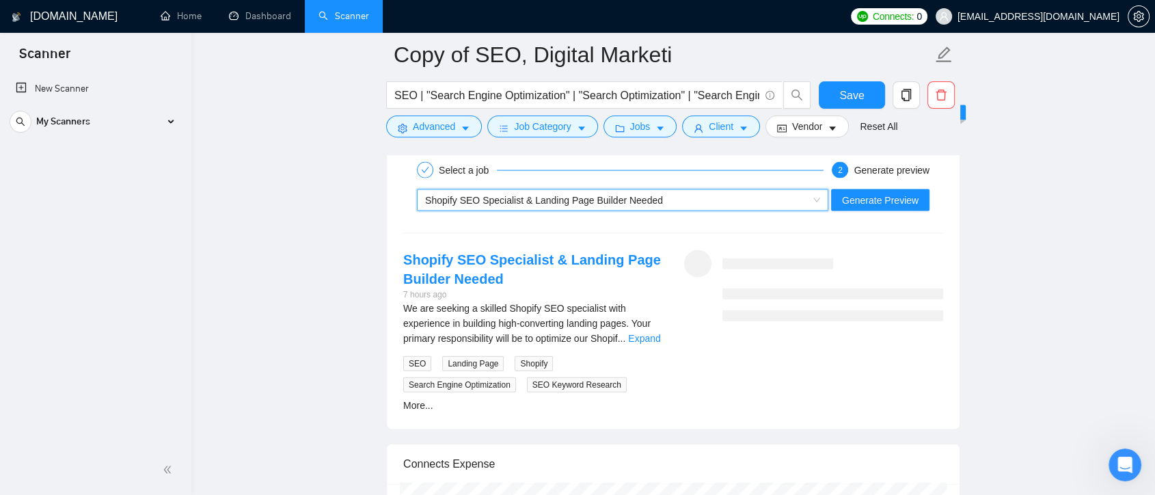
scroll to position [3026, 0]
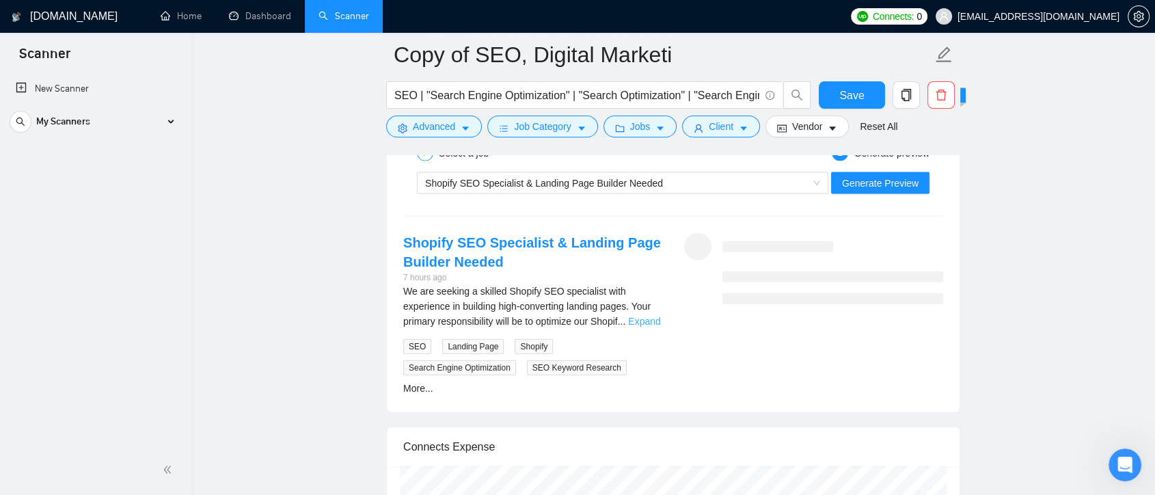
click at [646, 321] on link "Expand" at bounding box center [644, 321] width 32 height 11
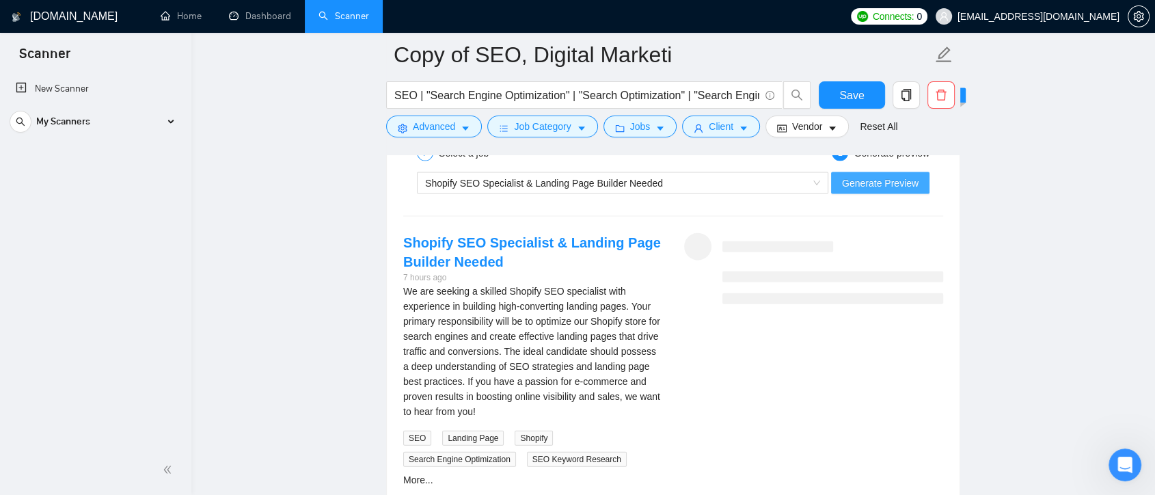
click at [882, 179] on span "Generate Preview" at bounding box center [880, 183] width 77 height 15
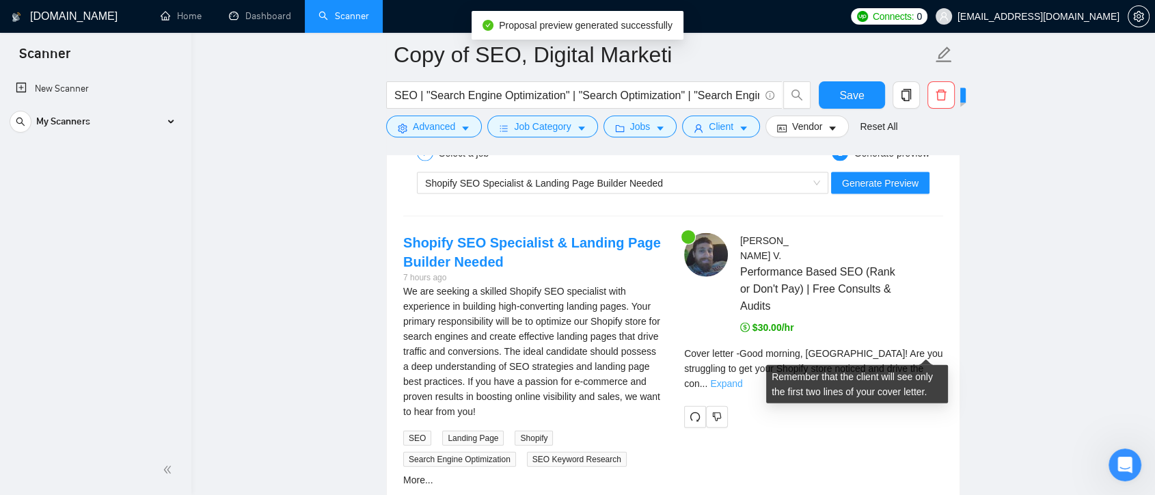
click at [742, 378] on link "Expand" at bounding box center [726, 383] width 32 height 11
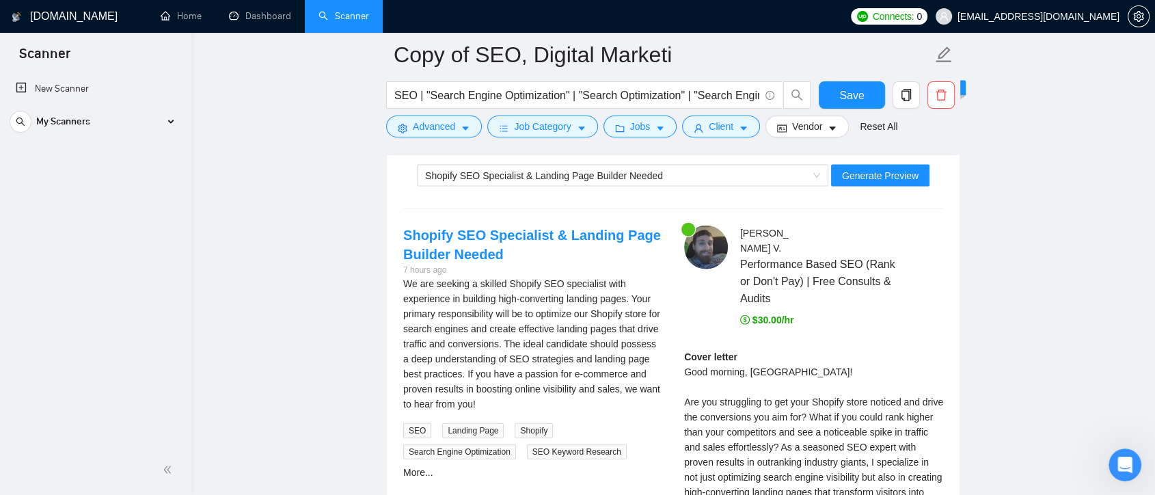
scroll to position [3040, 0]
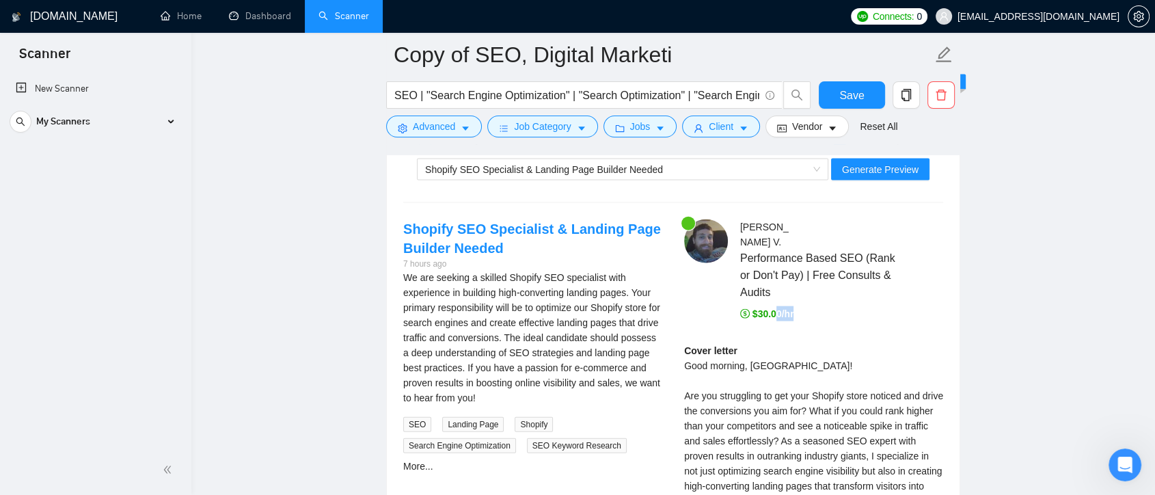
drag, startPoint x: 793, startPoint y: 298, endPoint x: 777, endPoint y: 296, distance: 16.5
click at [777, 306] on div "$30.00/hr" at bounding box center [841, 313] width 203 height 15
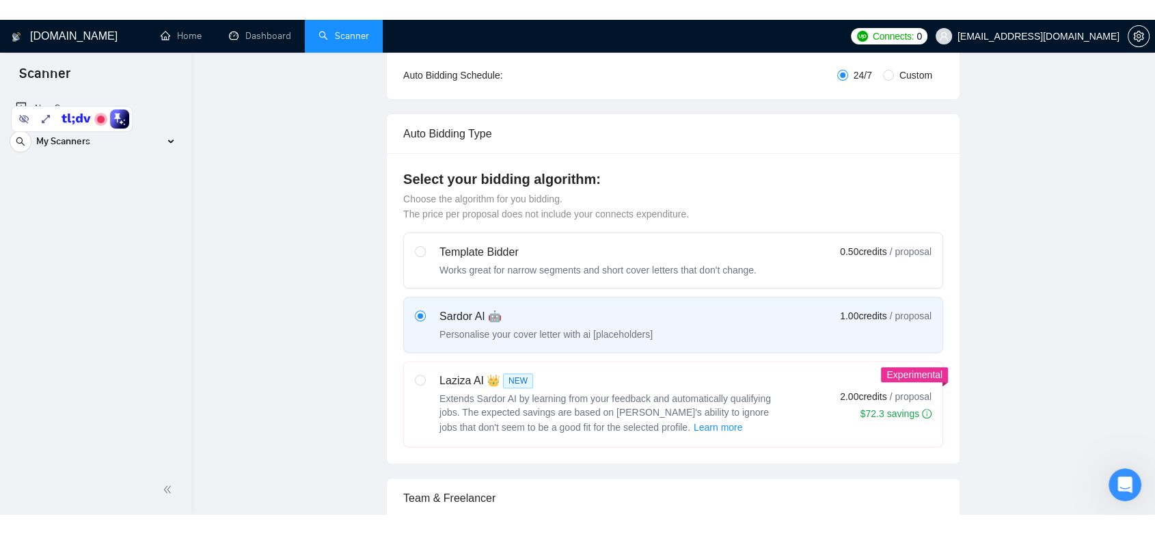
scroll to position [0, 0]
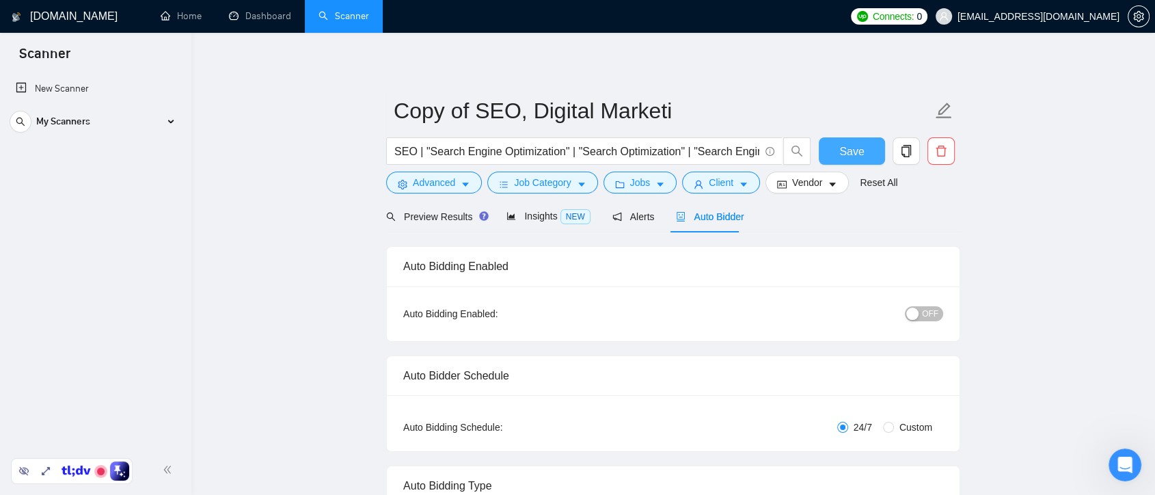
click at [854, 152] on span "Save" at bounding box center [851, 151] width 25 height 17
click at [162, 126] on div "My Scanners" at bounding box center [96, 121] width 172 height 27
